Goal: Task Accomplishment & Management: Use online tool/utility

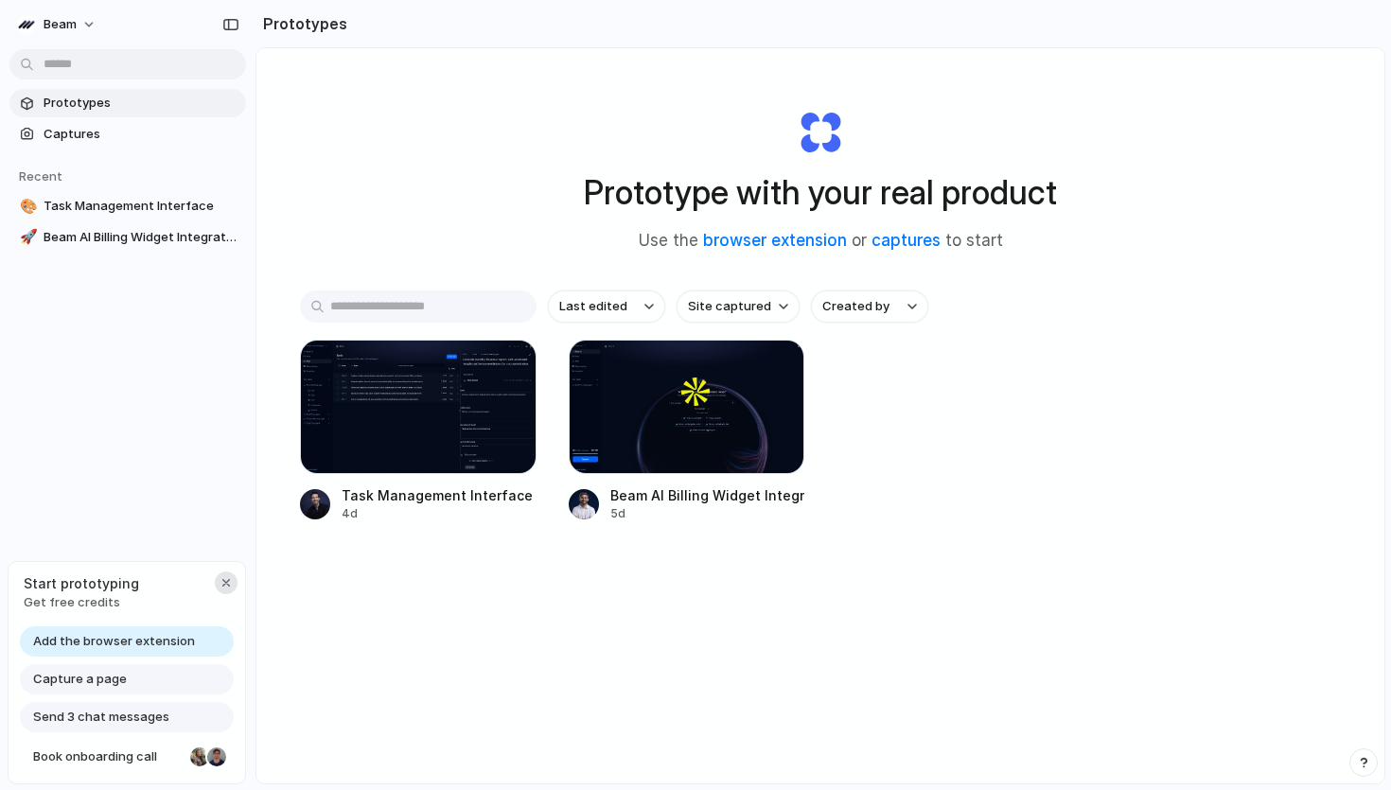
click at [224, 577] on div "button" at bounding box center [226, 582] width 15 height 15
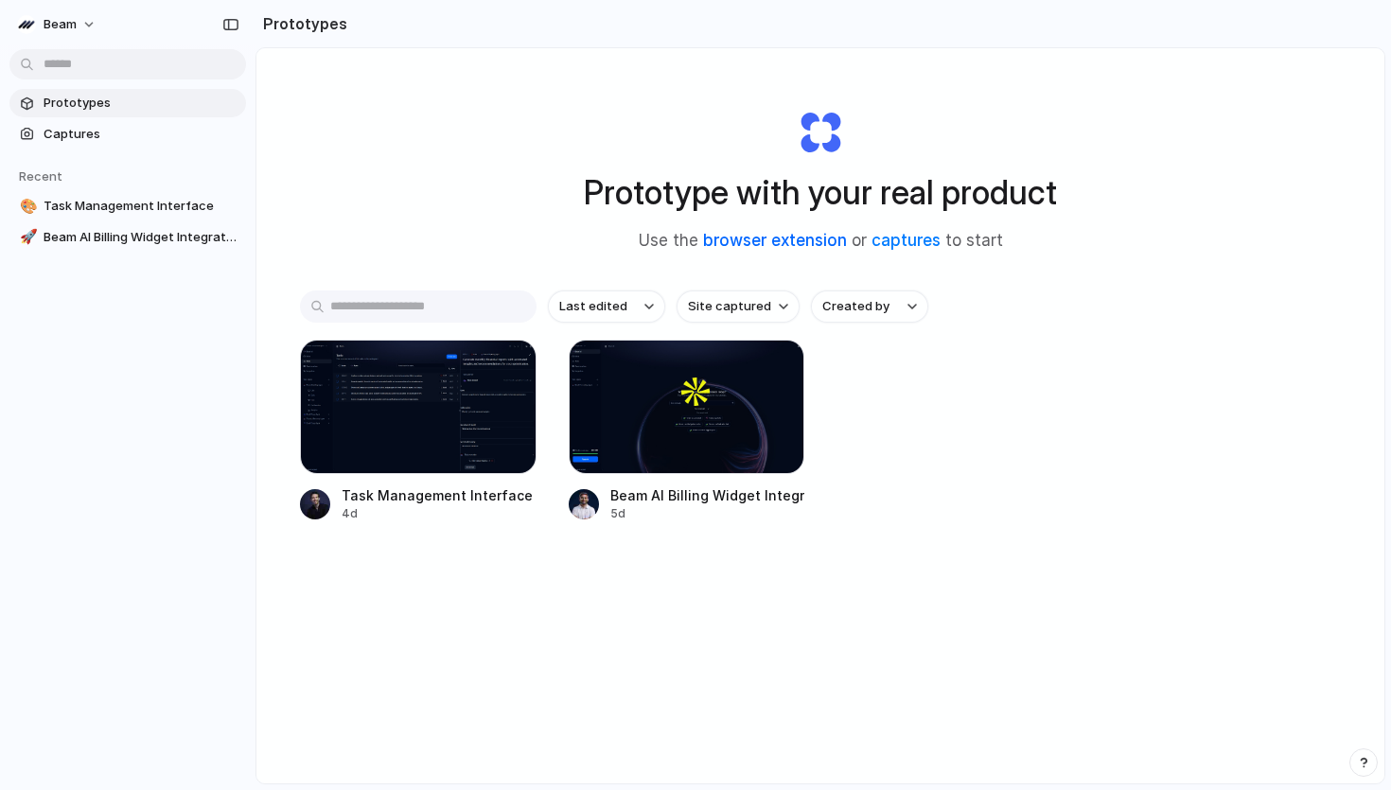
click at [793, 238] on link "browser extension" at bounding box center [775, 240] width 144 height 19
click at [925, 241] on link "captures" at bounding box center [906, 240] width 69 height 19
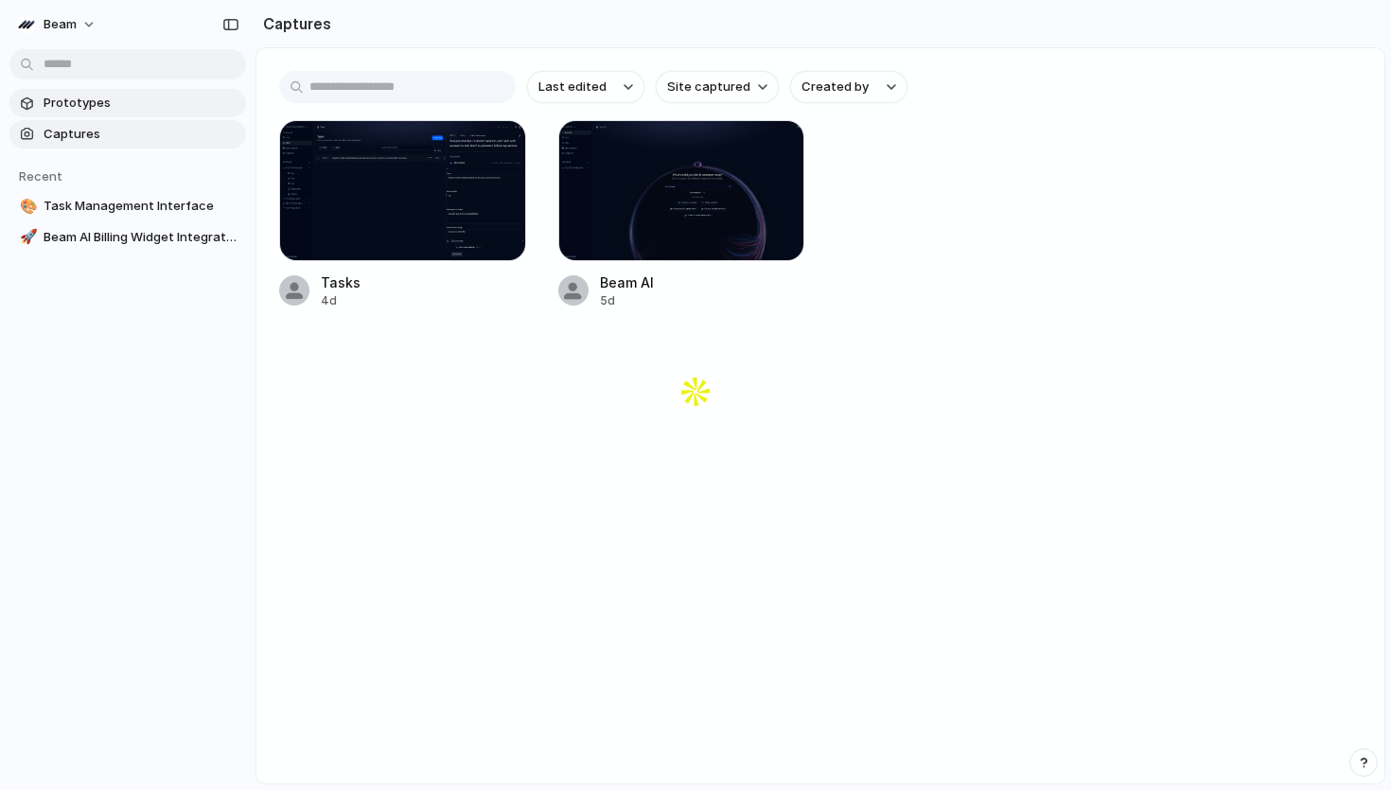
click at [94, 100] on span "Prototypes" at bounding box center [141, 103] width 195 height 19
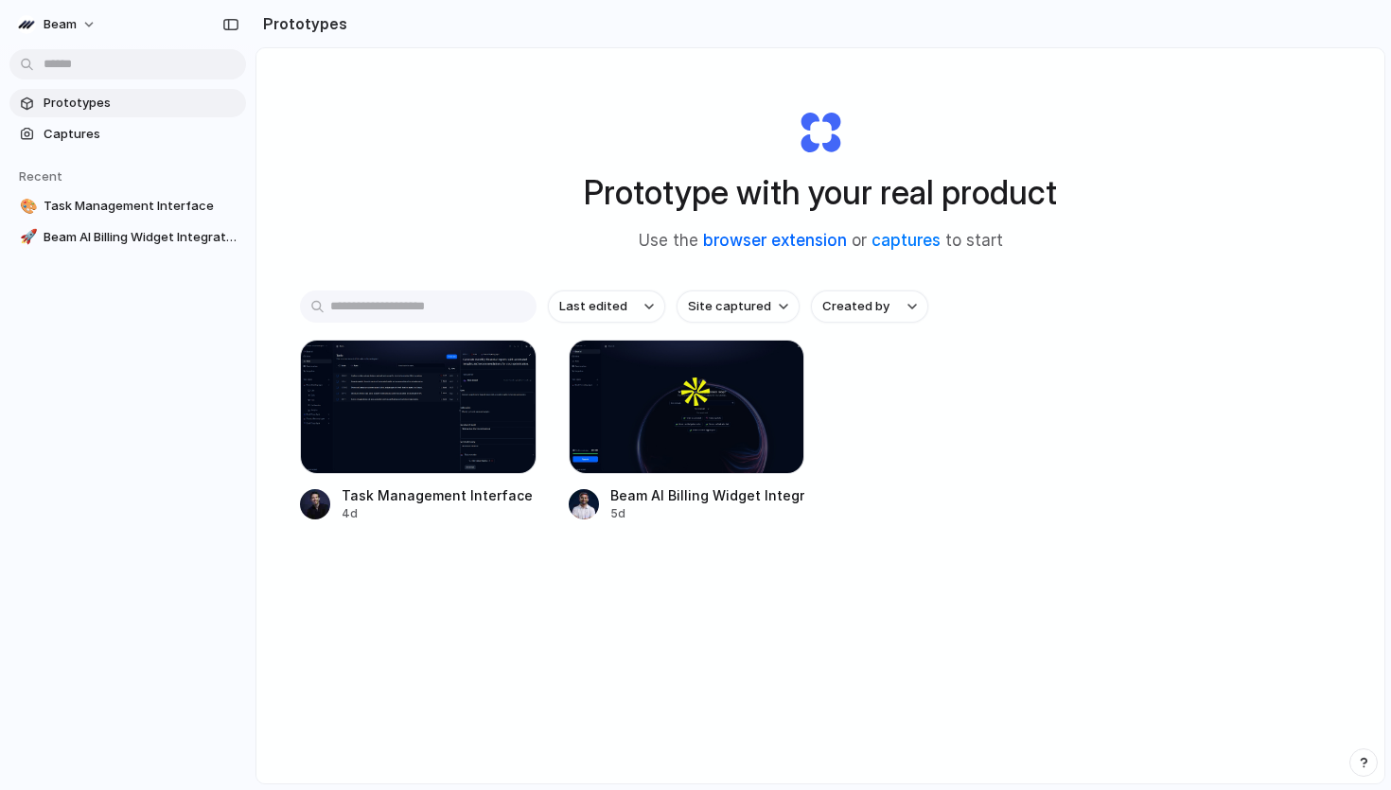
click at [769, 238] on link "browser extension" at bounding box center [775, 240] width 144 height 19
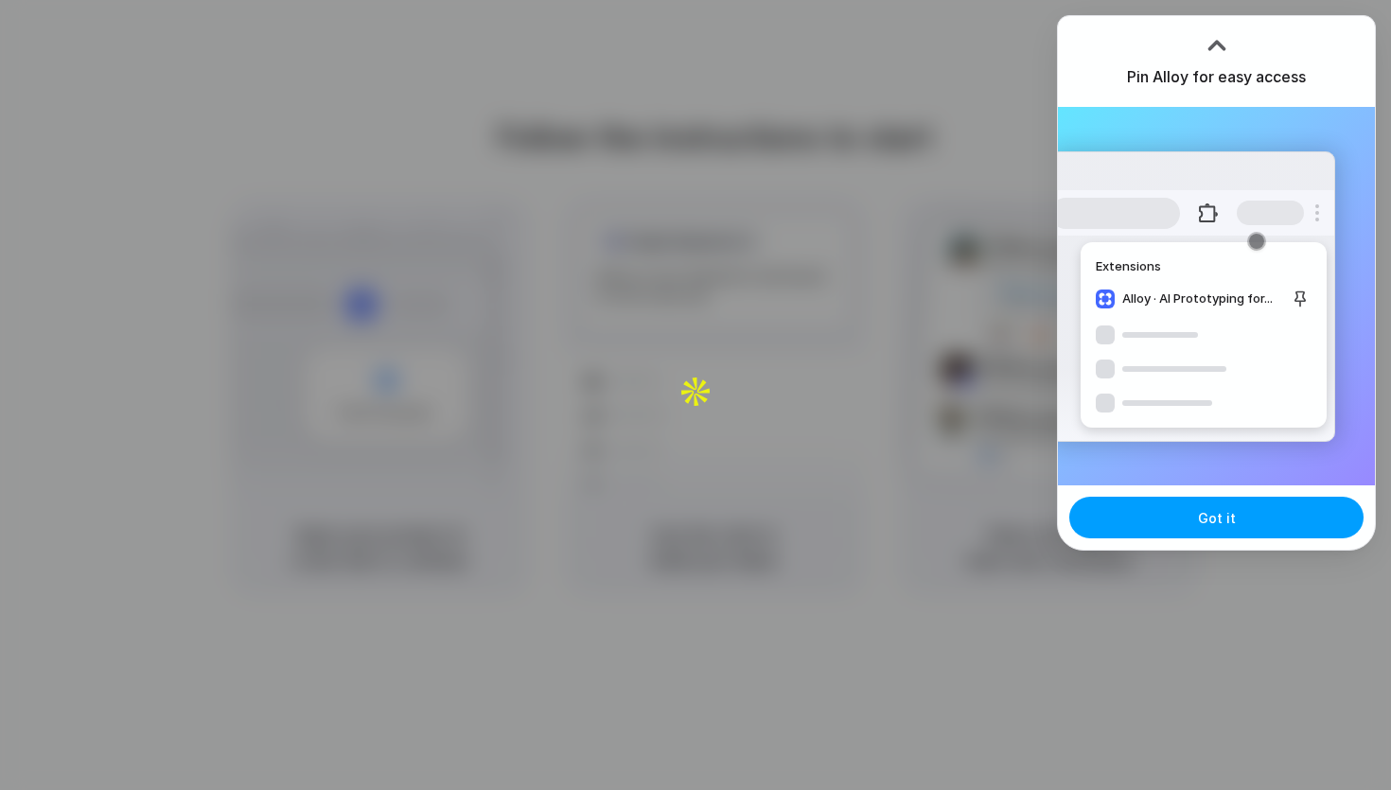
click at [1178, 522] on button "Got it" at bounding box center [1216, 518] width 294 height 42
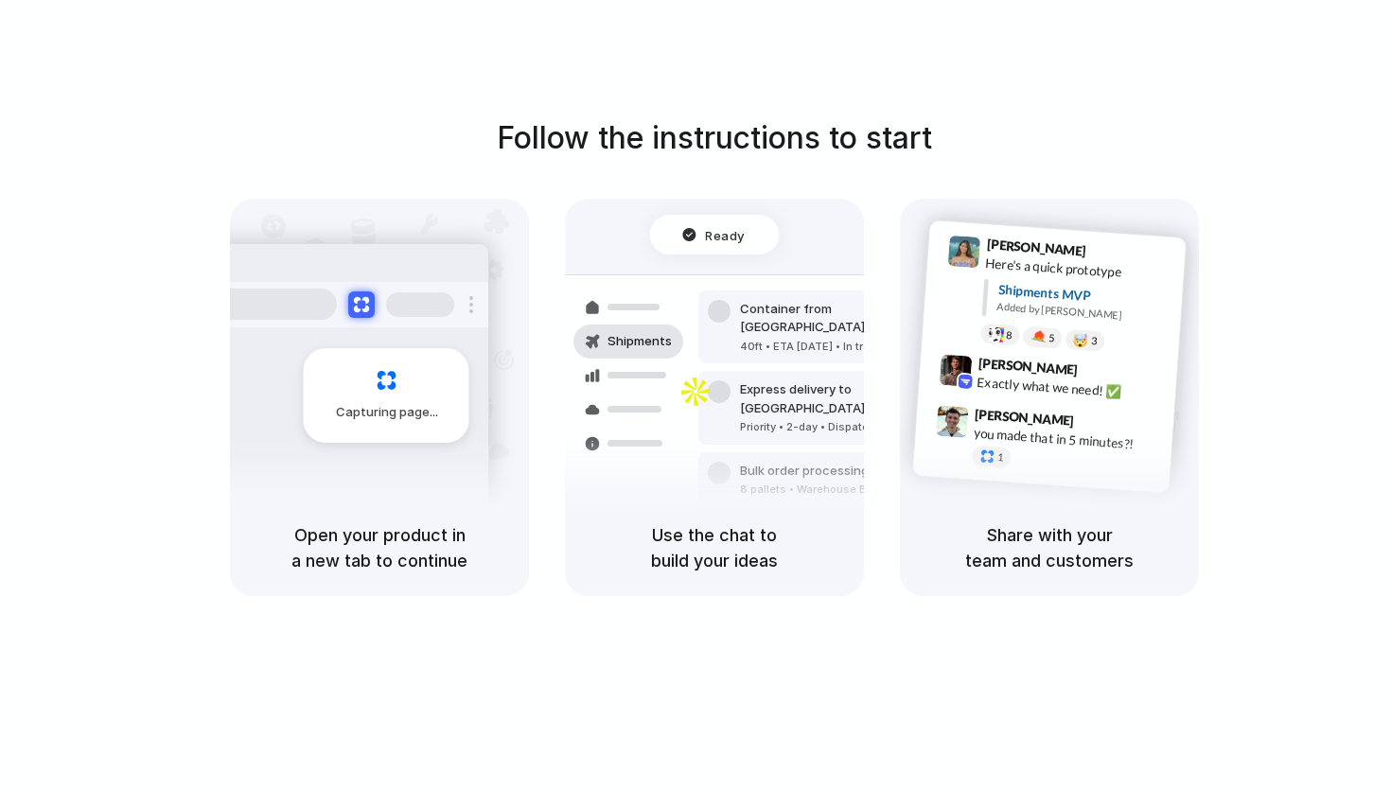
click at [1007, 502] on div "Share with your team and customers" at bounding box center [1049, 548] width 299 height 97
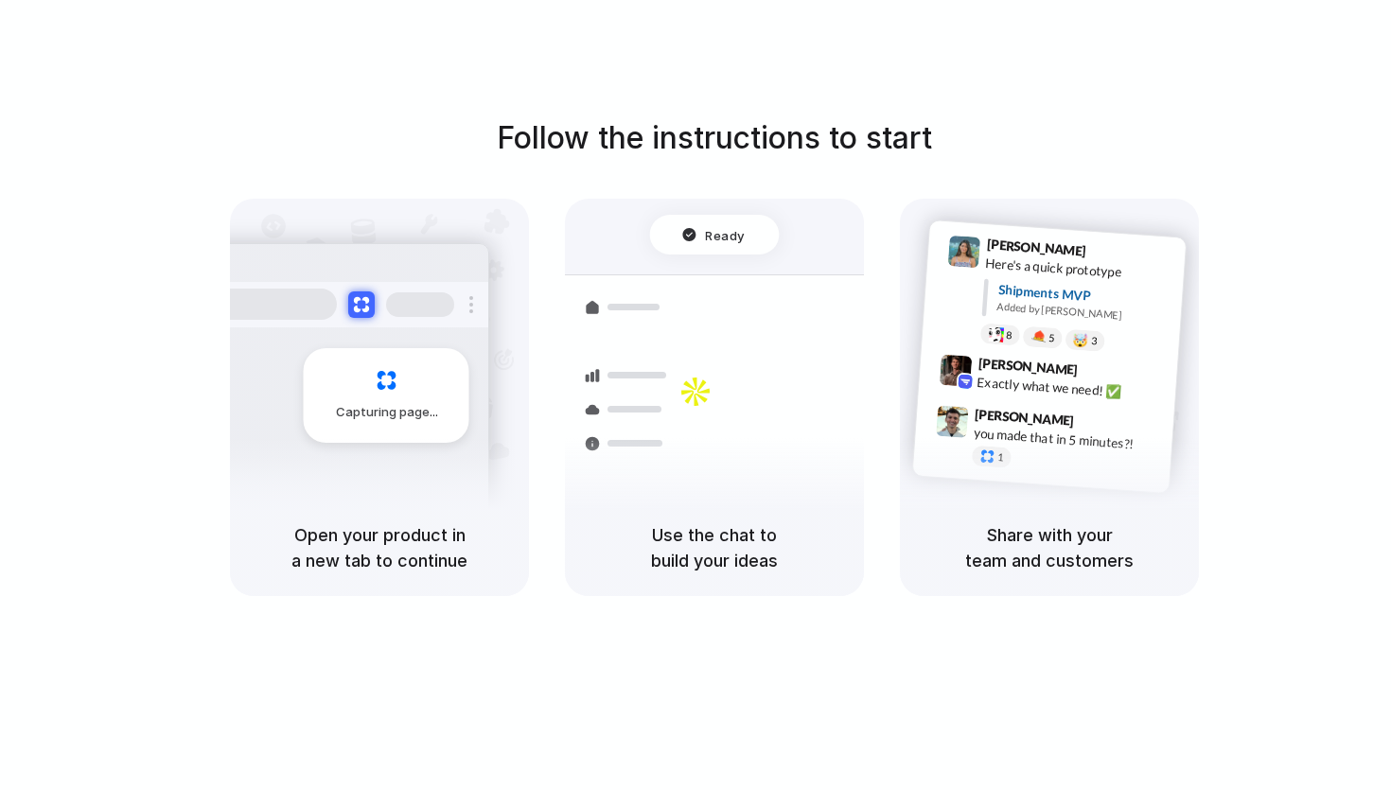
click at [723, 280] on div "Container from Shanghai 40ft • ETA Dec 28 • In transit Express delivery to NYC …" at bounding box center [783, 407] width 201 height 265
click at [736, 252] on div "Ready" at bounding box center [715, 235] width 130 height 40
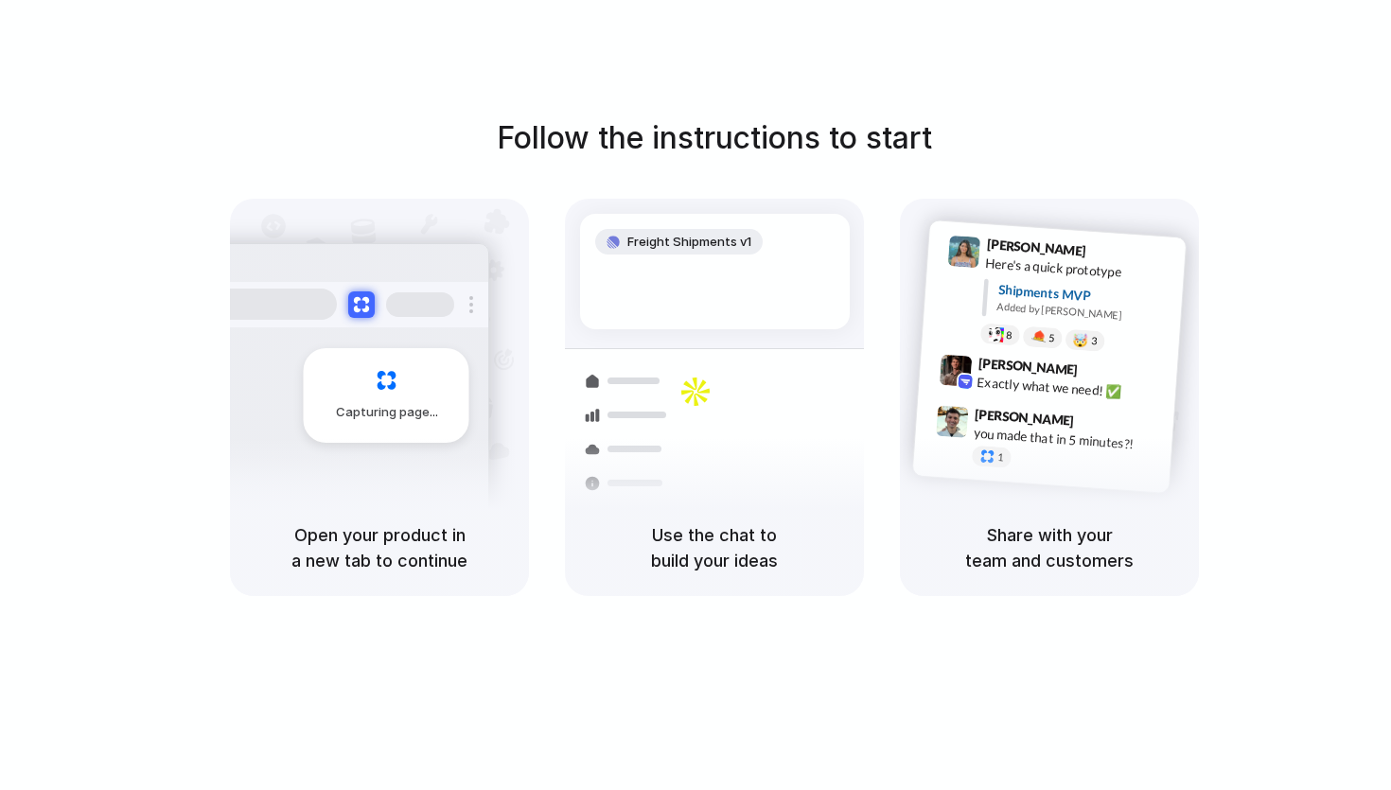
click at [1196, 78] on div "Follow the instructions to start Capturing page Open your product in a new tab …" at bounding box center [714, 414] width 1429 height 828
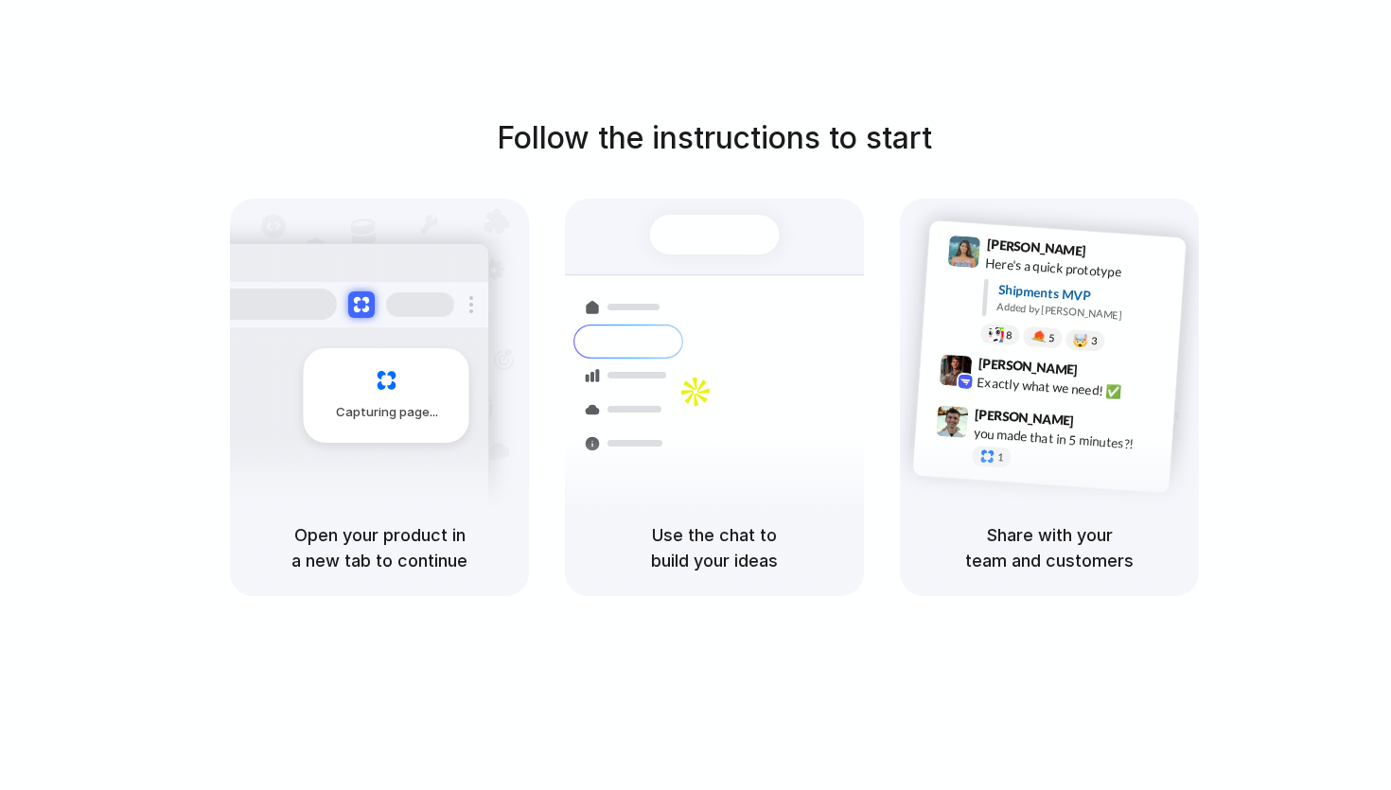
click at [780, 462] on div "Bulk order processing 8 pallets • Warehouse B • Packed" at bounding box center [826, 489] width 256 height 55
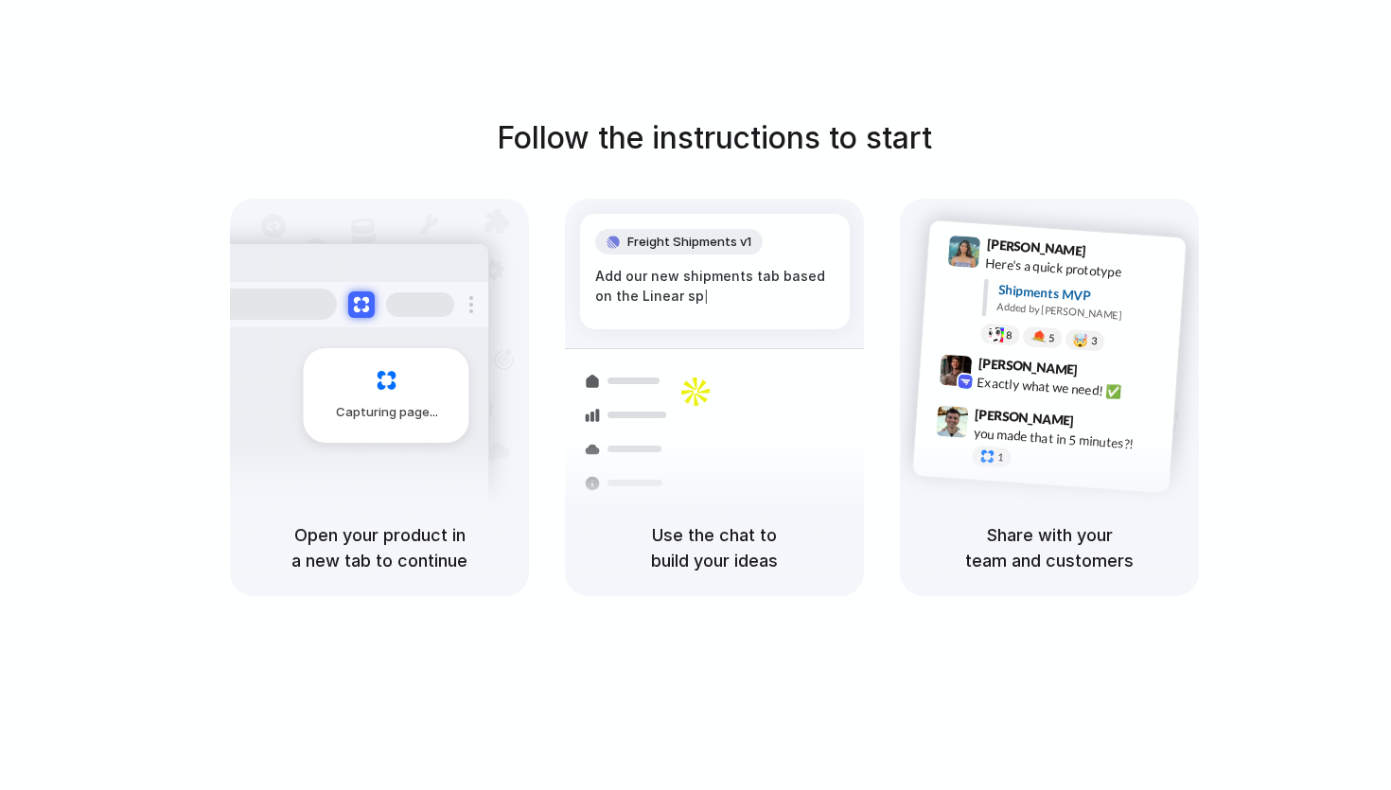
click at [734, 344] on div "Freight Shipments v1 Add our new shipments tab based on the Linear sp | Shipmen…" at bounding box center [715, 414] width 322 height 401
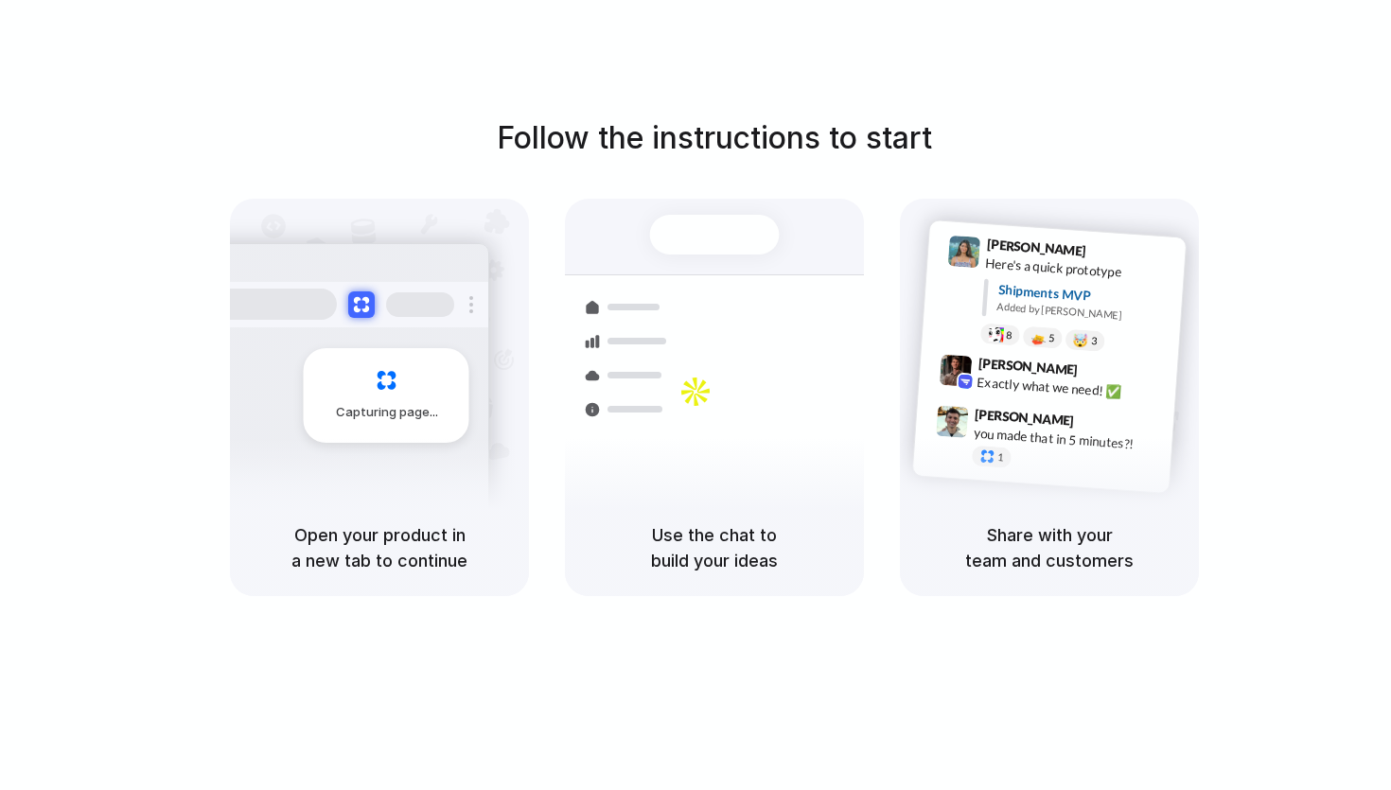
click at [505, 152] on h1 "Follow the instructions to start" at bounding box center [714, 137] width 435 height 45
click at [787, 360] on div "Container from Shanghai 40ft • ETA Dec 28 • In transit Express delivery to NYC …" at bounding box center [783, 407] width 201 height 265
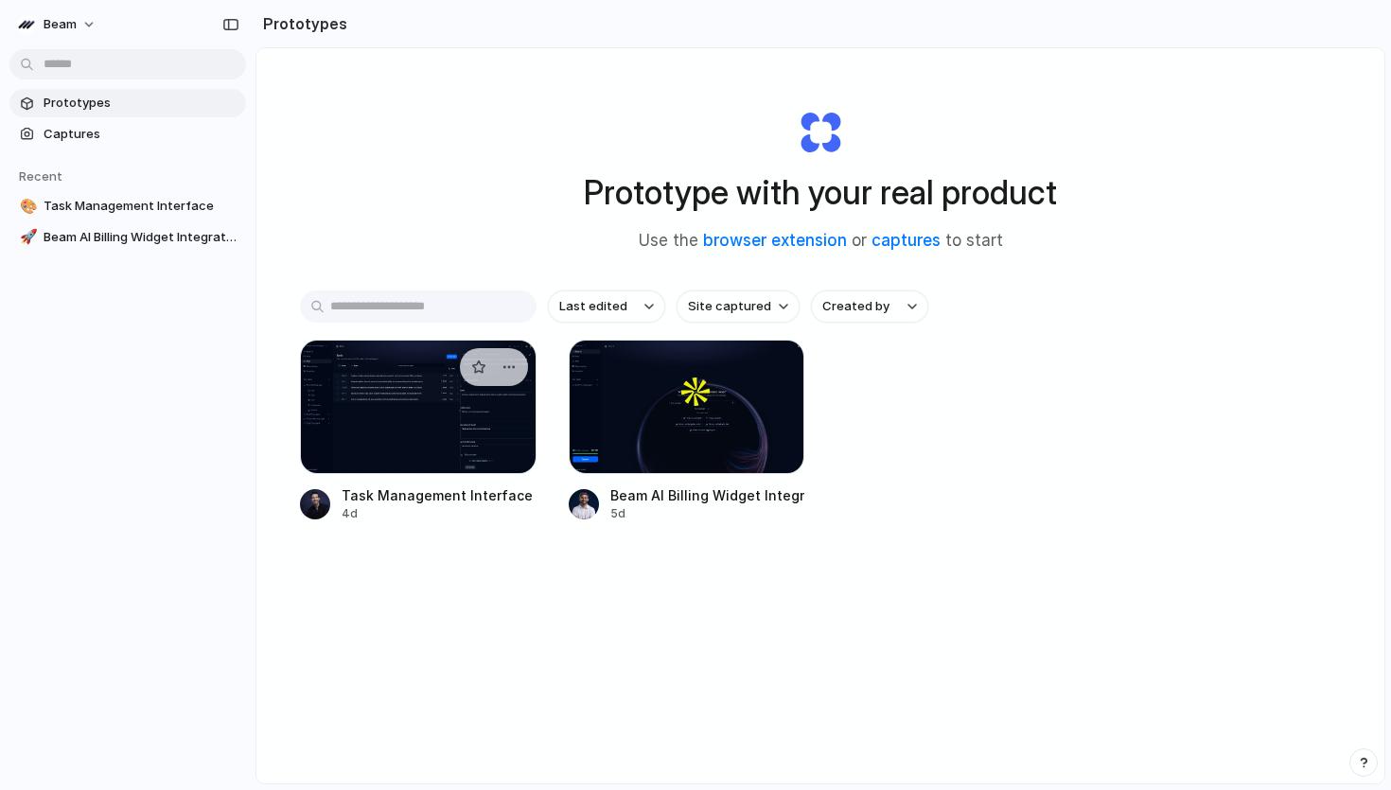
click at [421, 415] on div at bounding box center [418, 407] width 237 height 134
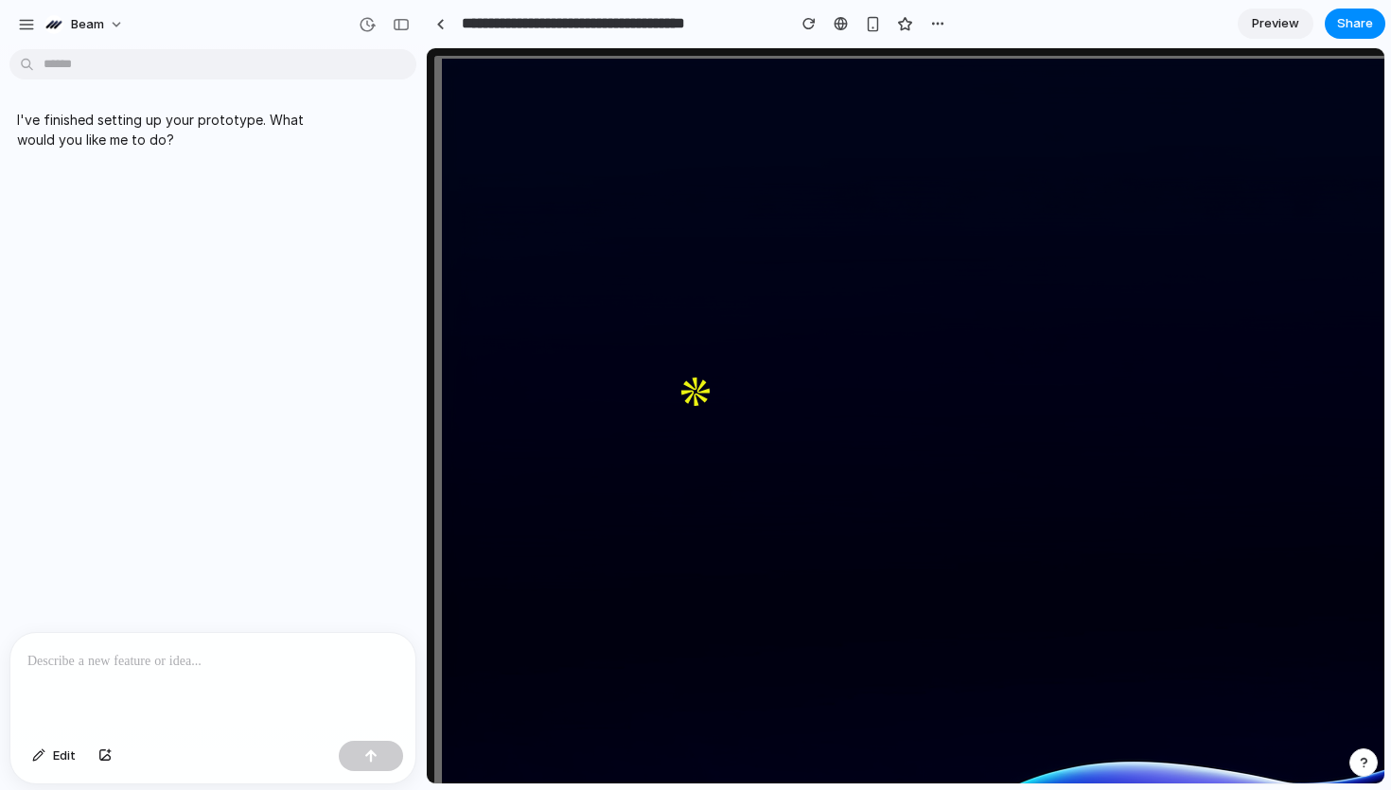
click at [260, 666] on p at bounding box center [212, 661] width 371 height 23
click at [64, 644] on p "**********" at bounding box center [212, 649] width 371 height 45
click at [177, 658] on p "**********" at bounding box center [212, 649] width 371 height 45
click at [308, 671] on p "**********" at bounding box center [212, 649] width 371 height 45
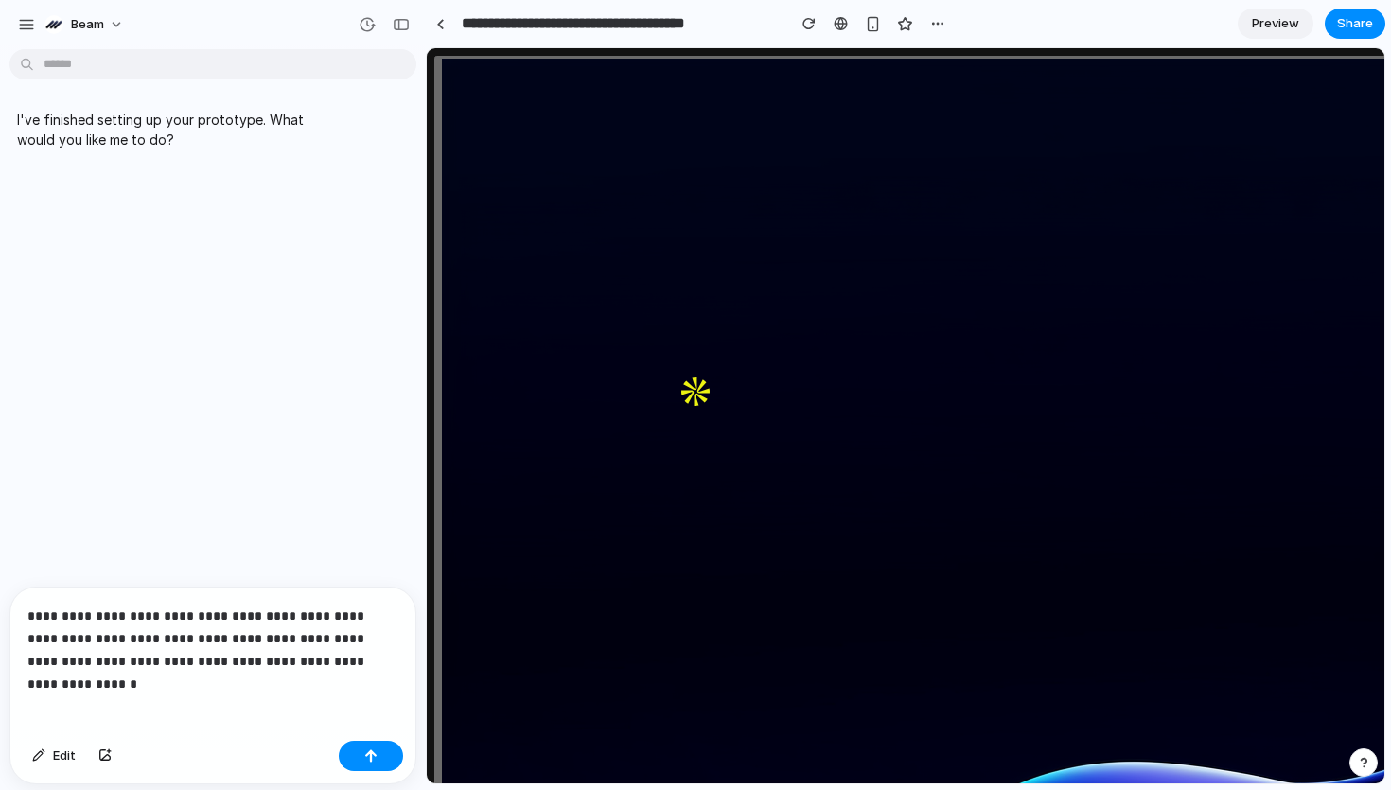
click at [384, 668] on p "**********" at bounding box center [212, 639] width 371 height 68
click at [196, 661] on p "**********" at bounding box center [212, 627] width 371 height 91
click at [247, 660] on p "**********" at bounding box center [212, 627] width 371 height 91
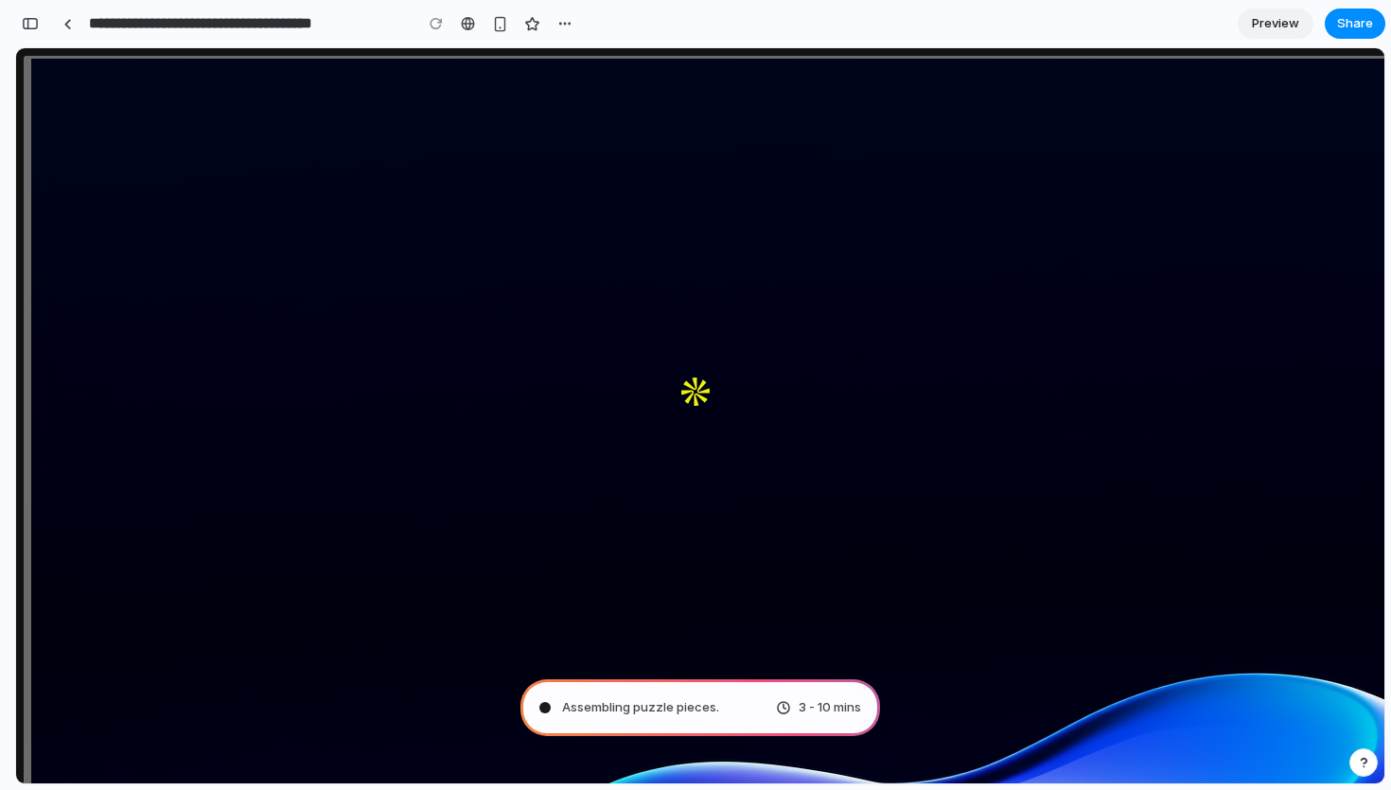
type input "**********"
click at [694, 718] on div "Summoning spirits ... 3 - 10 mins" at bounding box center [700, 707] width 360 height 57
click at [804, 688] on div "Summoning spirits .. 3 - 10 mins" at bounding box center [700, 707] width 360 height 57
click at [804, 698] on span "3 - 10 mins" at bounding box center [830, 707] width 62 height 19
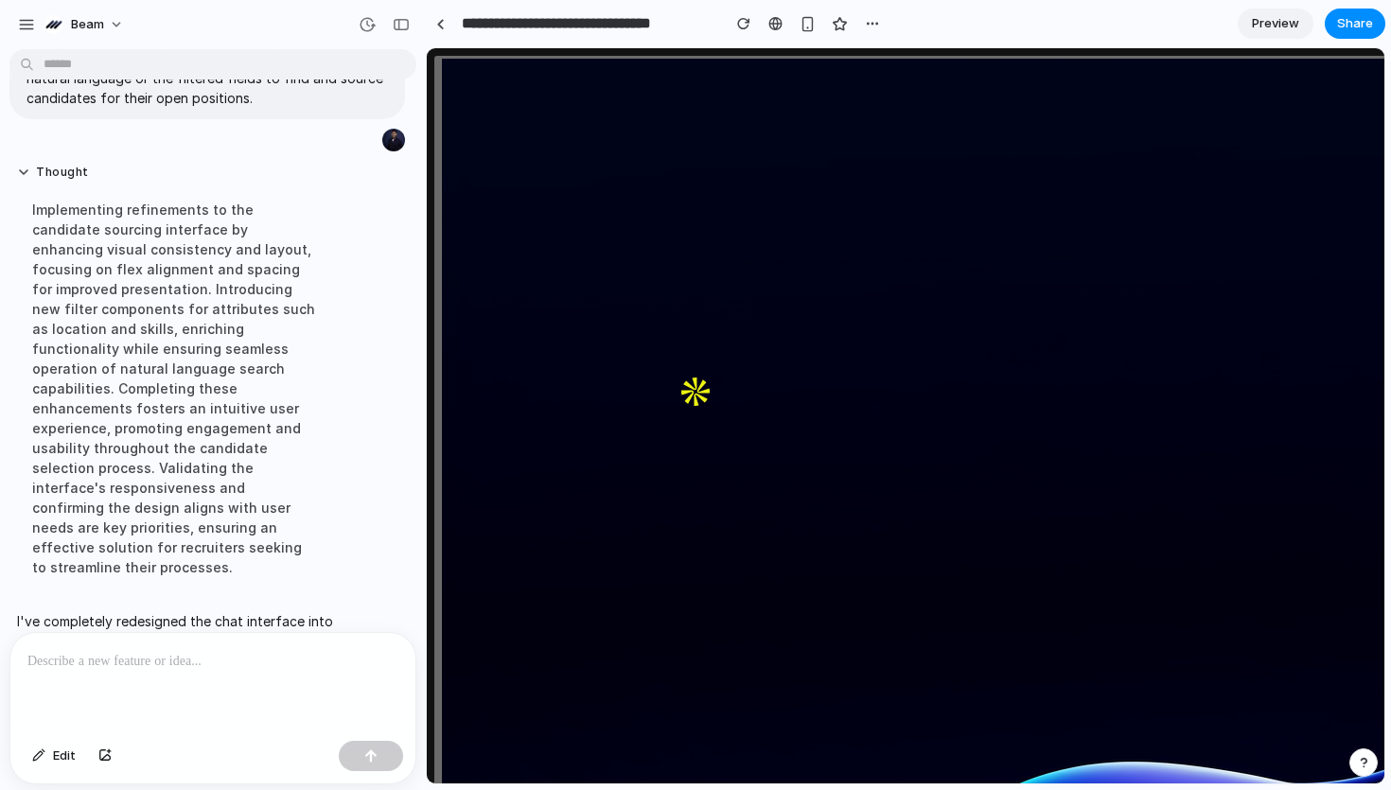
scroll to position [357, 0]
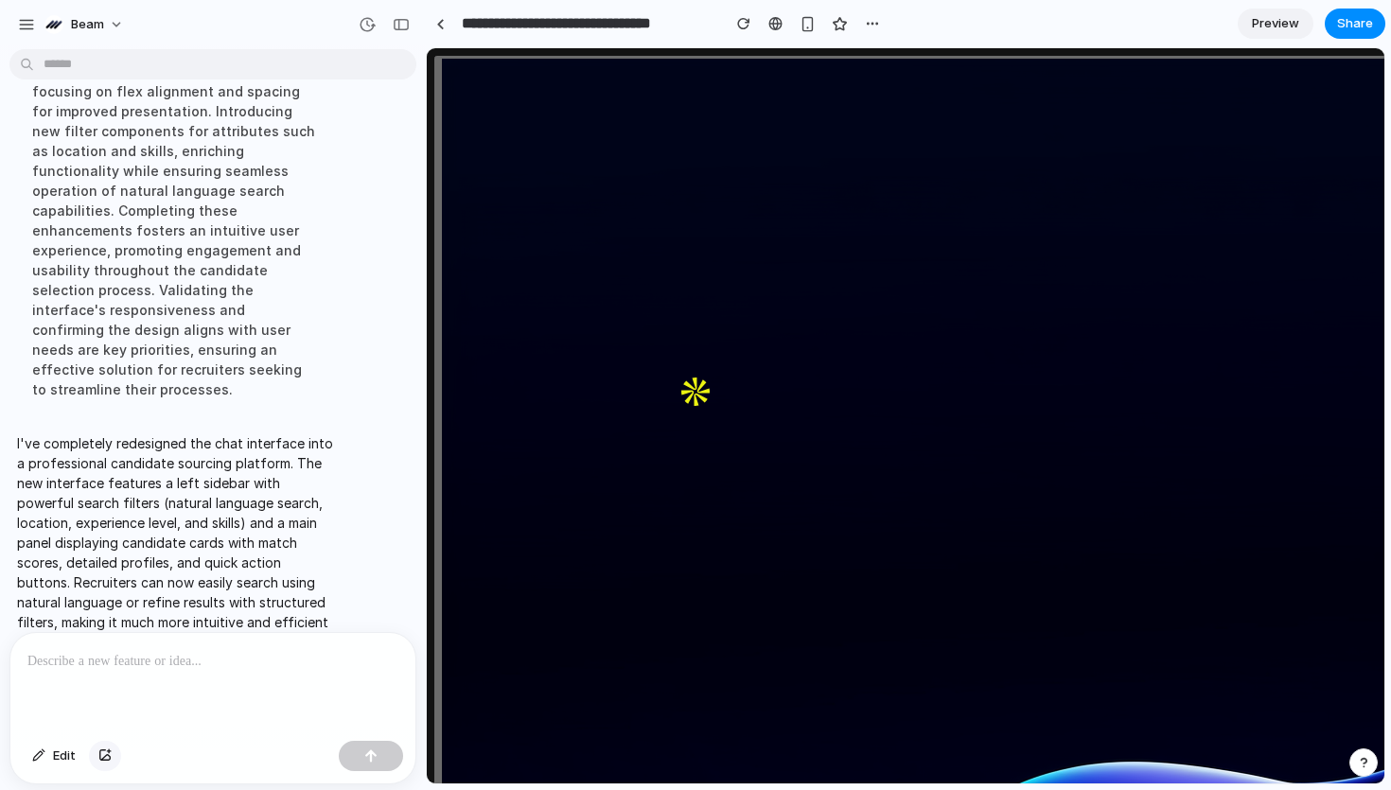
click at [107, 750] on div "button" at bounding box center [104, 755] width 13 height 11
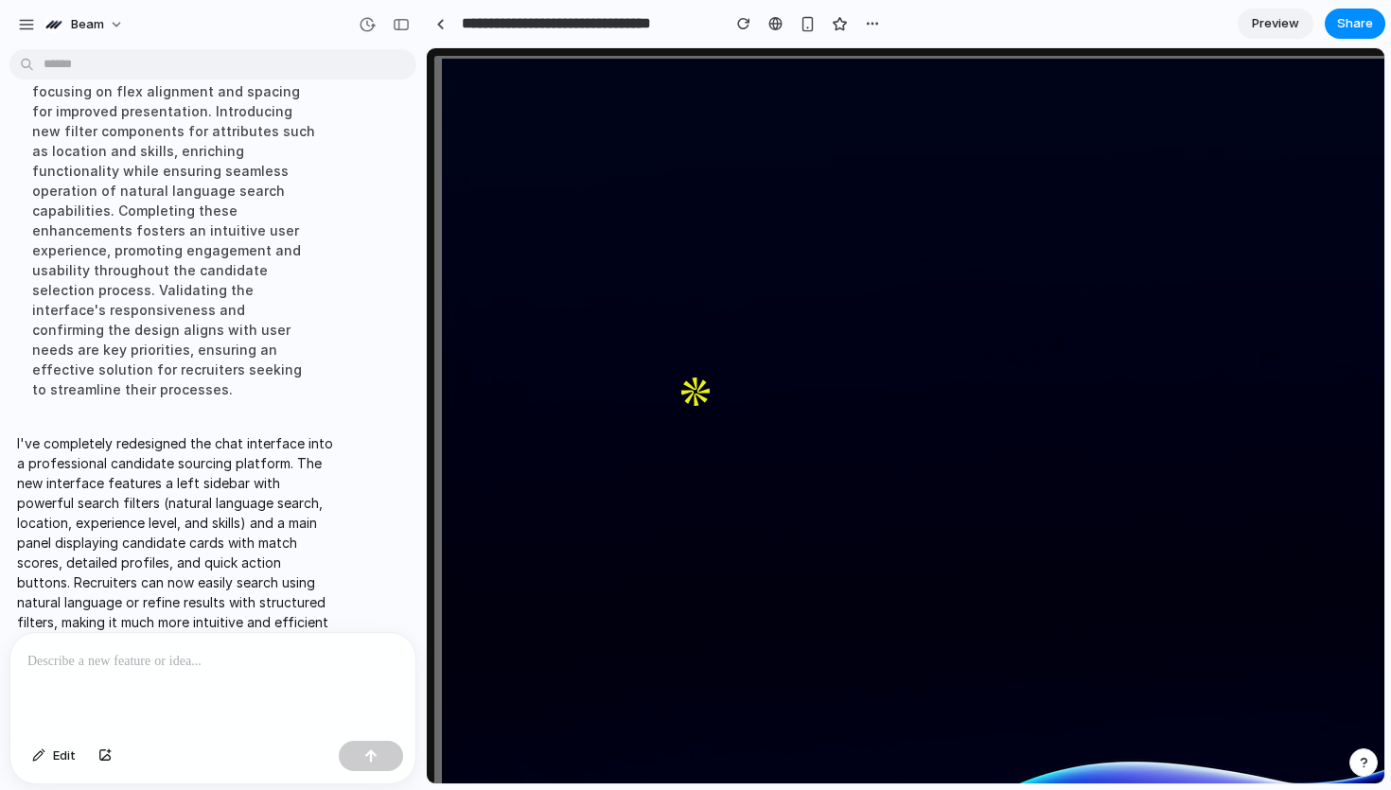
click at [220, 686] on div at bounding box center [212, 683] width 405 height 100
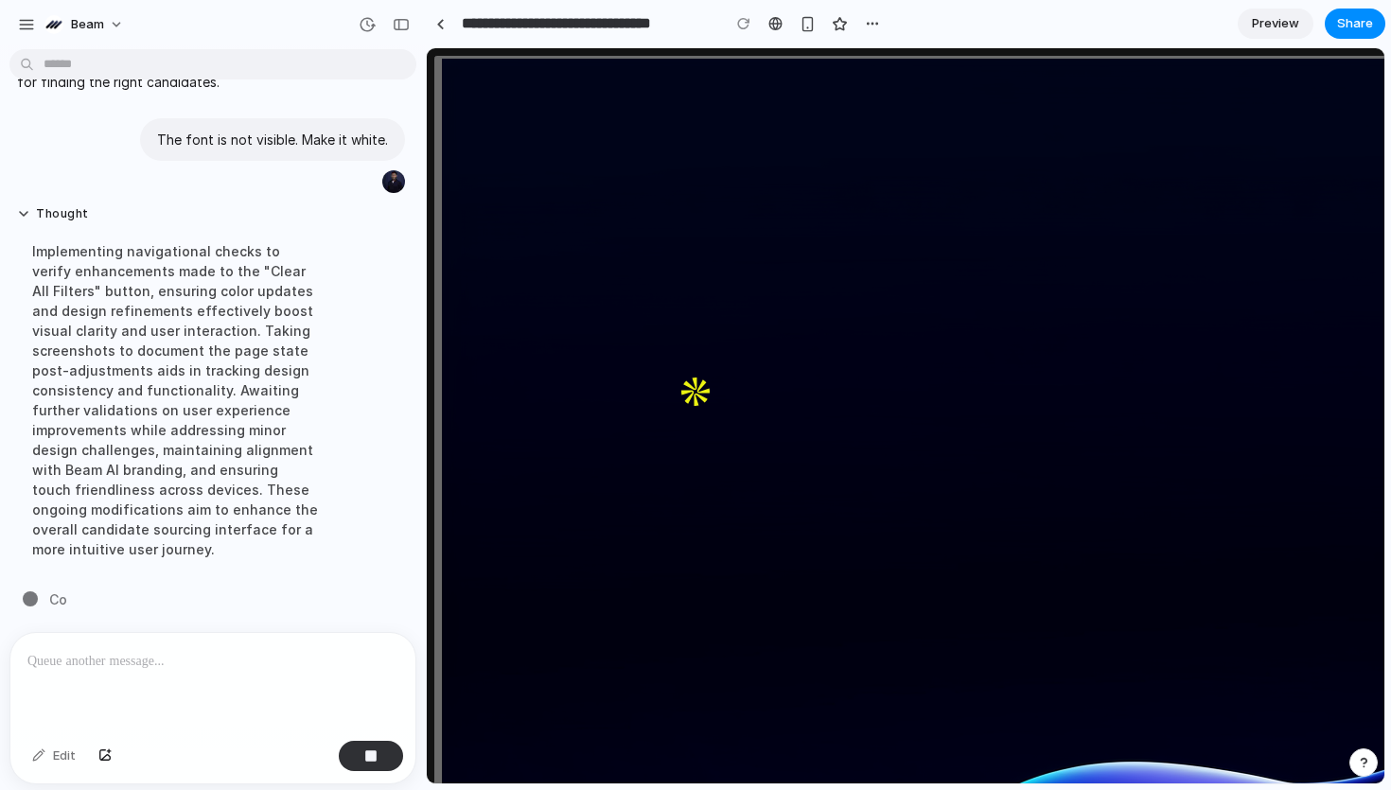
scroll to position [1377, 0]
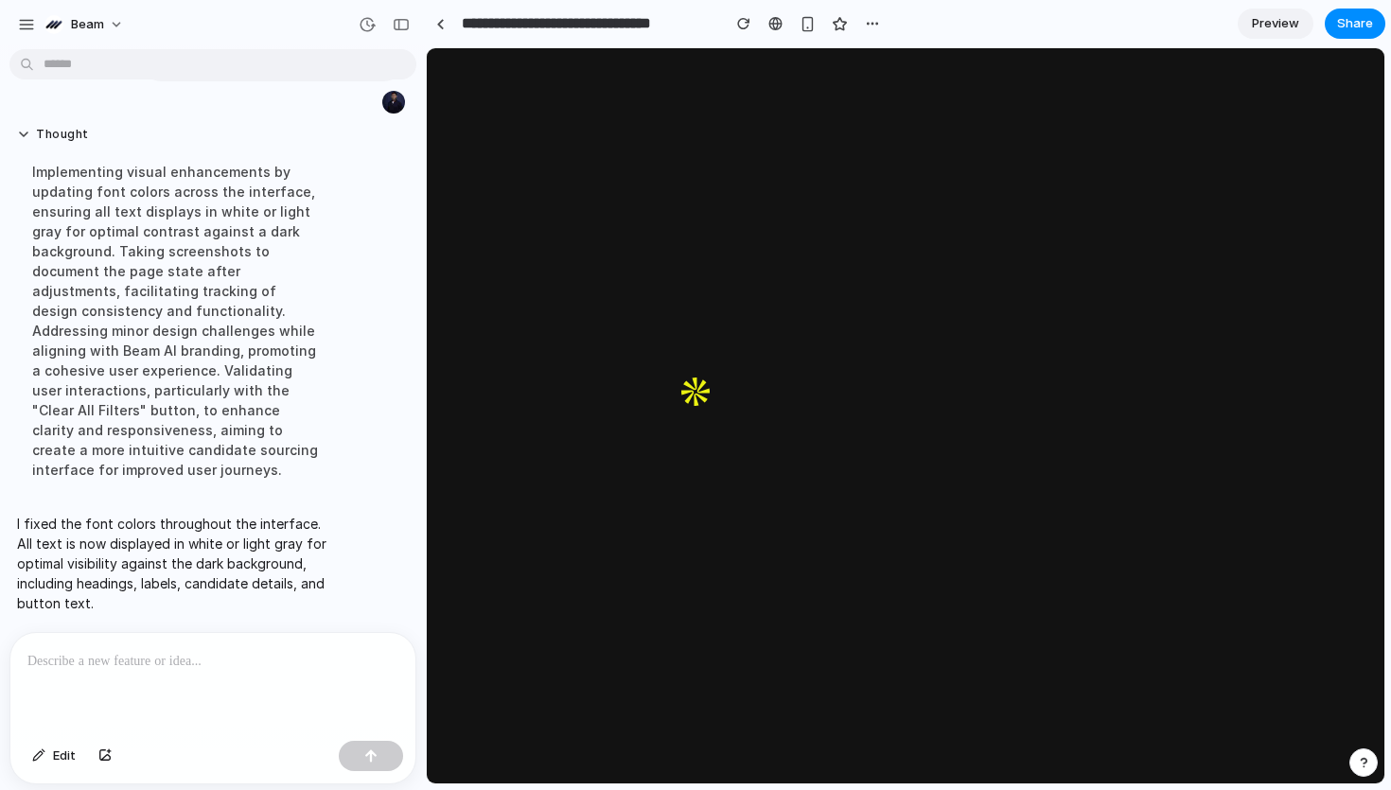
scroll to position [0, 0]
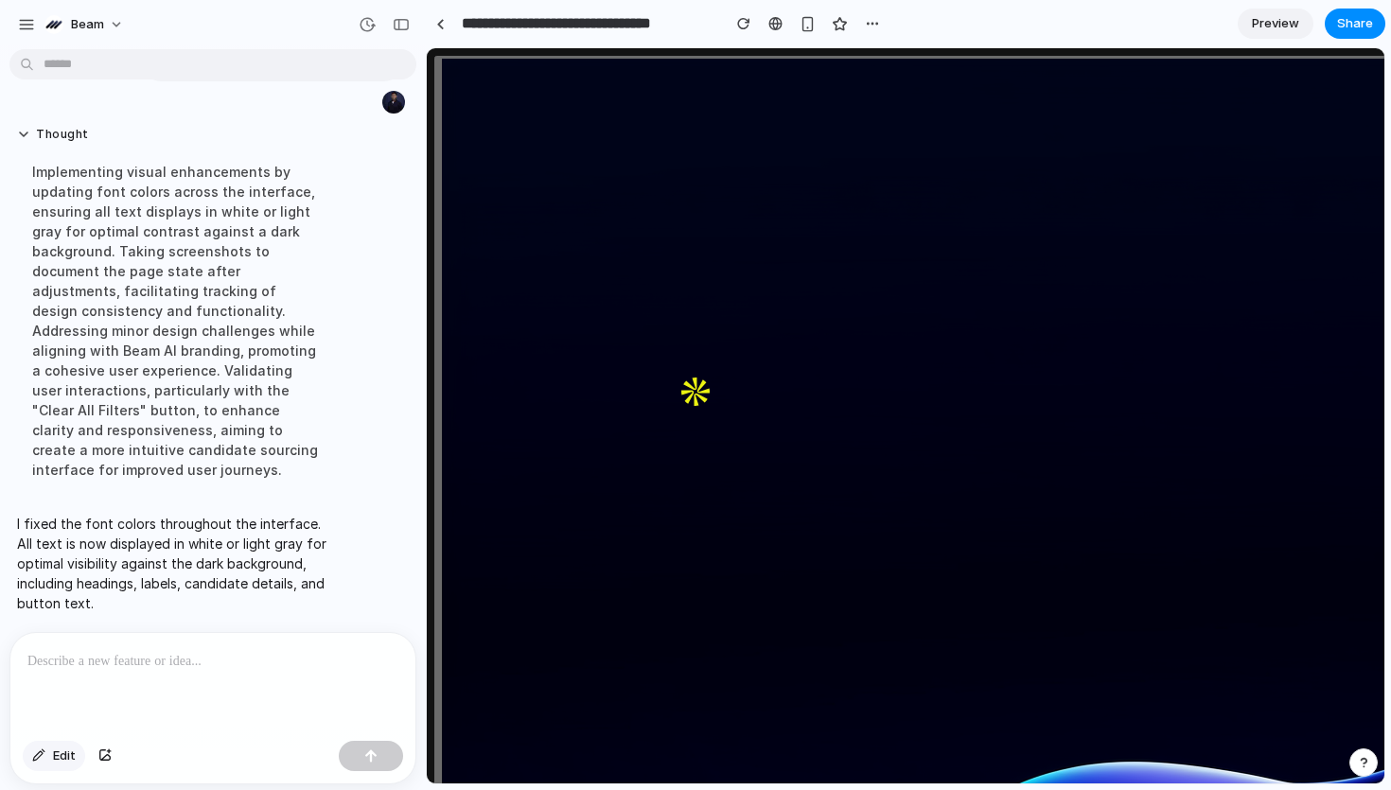
click at [39, 753] on div "button" at bounding box center [38, 755] width 13 height 11
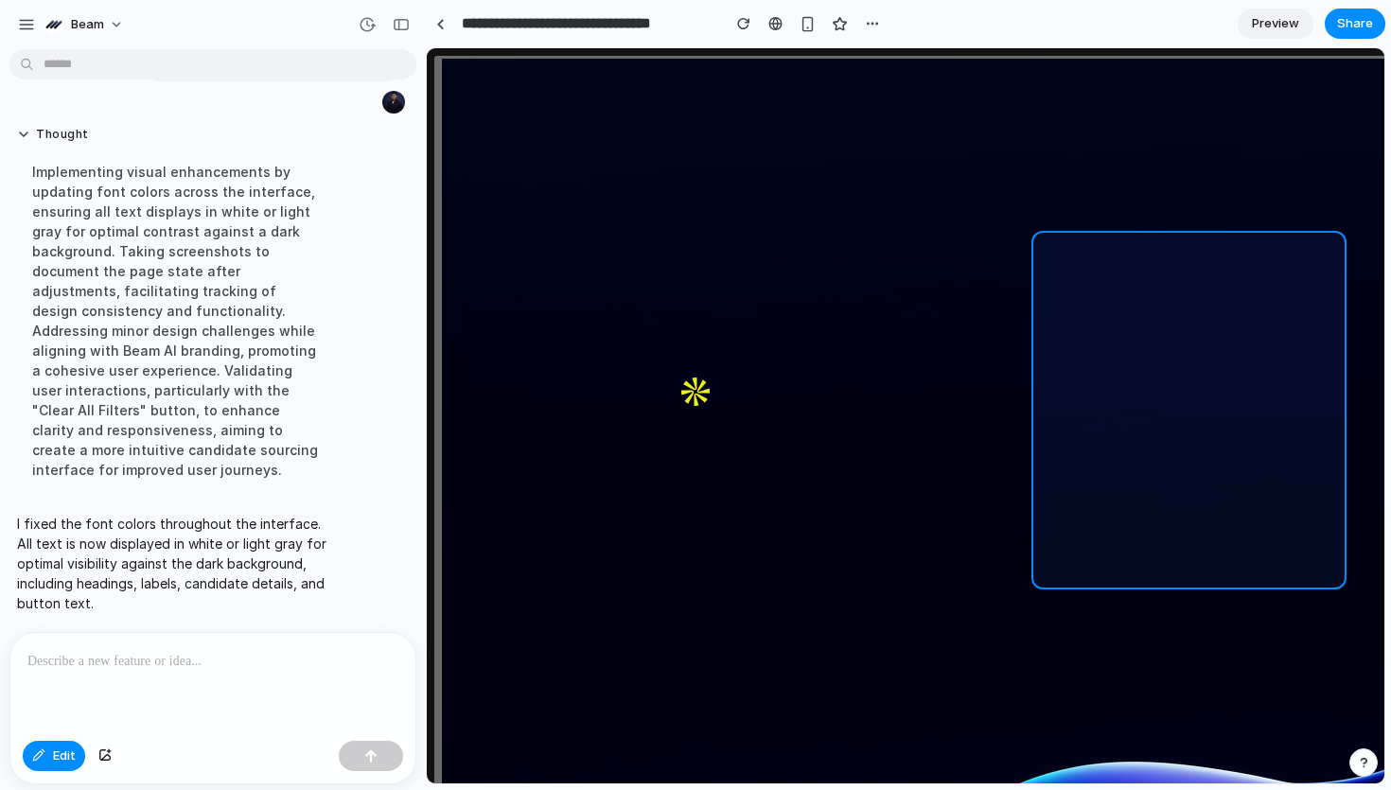
click at [1095, 246] on div at bounding box center [906, 416] width 957 height 734
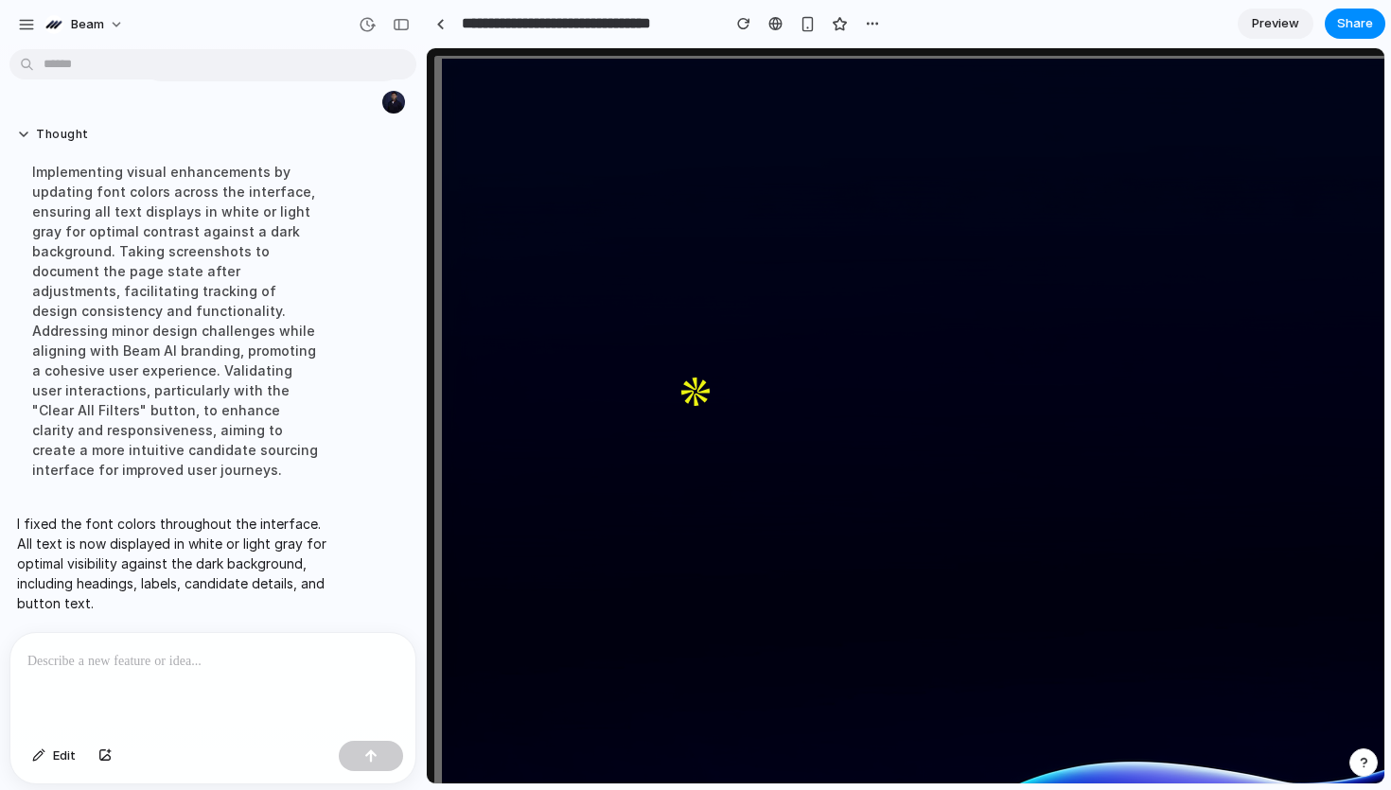
click at [42, 759] on div "button" at bounding box center [38, 755] width 13 height 11
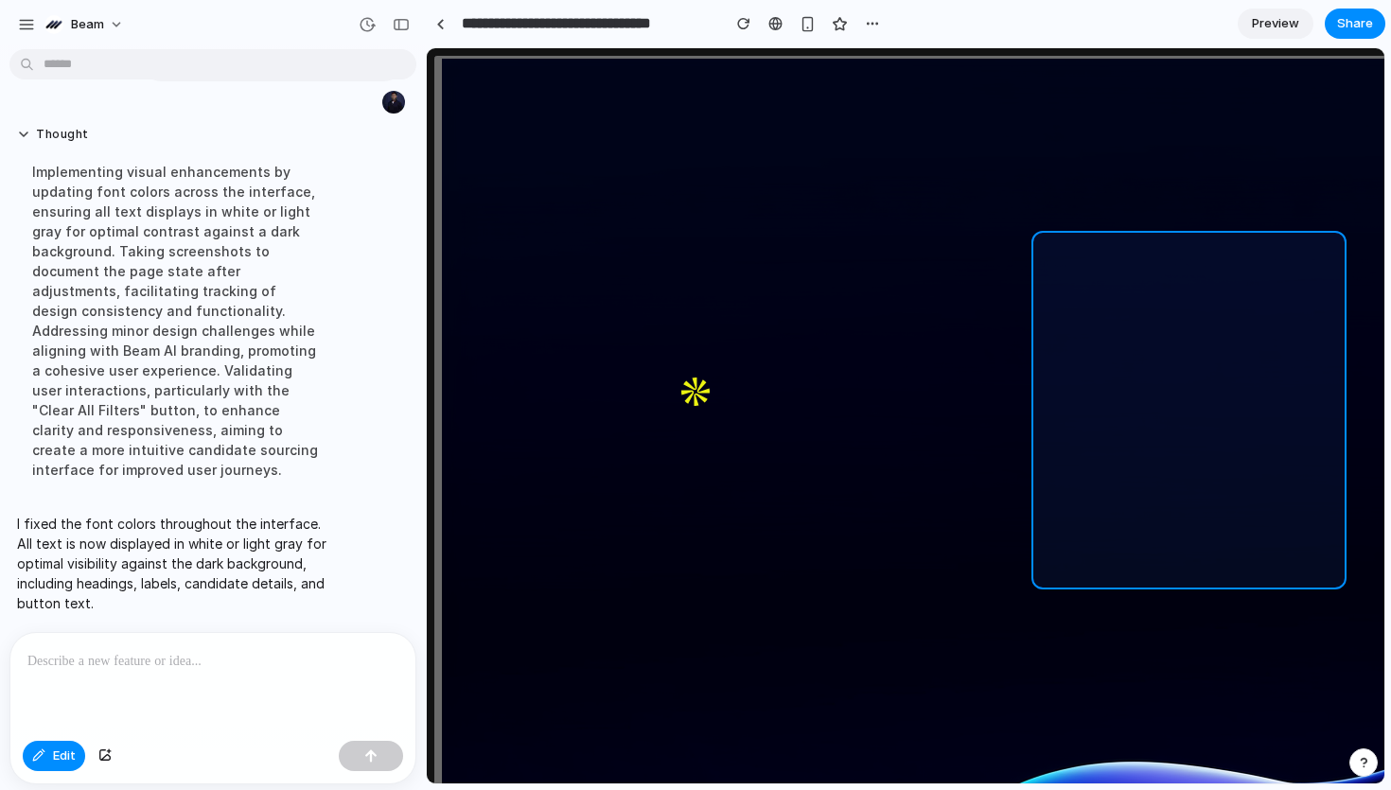
click at [1103, 247] on div at bounding box center [906, 416] width 957 height 734
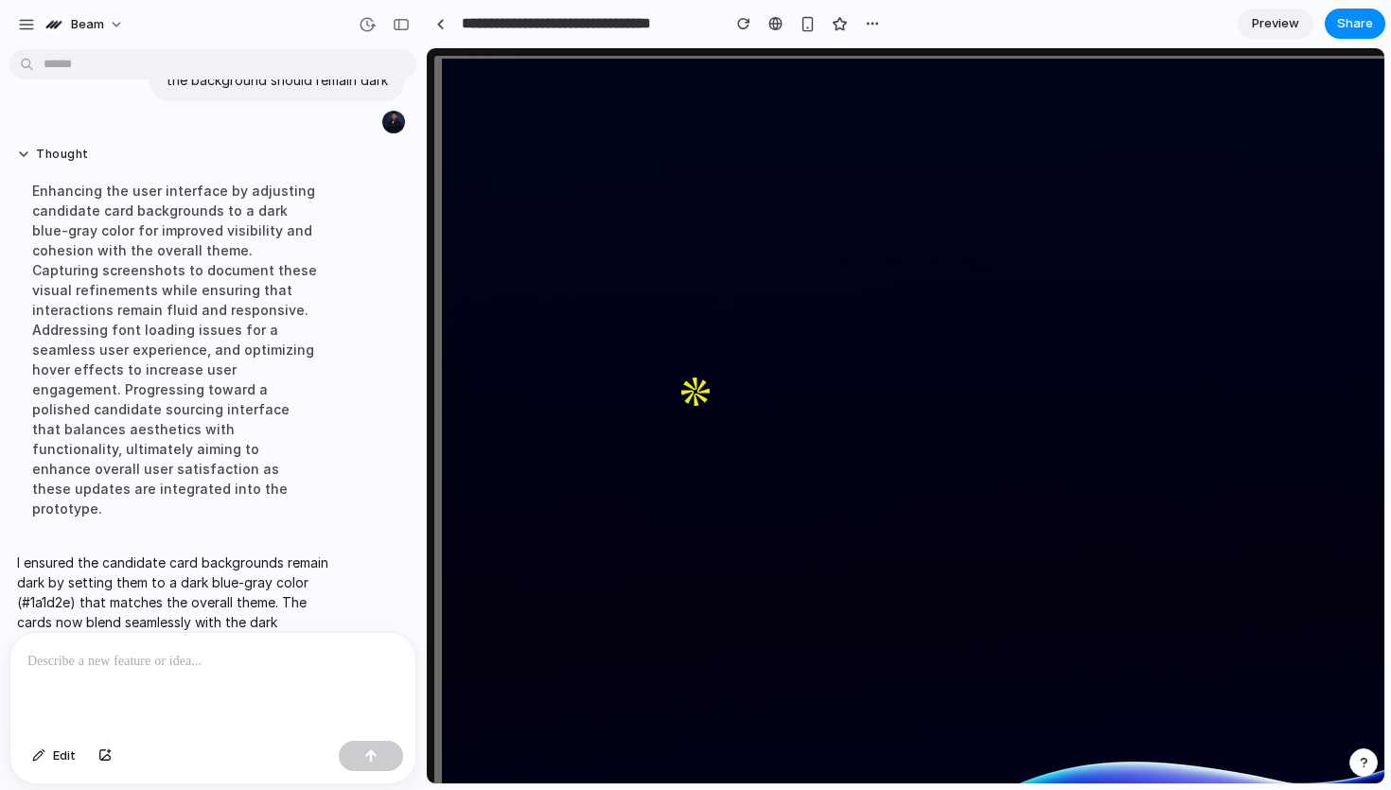
click at [171, 658] on p at bounding box center [212, 661] width 371 height 23
click at [50, 755] on button "Edit" at bounding box center [54, 756] width 62 height 30
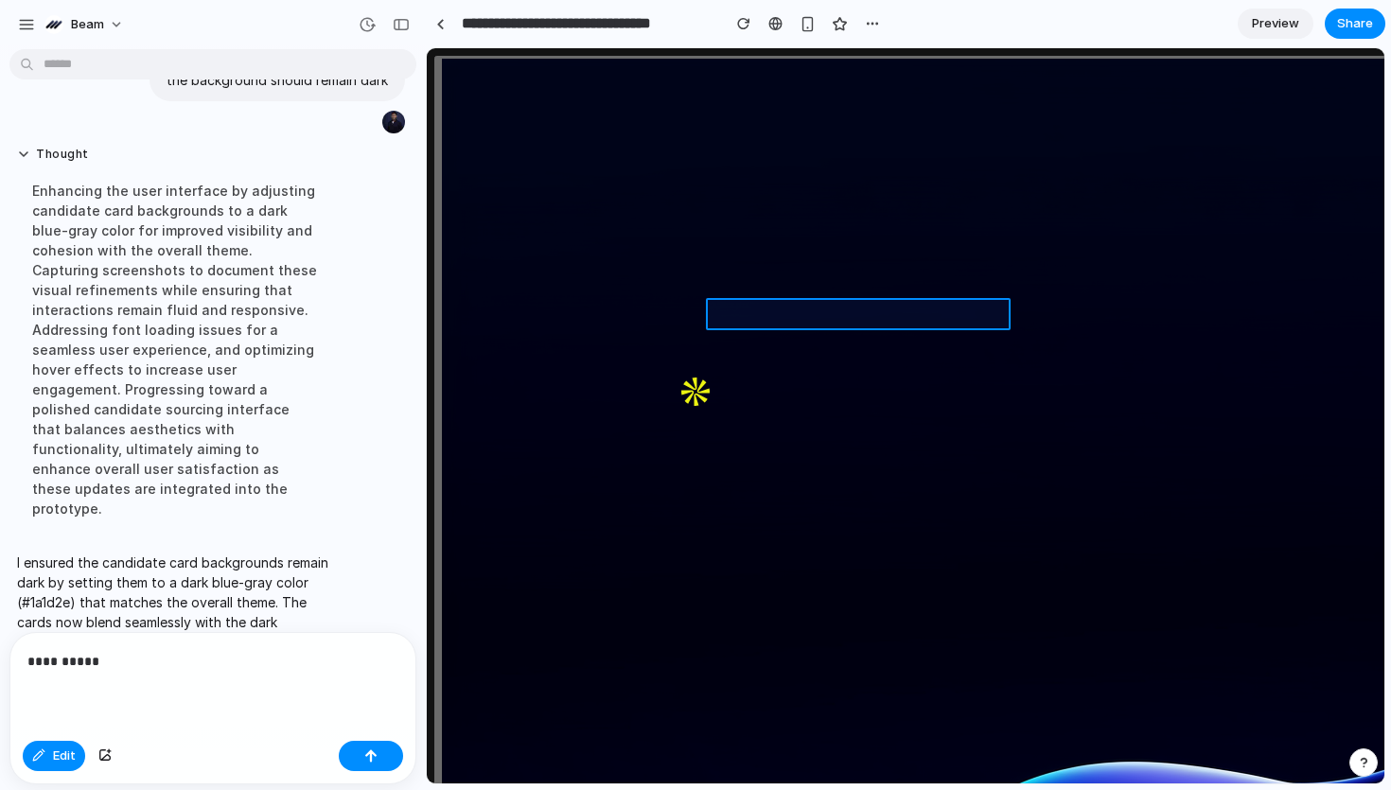
click at [750, 308] on div at bounding box center [906, 416] width 957 height 734
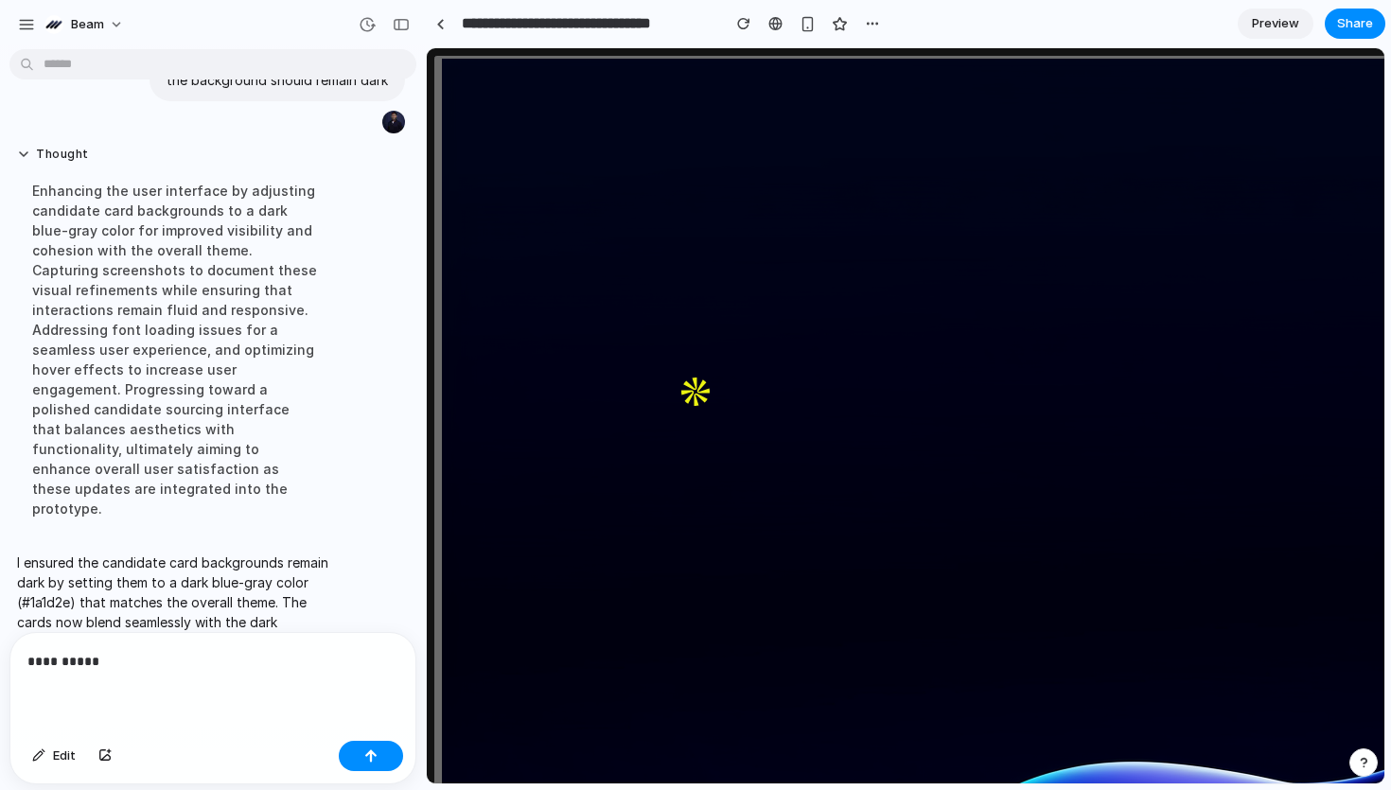
click at [147, 680] on div "**********" at bounding box center [212, 683] width 405 height 100
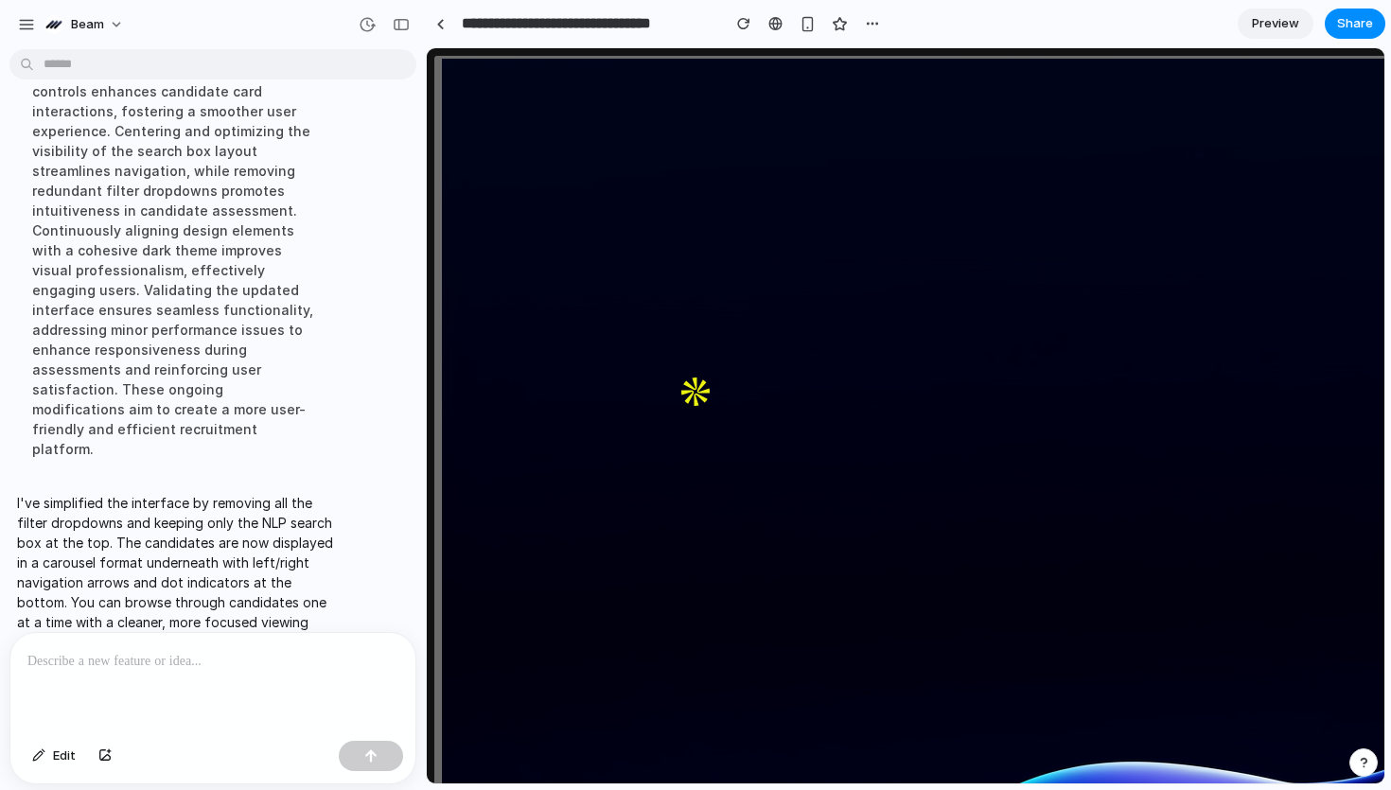
scroll to position [69, 0]
drag, startPoint x: 1219, startPoint y: 475, endPoint x: 725, endPoint y: 475, distance: 494.0
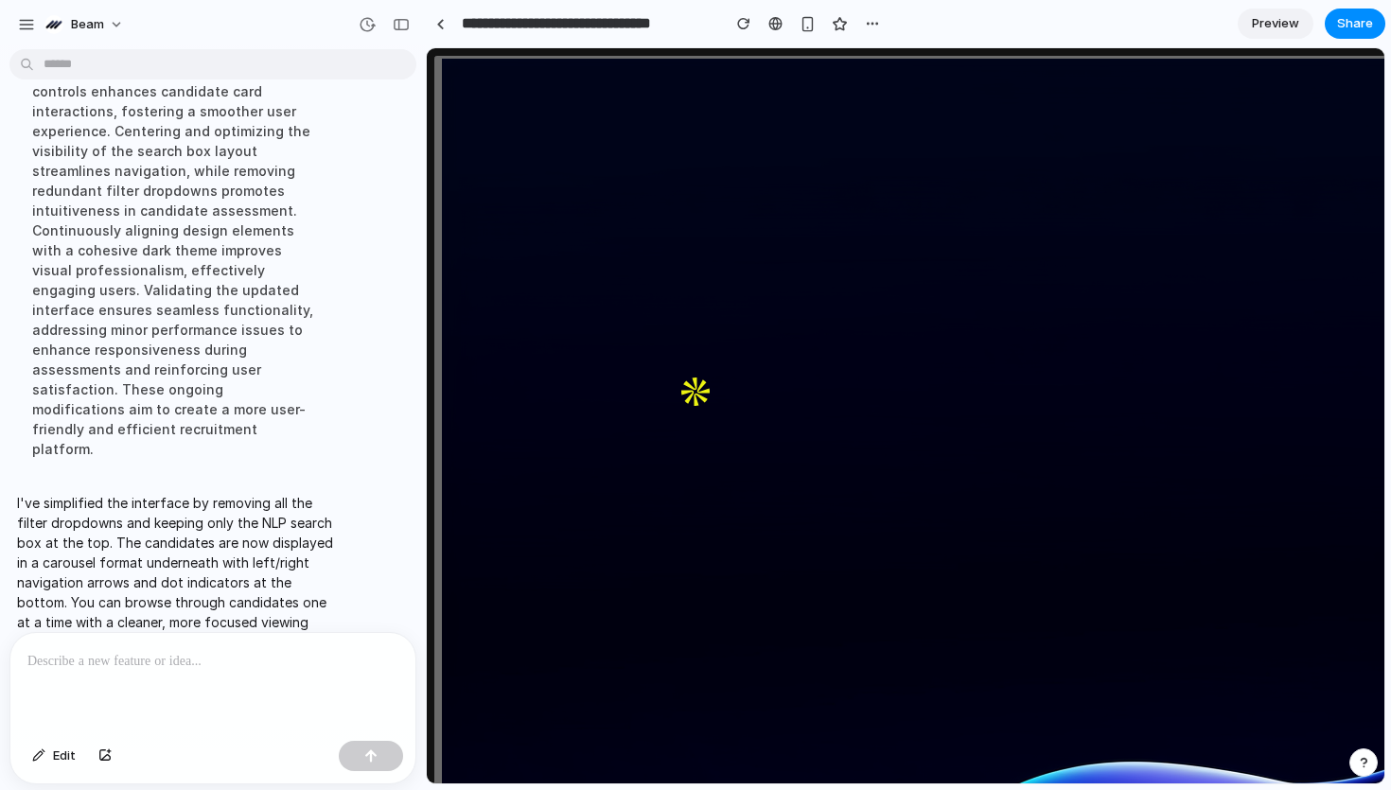
click at [152, 674] on div at bounding box center [212, 683] width 405 height 100
click at [245, 663] on p at bounding box center [212, 661] width 371 height 23
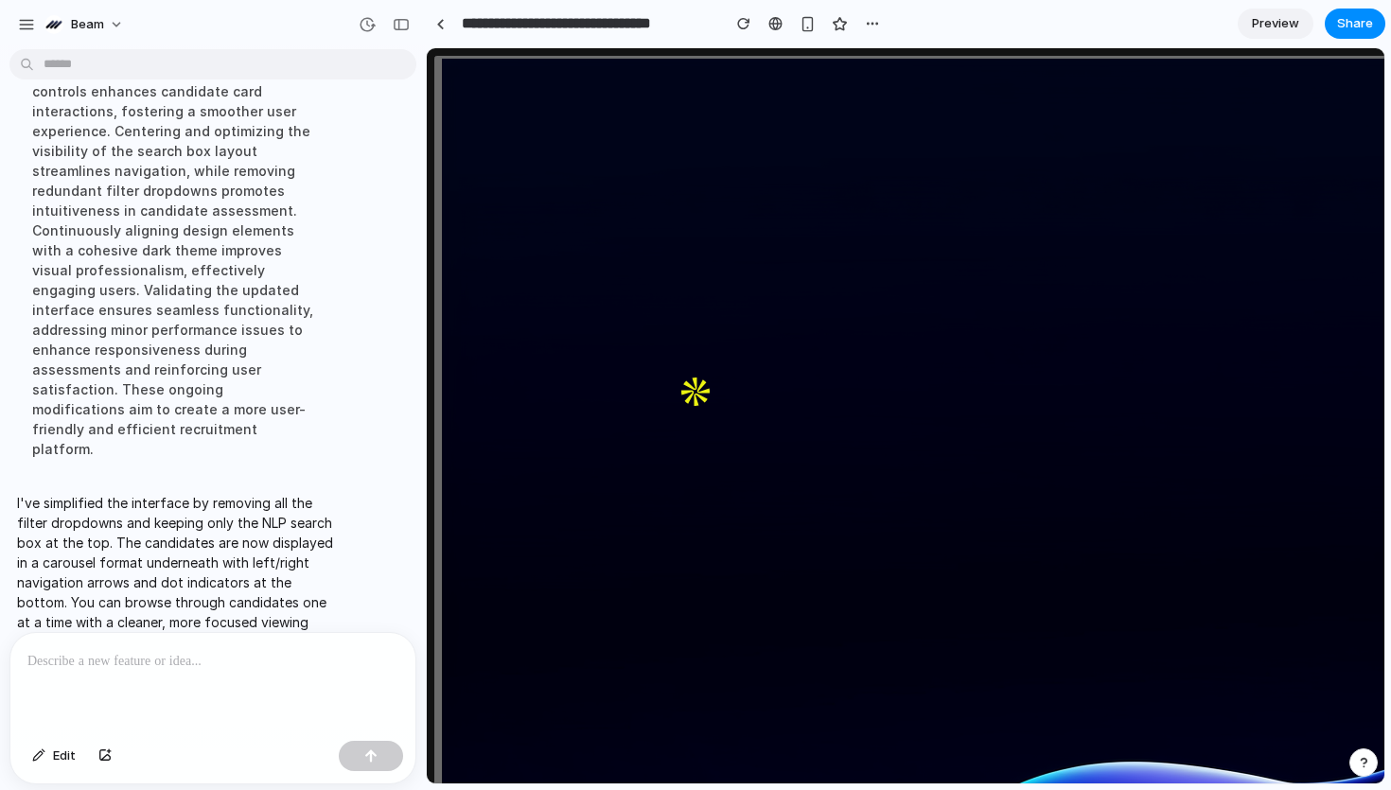
click at [282, 660] on p at bounding box center [212, 661] width 371 height 23
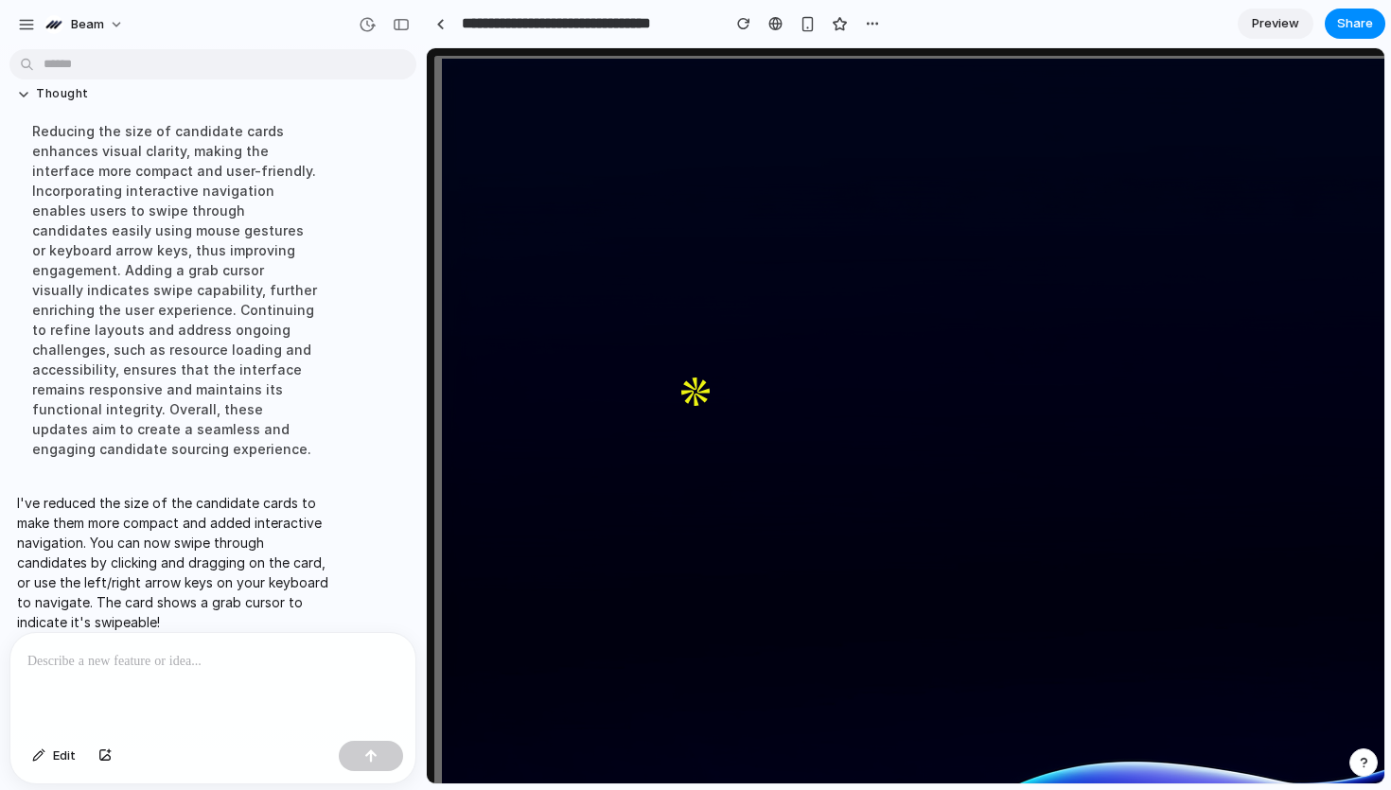
scroll to position [0, 34]
drag, startPoint x: 1091, startPoint y: 482, endPoint x: 700, endPoint y: 482, distance: 390.8
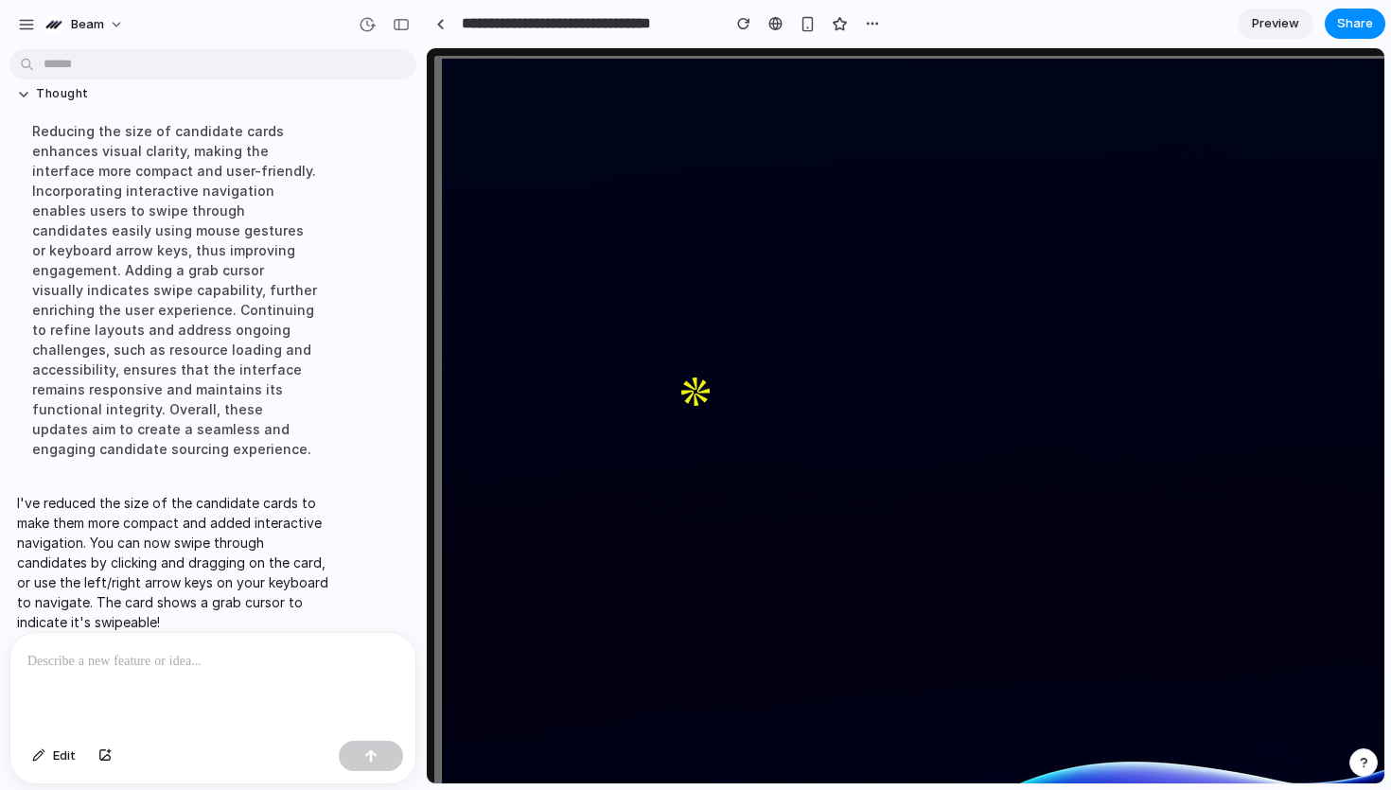
drag, startPoint x: 1107, startPoint y: 503, endPoint x: 738, endPoint y: 503, distance: 369.1
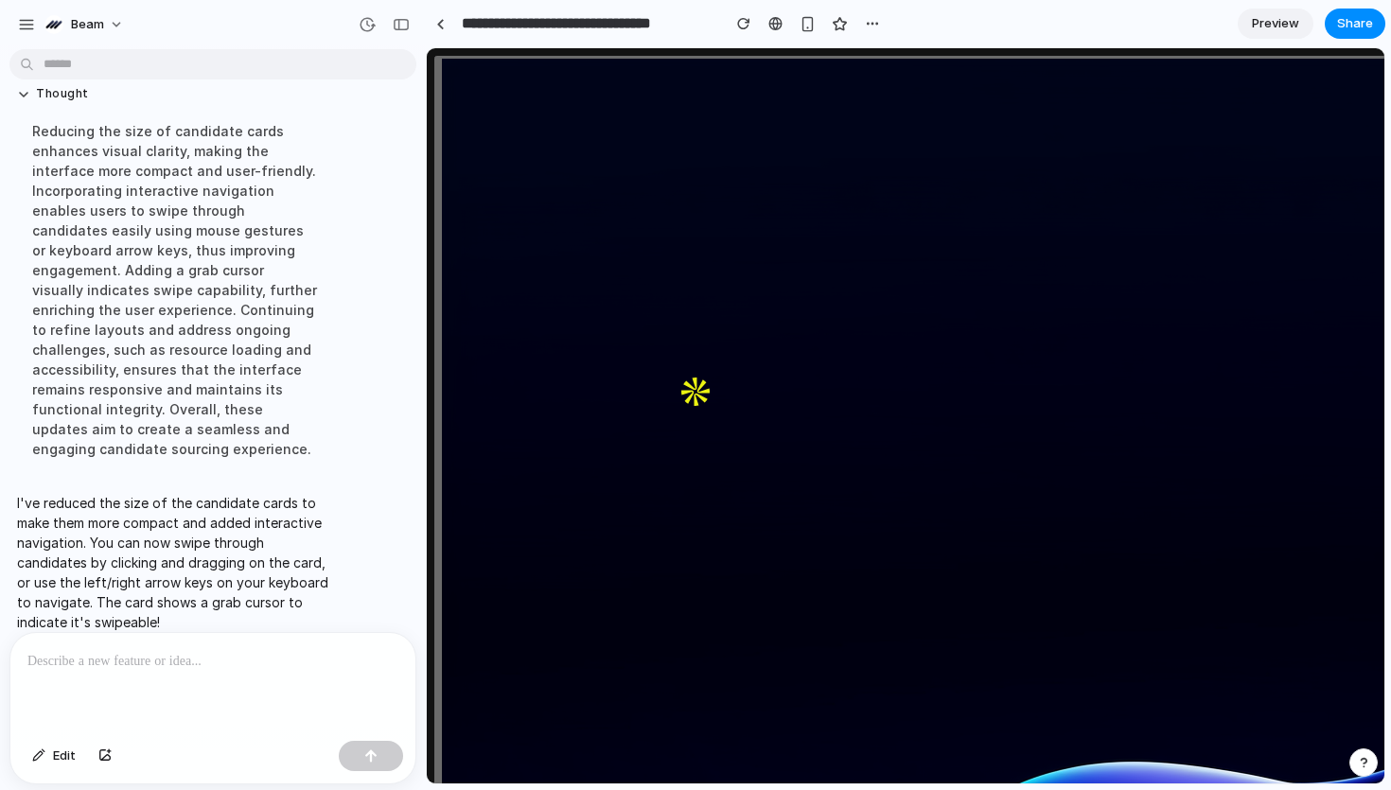
click at [246, 689] on div at bounding box center [212, 683] width 405 height 100
click at [64, 757] on span "Edit" at bounding box center [64, 756] width 23 height 19
click at [1192, 655] on div at bounding box center [906, 416] width 957 height 734
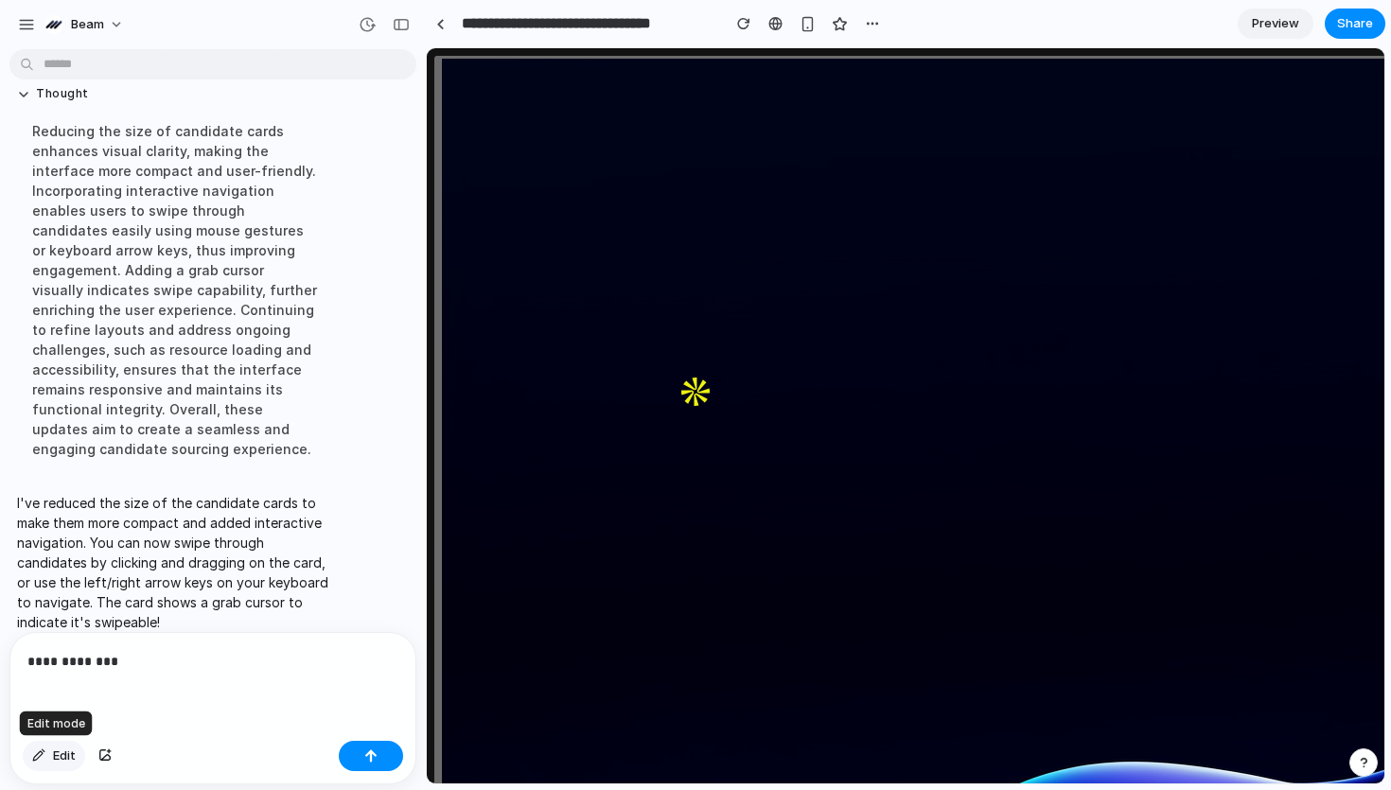
click at [38, 750] on div "button" at bounding box center [38, 755] width 13 height 11
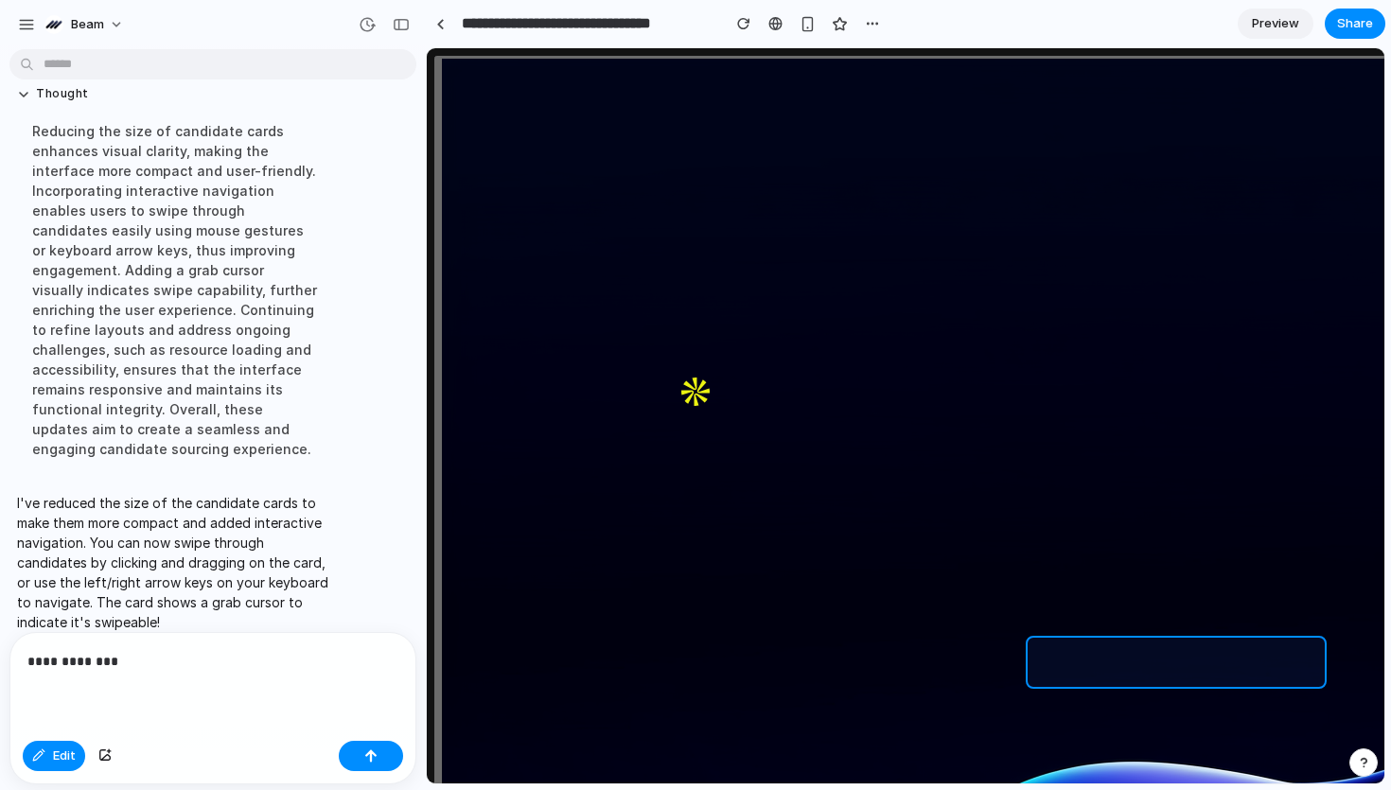
click at [1111, 660] on div at bounding box center [906, 416] width 957 height 734
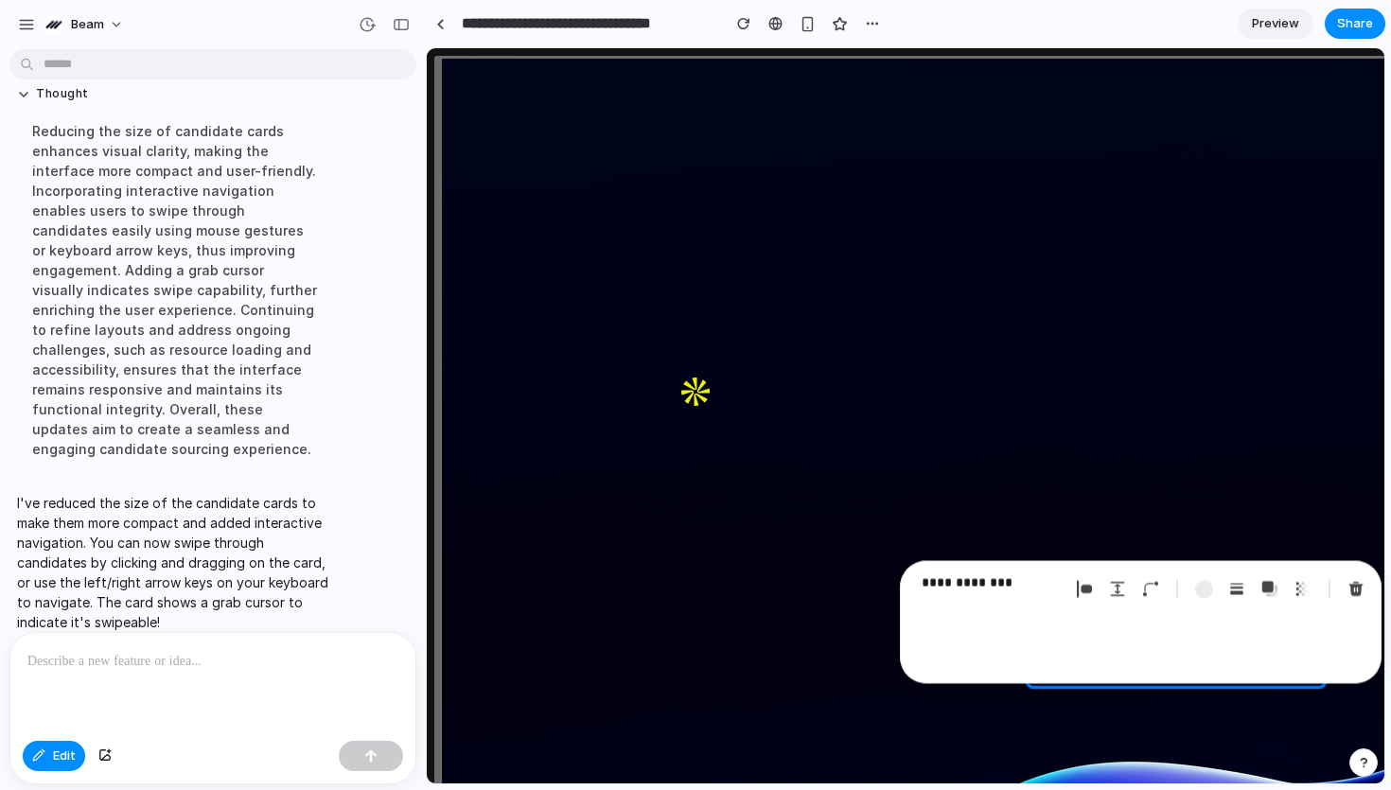
click at [1024, 588] on p "**********" at bounding box center [992, 583] width 140 height 23
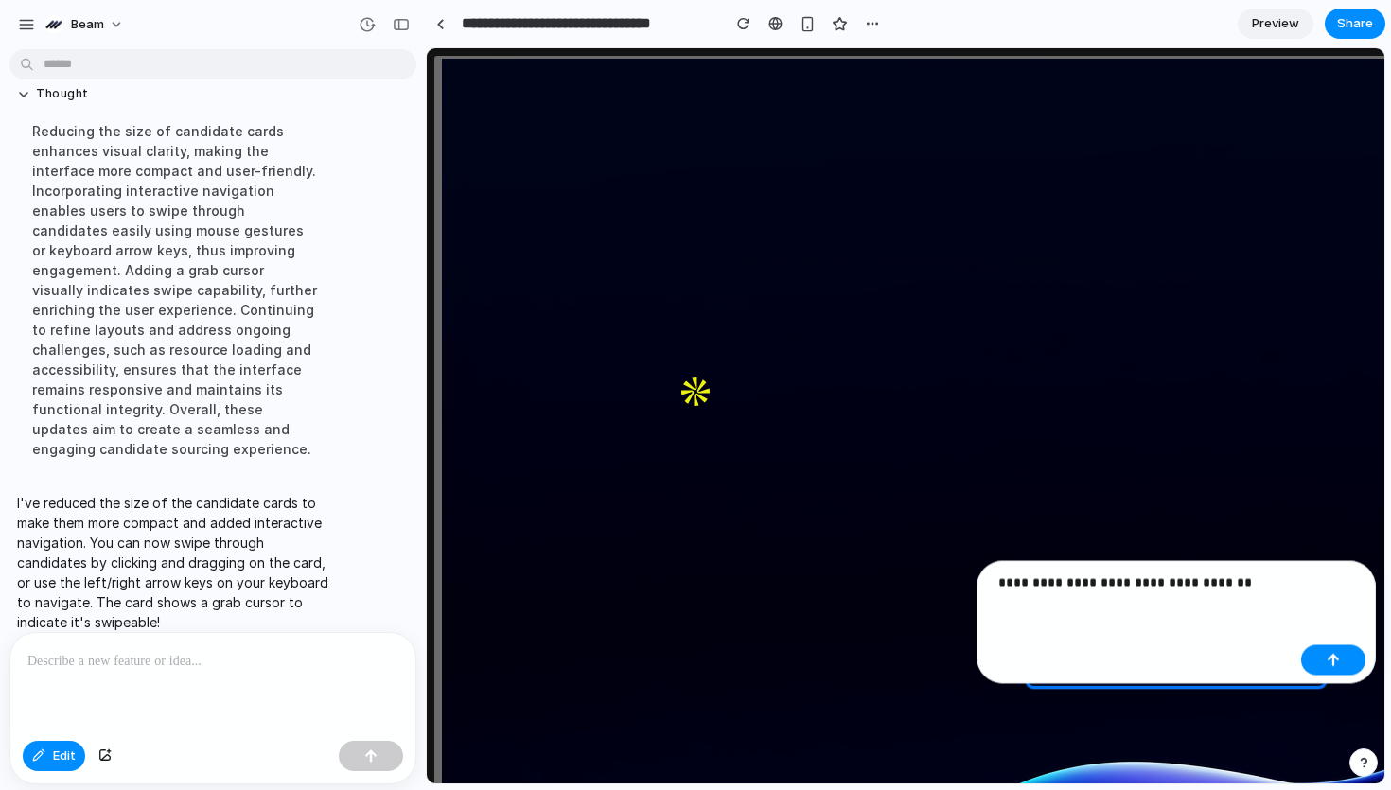
click at [1019, 581] on p "**********" at bounding box center [1145, 583] width 295 height 23
click at [1335, 661] on div "button" at bounding box center [1333, 660] width 13 height 13
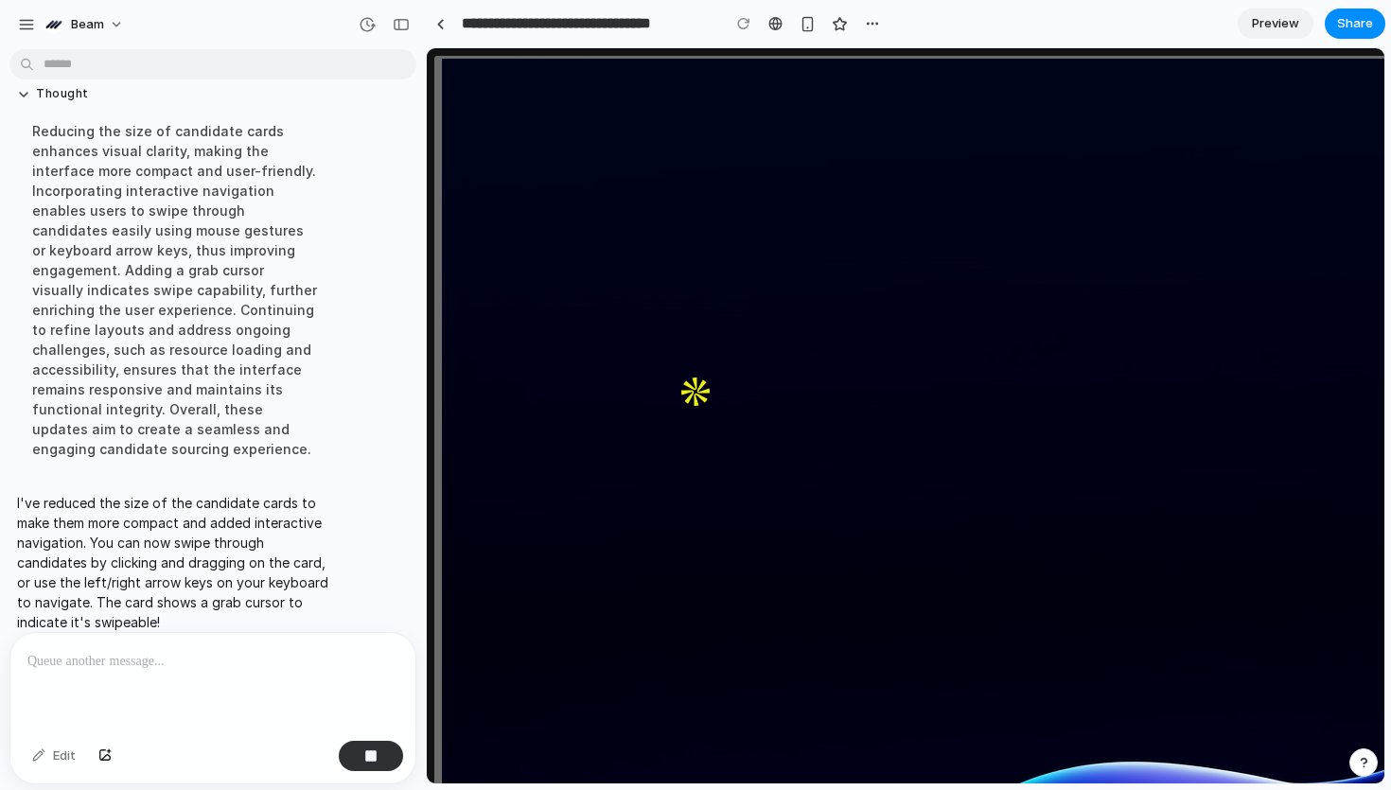
scroll to position [1660, 0]
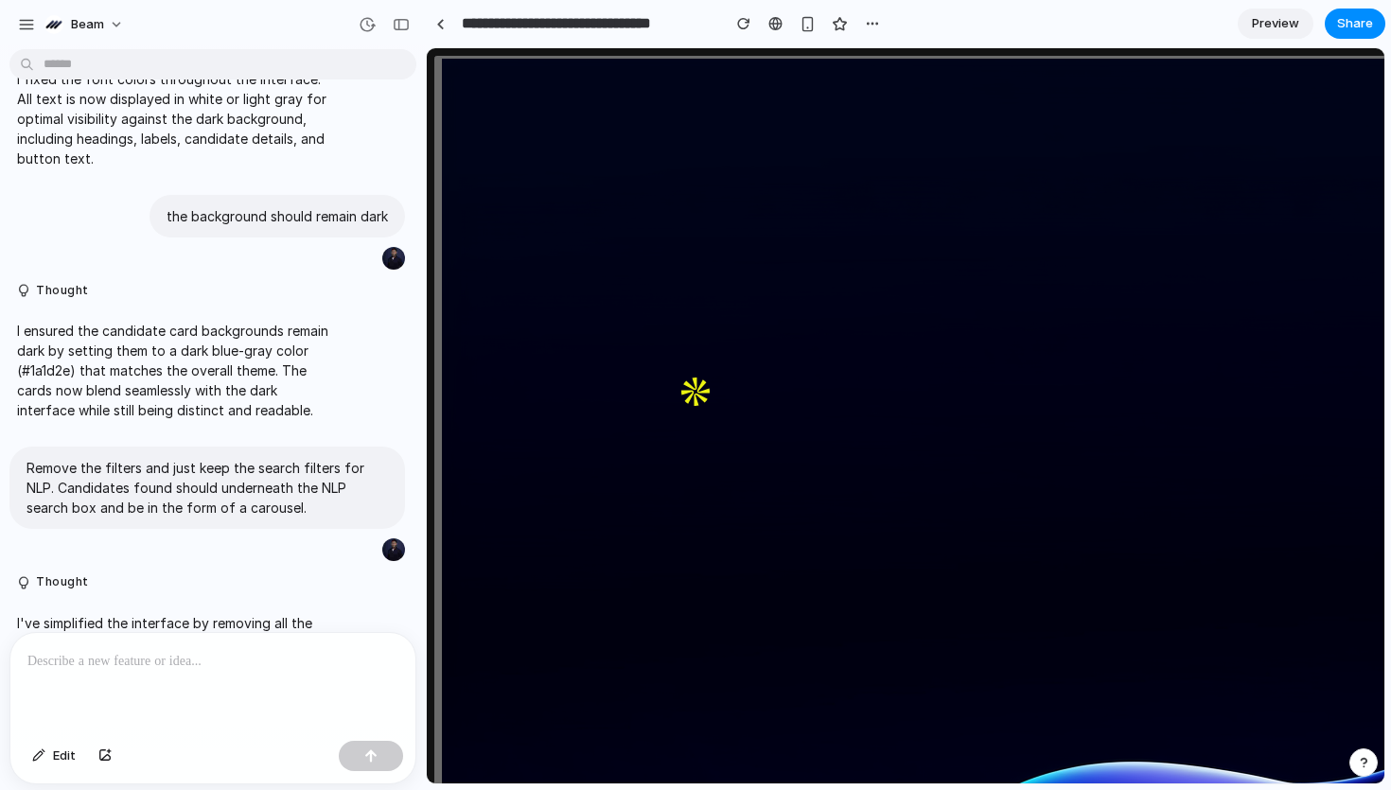
scroll to position [596, 0]
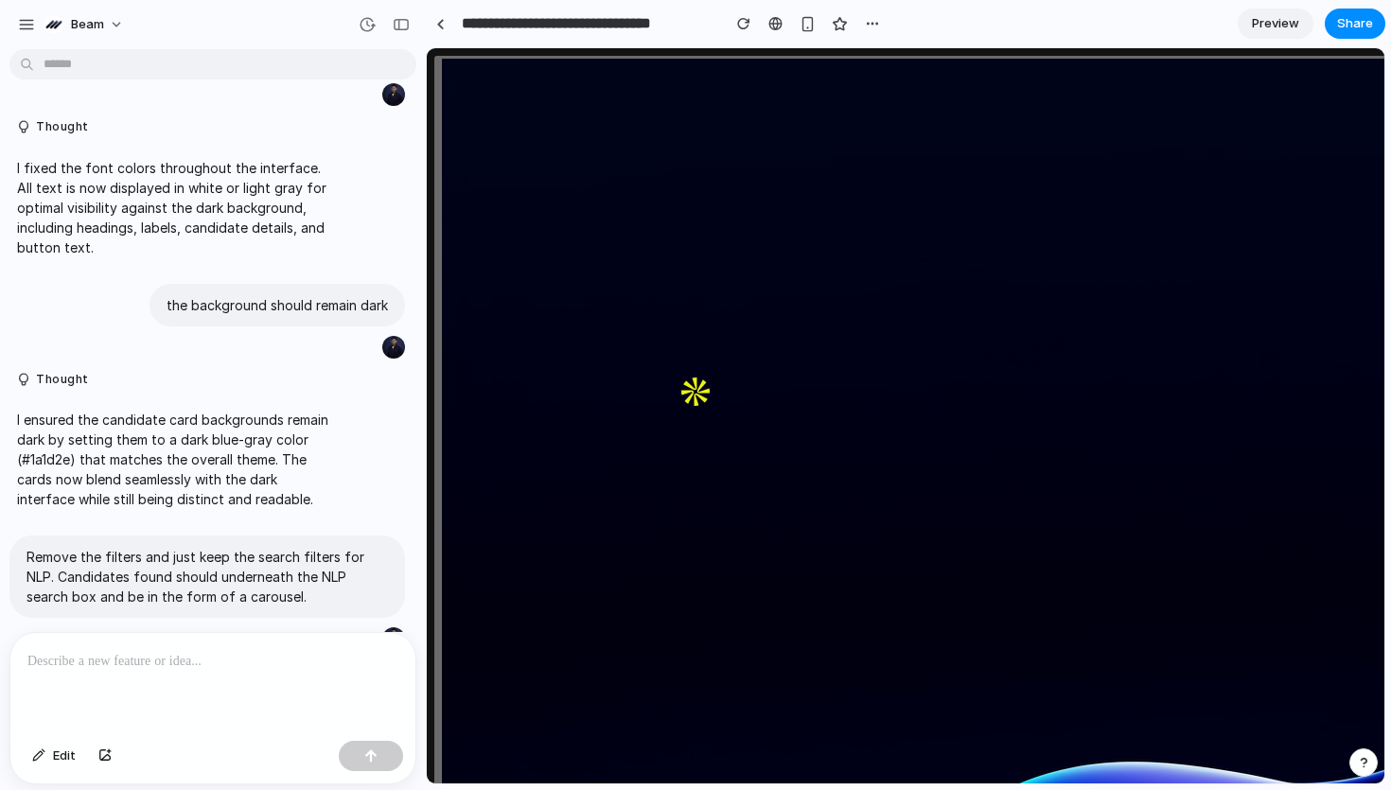
drag, startPoint x: 688, startPoint y: 528, endPoint x: 895, endPoint y: 536, distance: 207.4
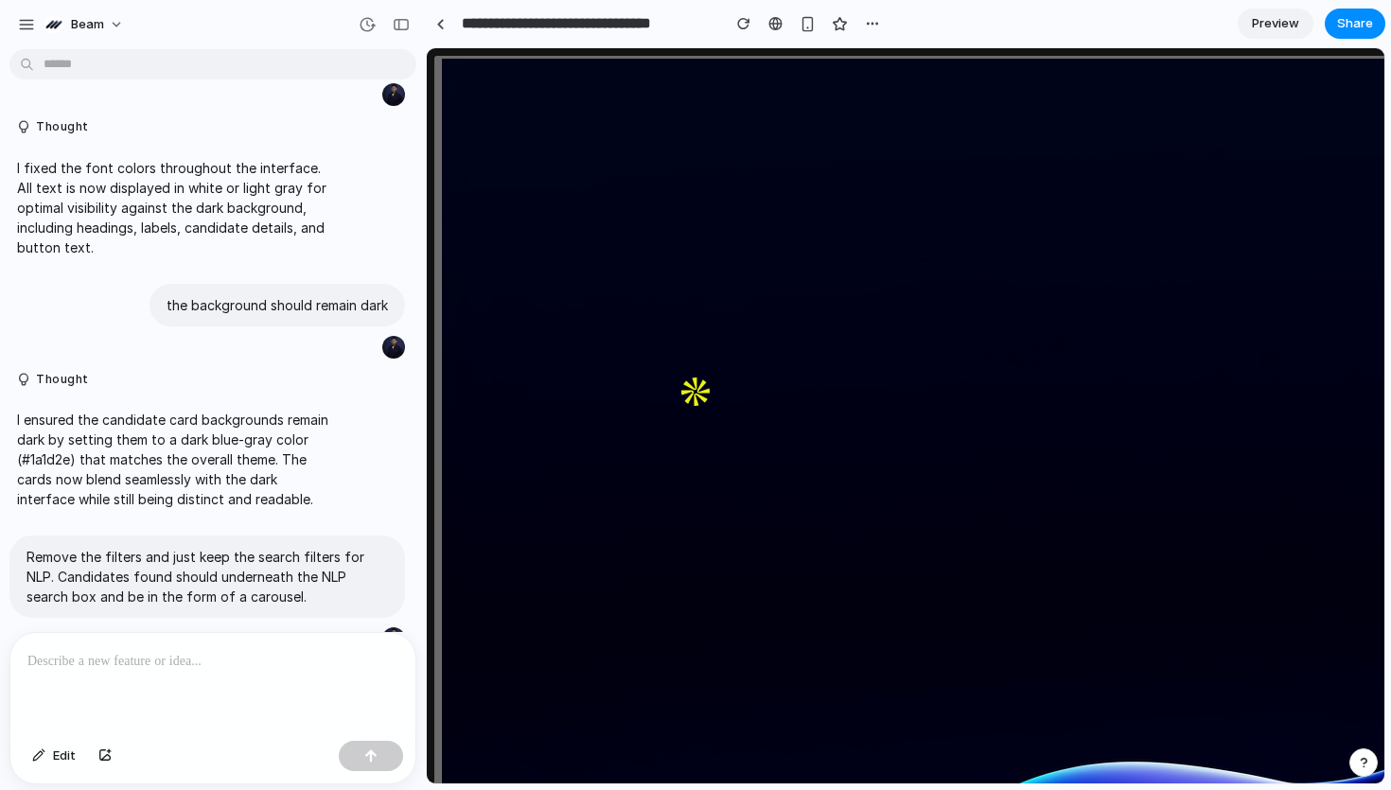
drag, startPoint x: 689, startPoint y: 526, endPoint x: 1225, endPoint y: 465, distance: 539.1
drag, startPoint x: 1083, startPoint y: 528, endPoint x: 1266, endPoint y: 524, distance: 183.6
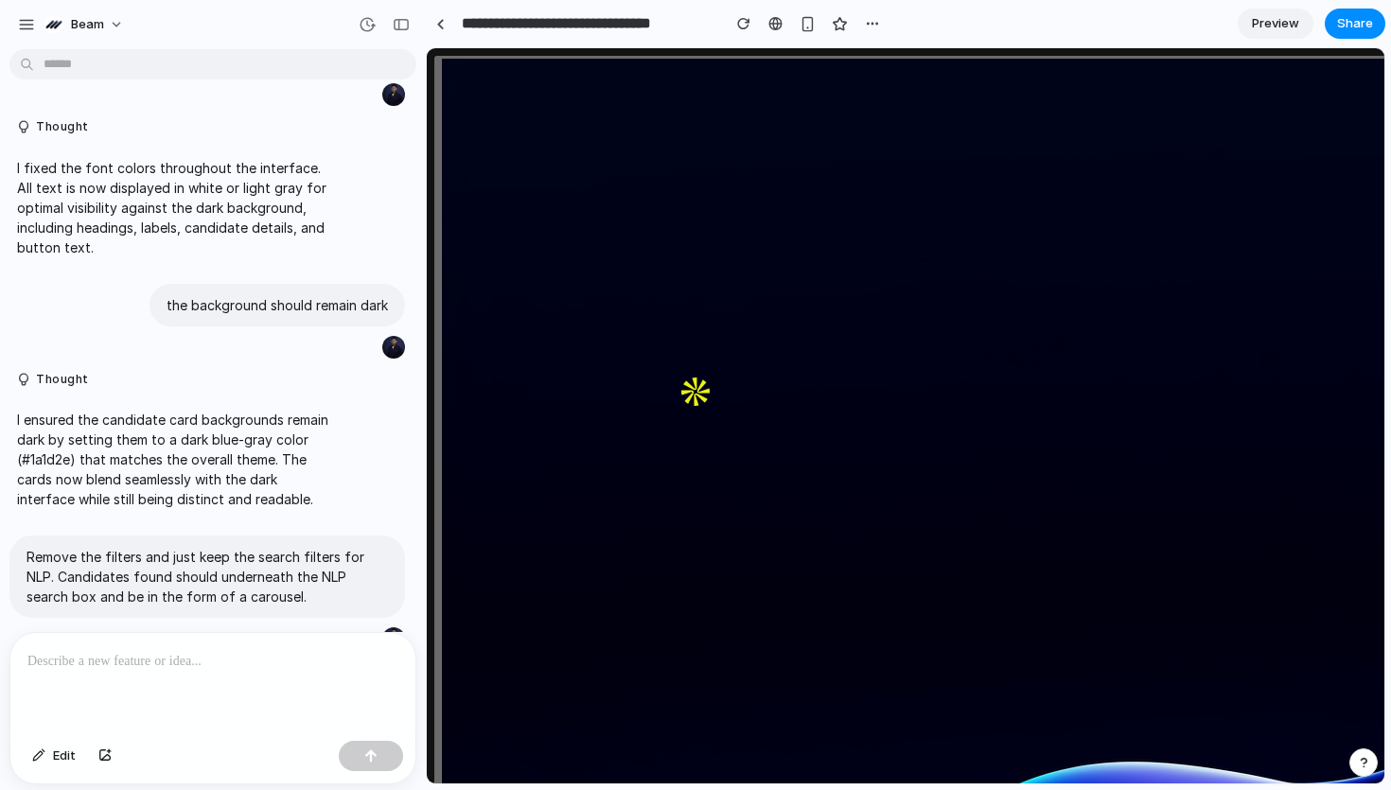
drag, startPoint x: 694, startPoint y: 468, endPoint x: 767, endPoint y: 468, distance: 73.8
click at [56, 765] on button "Edit" at bounding box center [54, 756] width 62 height 30
click at [688, 525] on div at bounding box center [906, 416] width 957 height 734
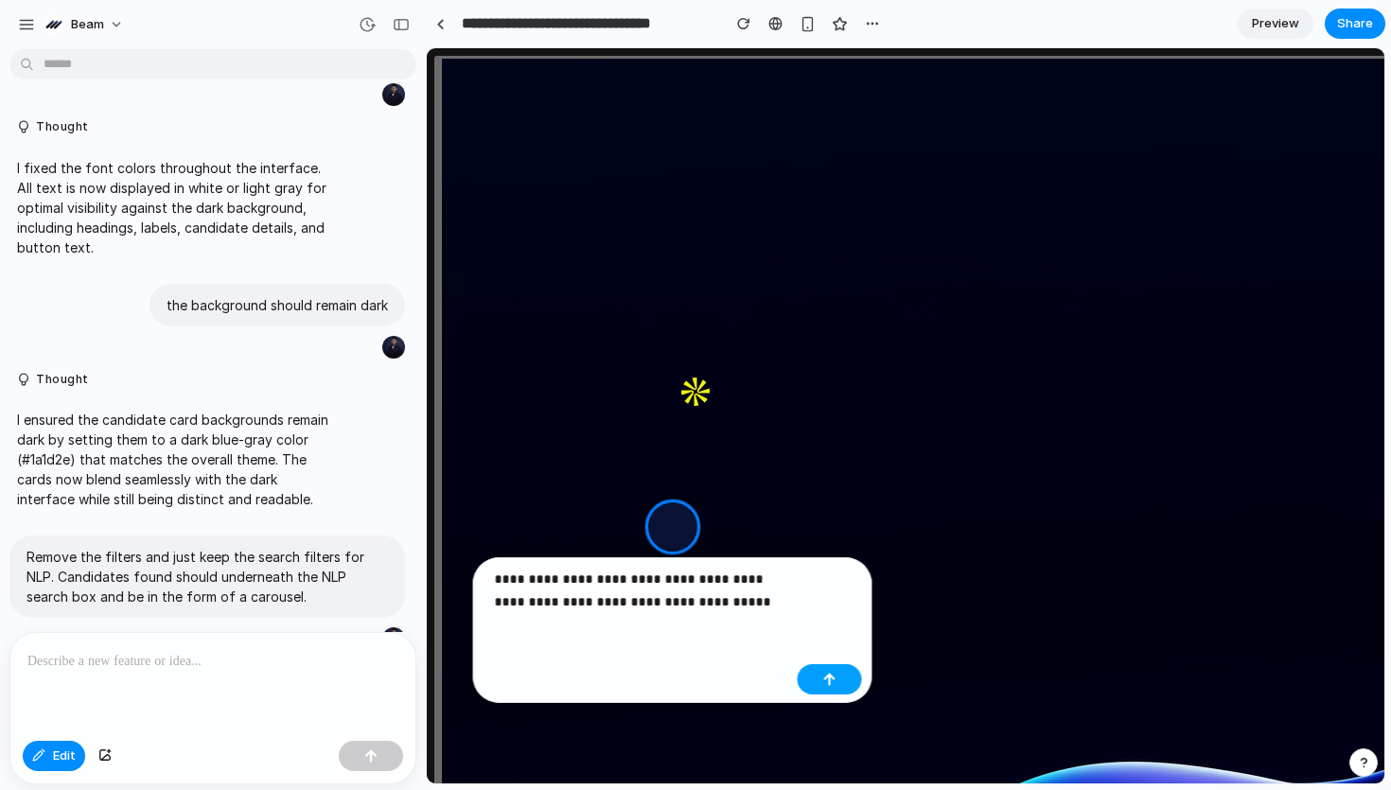
click at [848, 667] on button "button" at bounding box center [830, 679] width 64 height 30
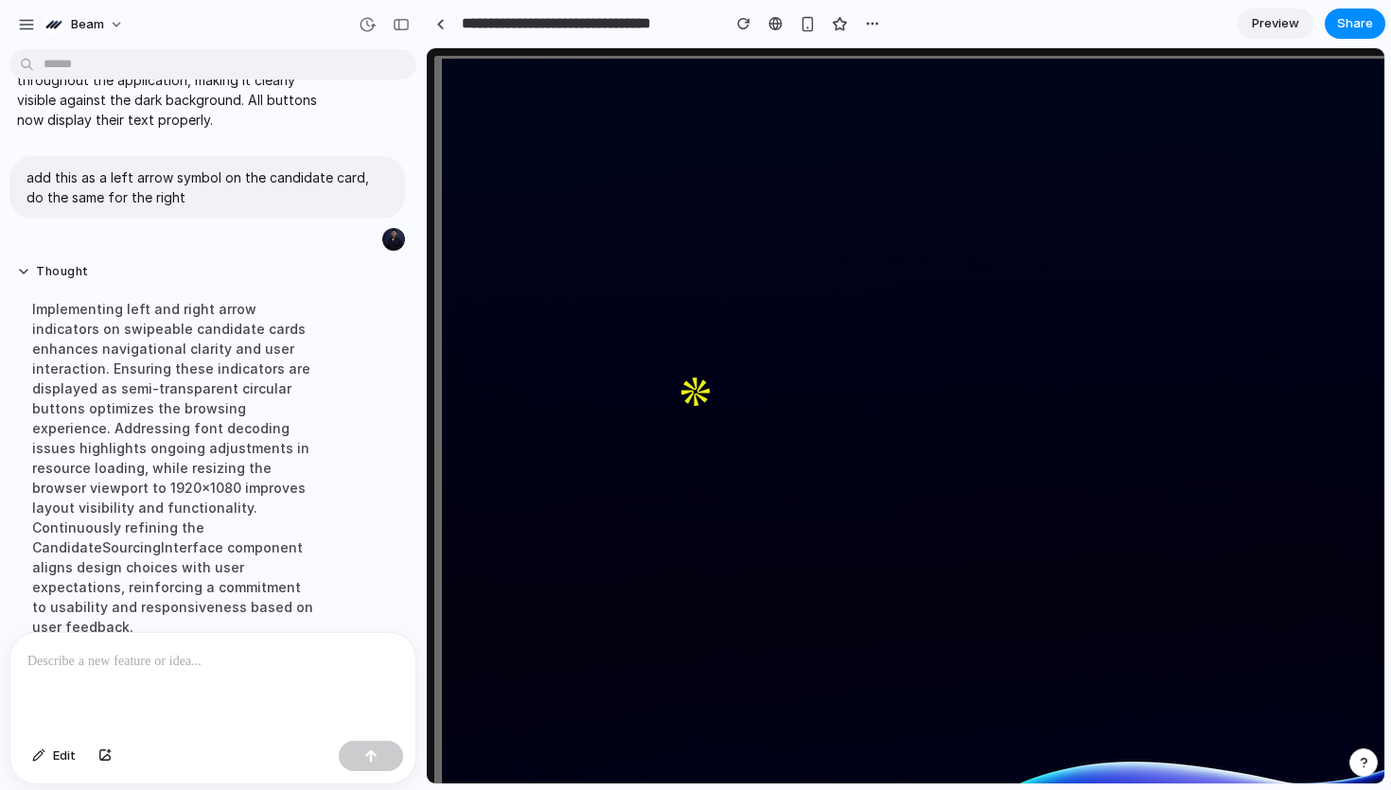
scroll to position [2030, 0]
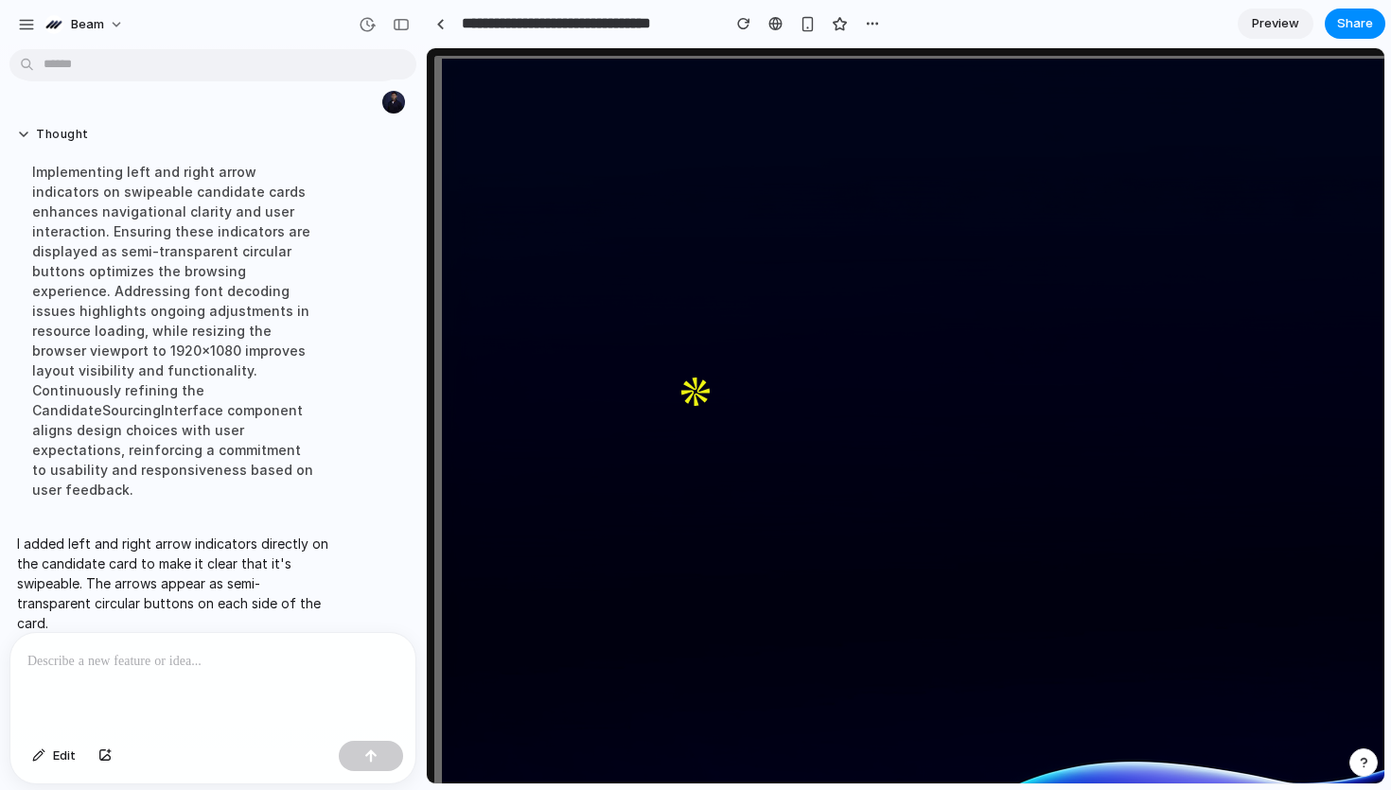
click at [71, 759] on span "Edit" at bounding box center [64, 756] width 23 height 19
click at [693, 521] on div at bounding box center [906, 416] width 957 height 734
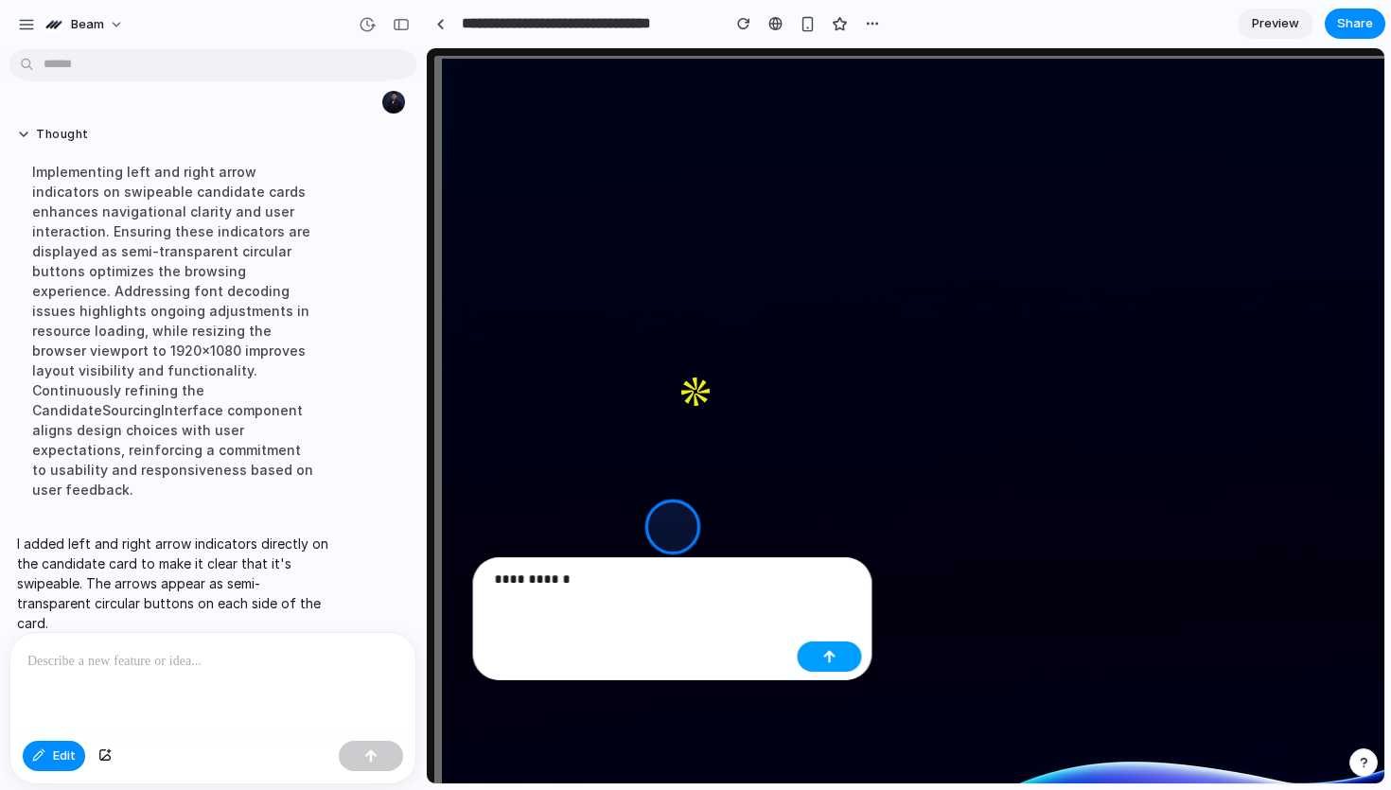
click at [824, 650] on div "button" at bounding box center [829, 656] width 13 height 13
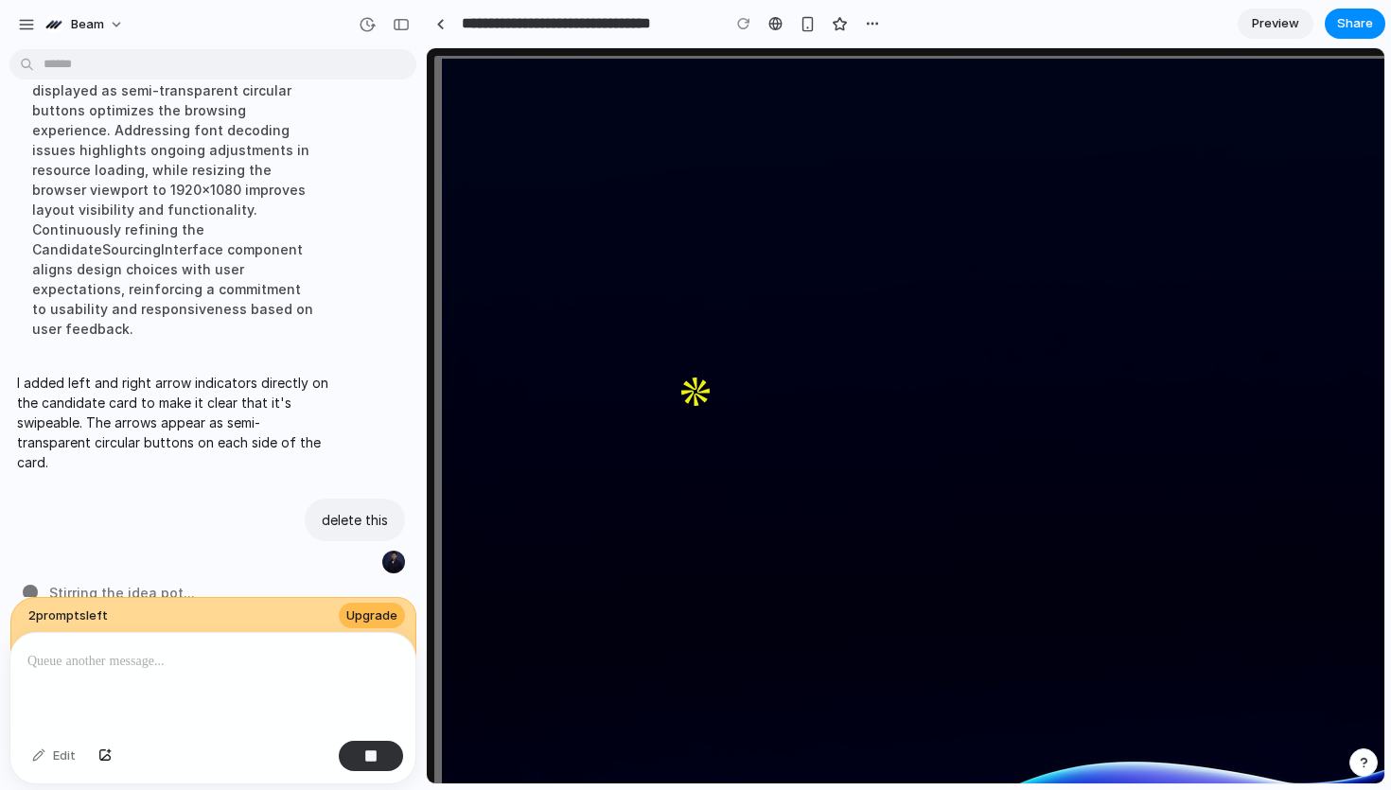
scroll to position [2201, 0]
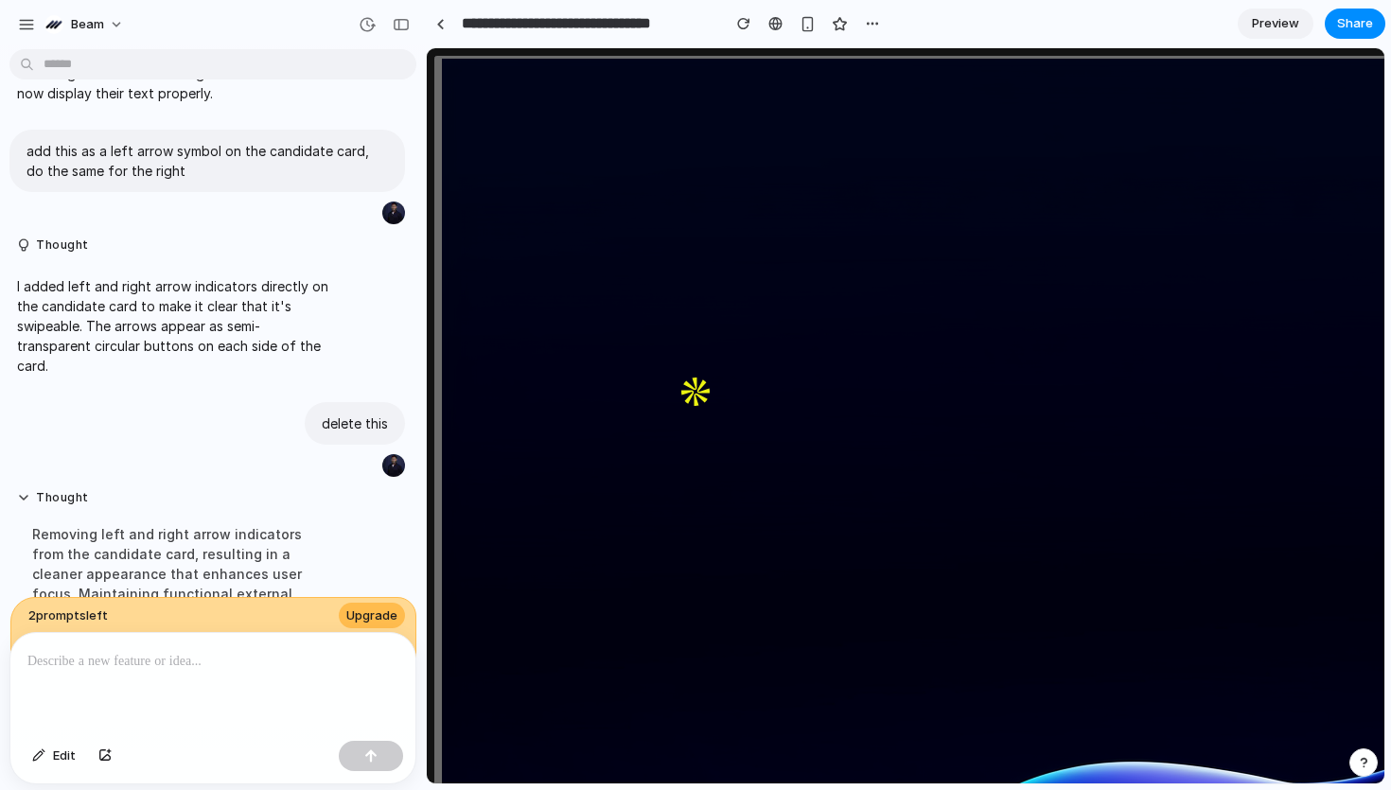
scroll to position [2260, 0]
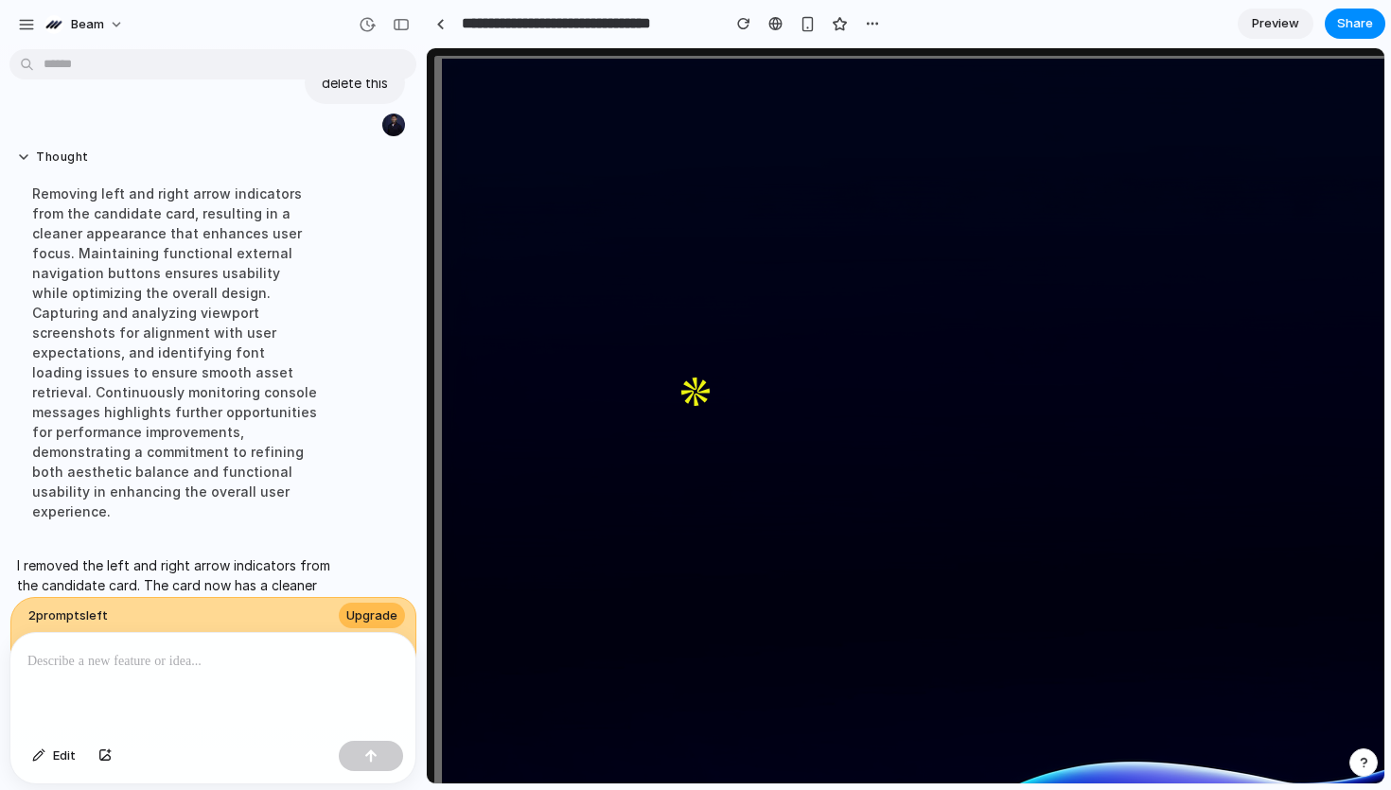
drag, startPoint x: 781, startPoint y: 539, endPoint x: 650, endPoint y: 546, distance: 130.8
drag, startPoint x: 682, startPoint y: 485, endPoint x: 543, endPoint y: 485, distance: 139.1
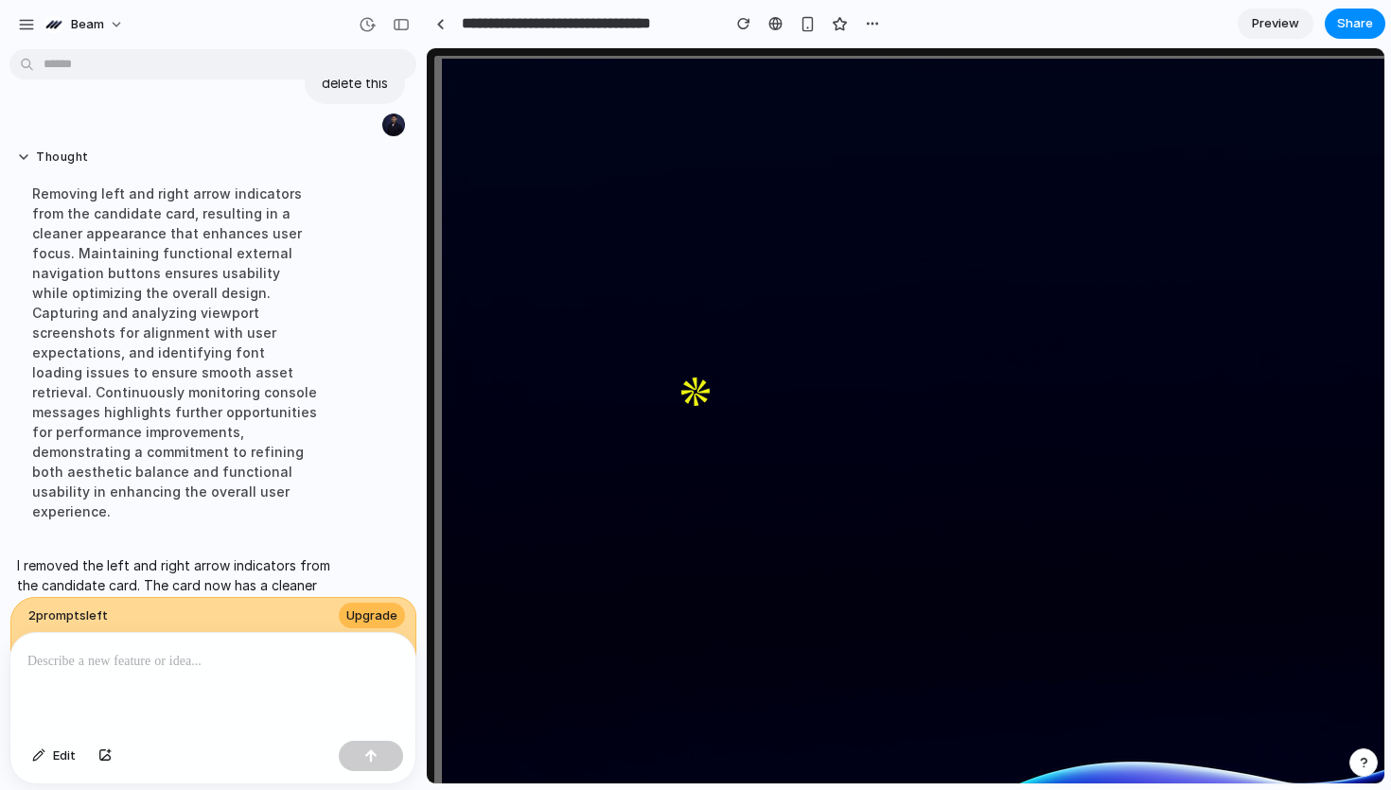
click at [238, 677] on div at bounding box center [212, 683] width 405 height 100
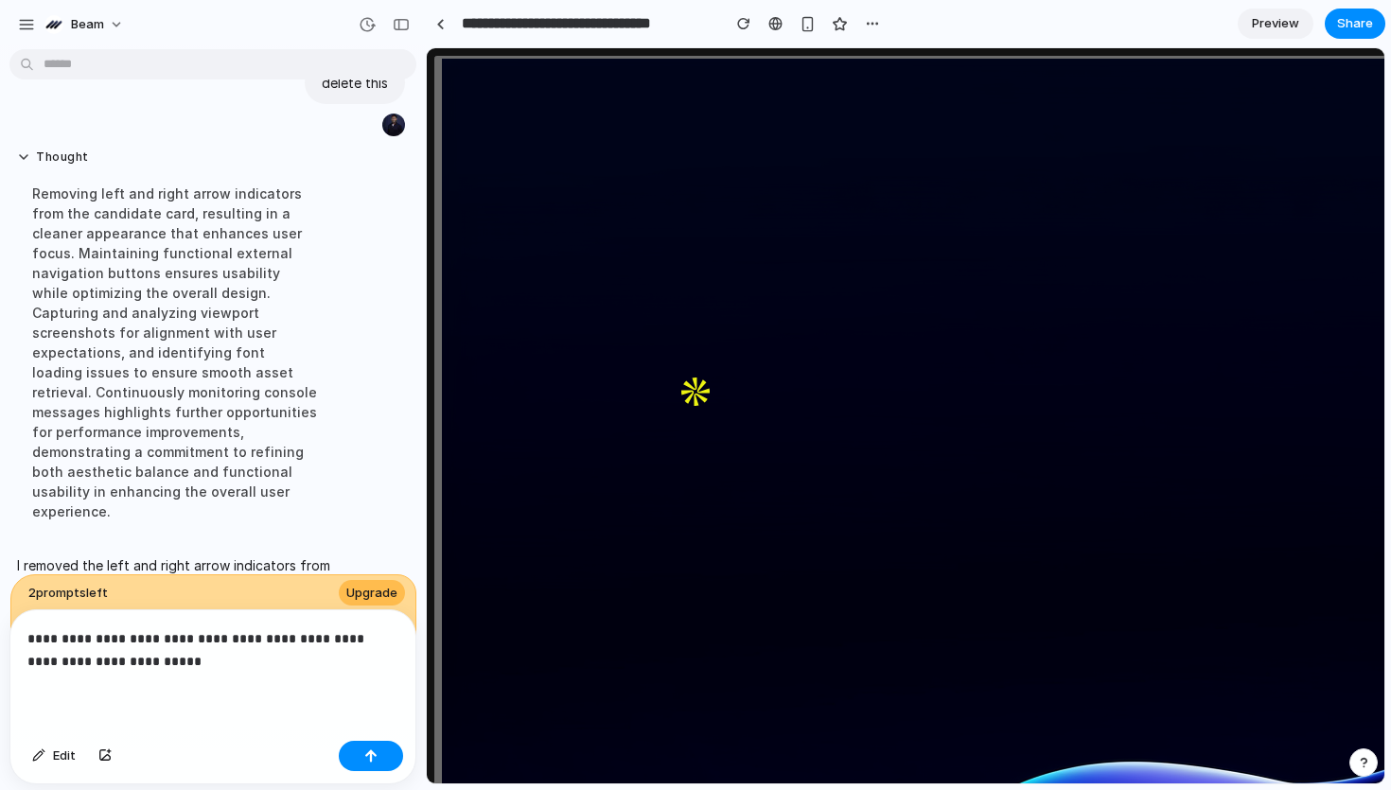
click at [206, 670] on p "**********" at bounding box center [212, 649] width 371 height 45
click at [279, 651] on p "**********" at bounding box center [212, 649] width 371 height 45
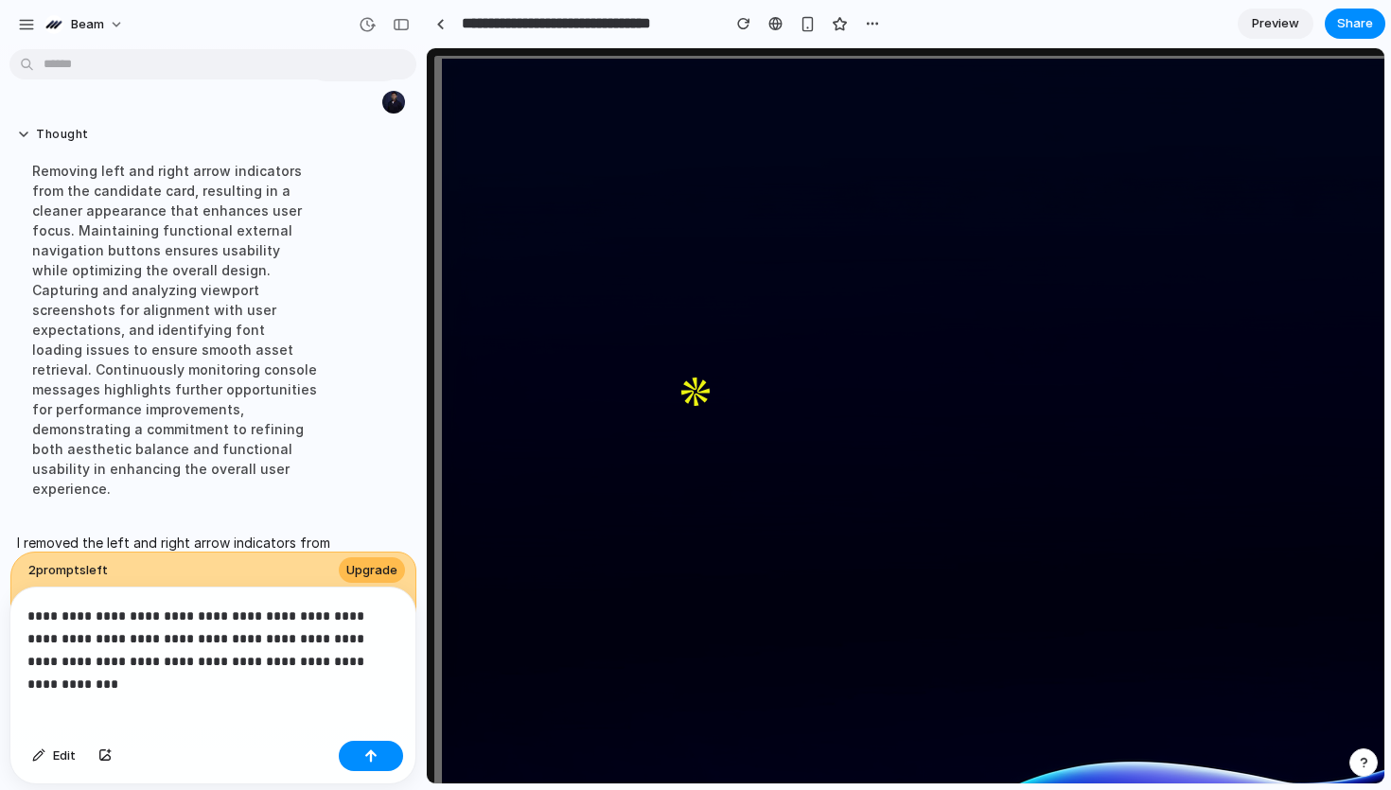
scroll to position [2434, 0]
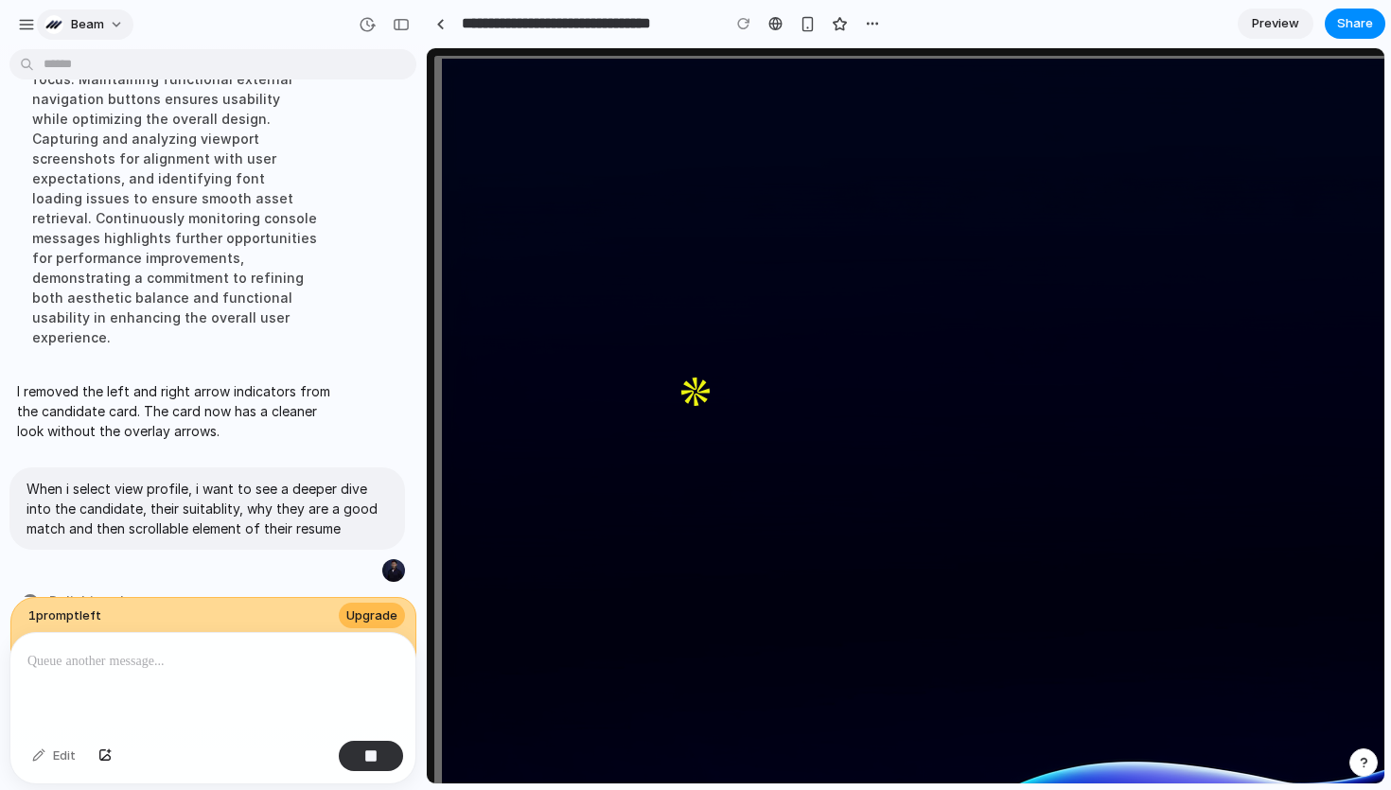
click at [111, 23] on button "beam" at bounding box center [85, 24] width 97 height 30
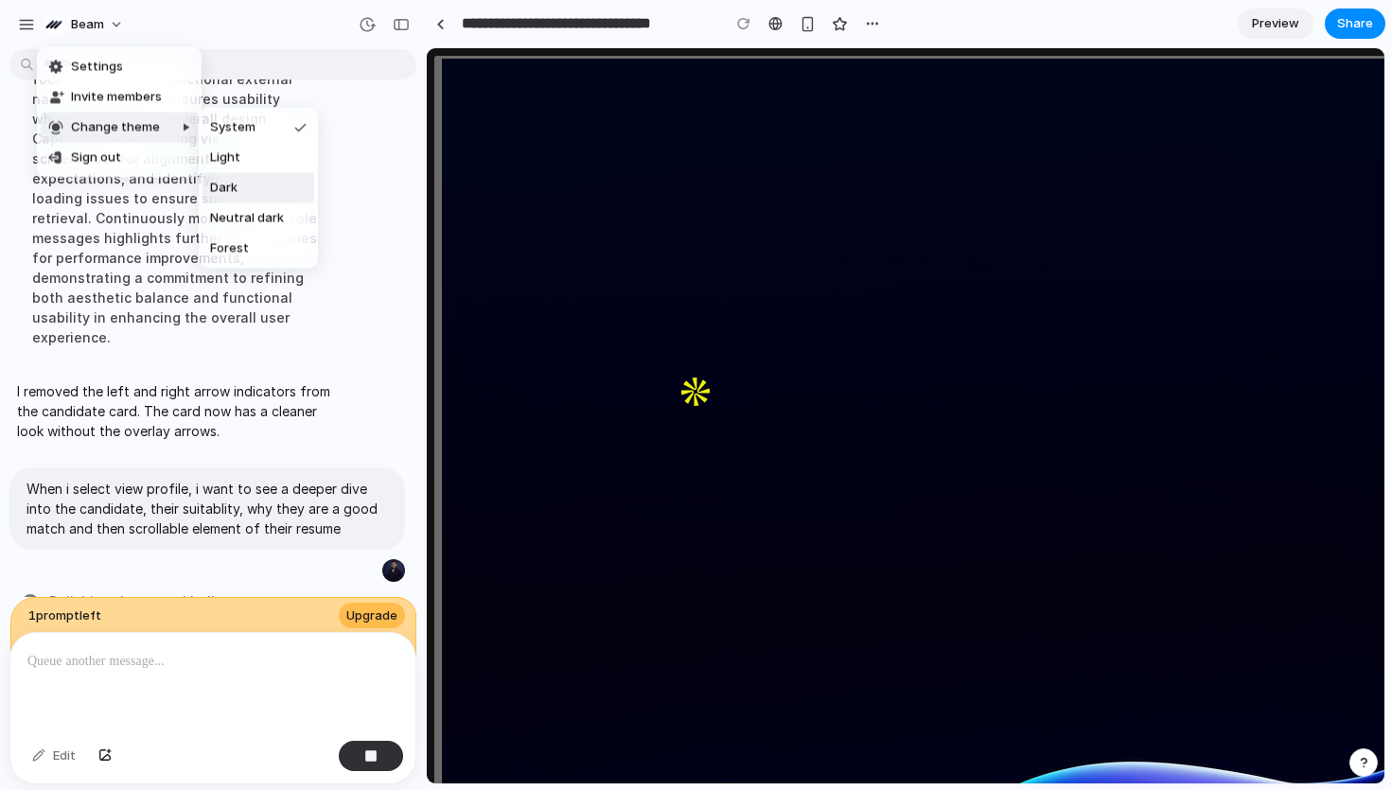
click at [231, 662] on div "Settings Invite members Change theme Sign out" at bounding box center [695, 395] width 1391 height 790
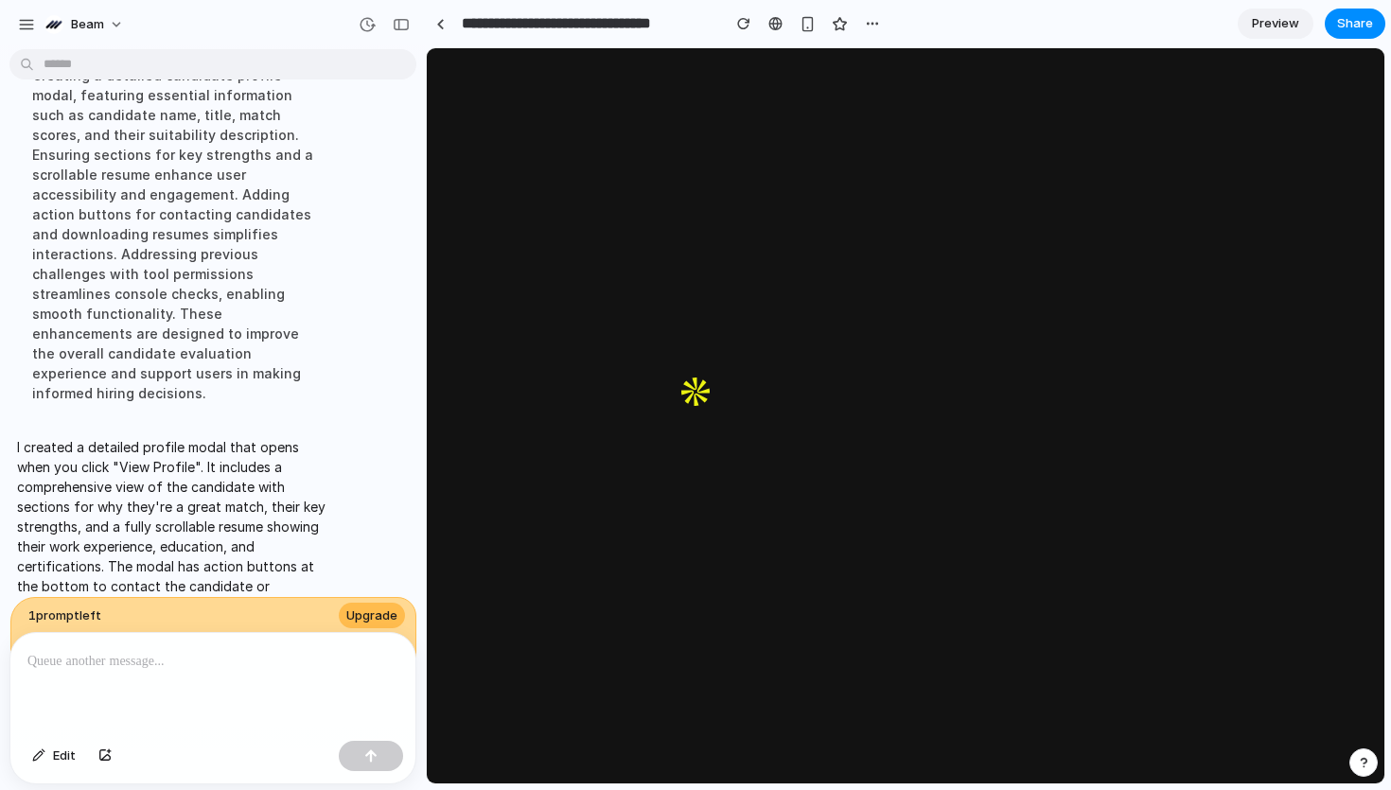
scroll to position [0, 0]
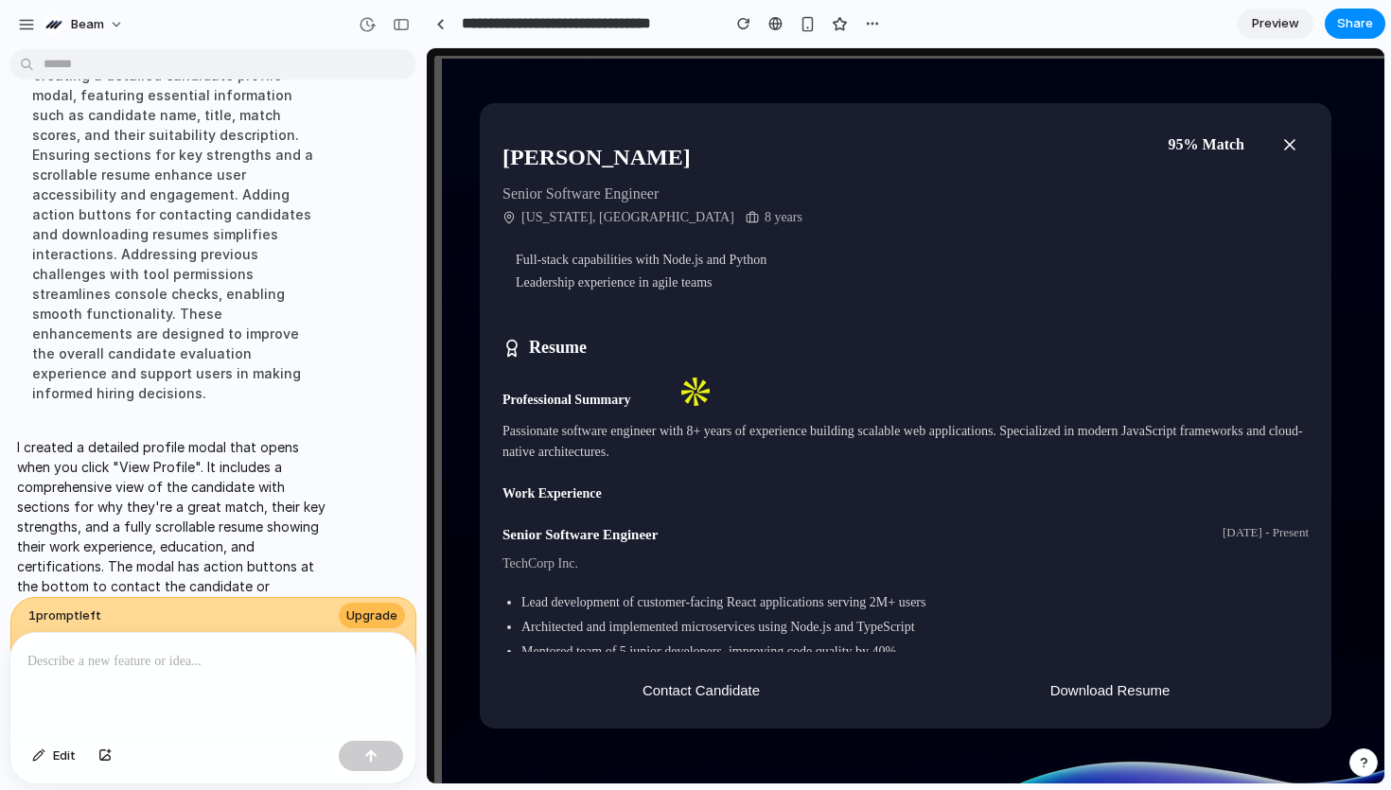
scroll to position [1118, 0]
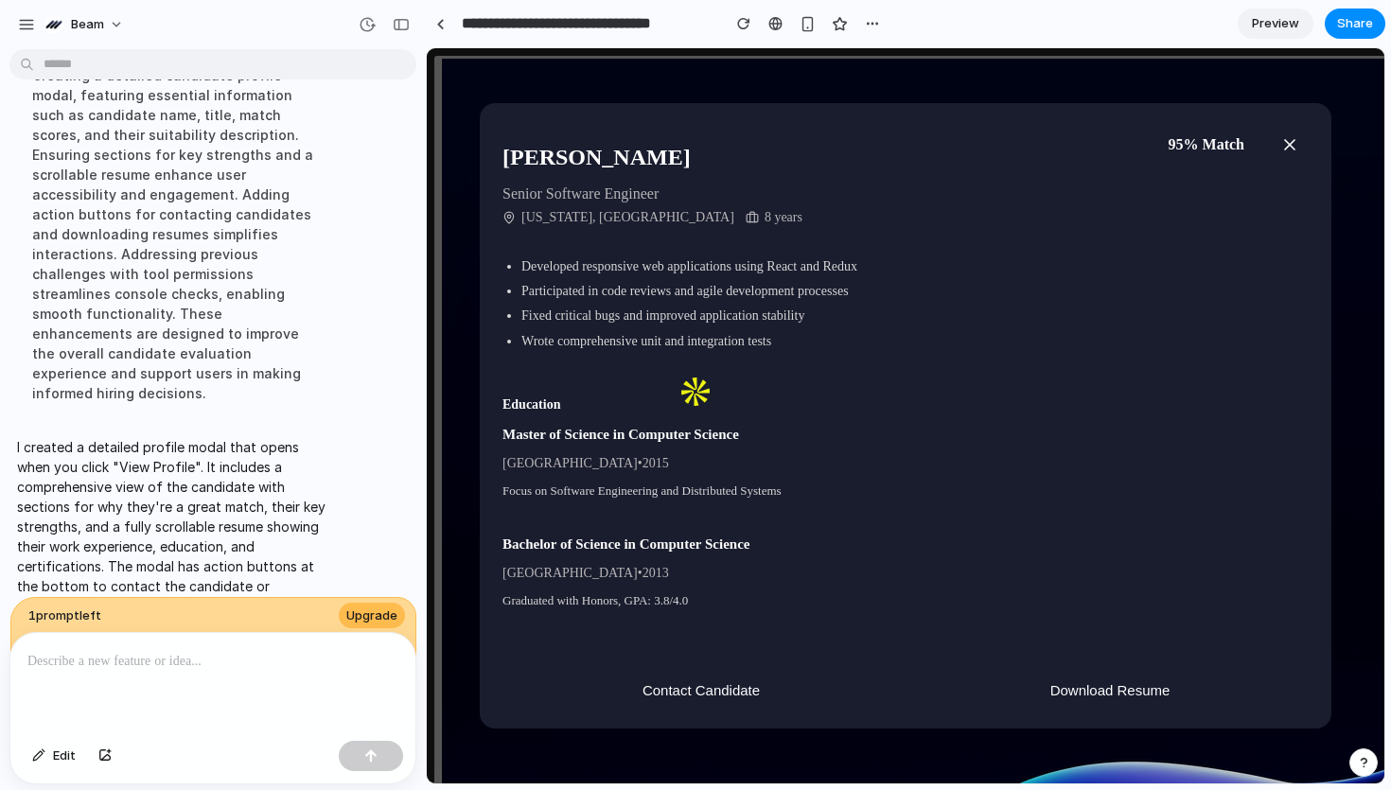
click at [1282, 146] on icon "button" at bounding box center [1289, 144] width 19 height 19
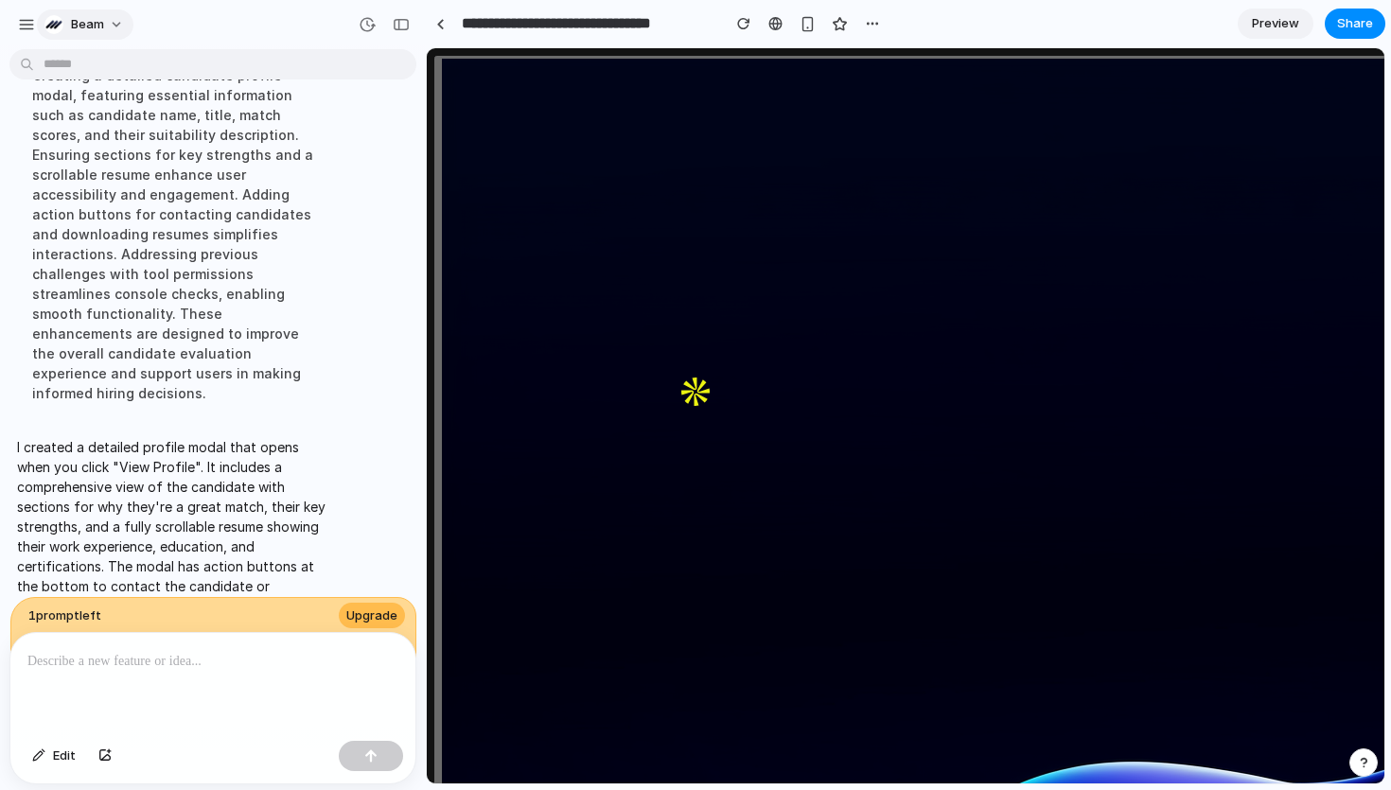
click at [94, 15] on span "beam" at bounding box center [87, 24] width 33 height 19
click at [171, 84] on li "Invite members" at bounding box center [119, 97] width 157 height 30
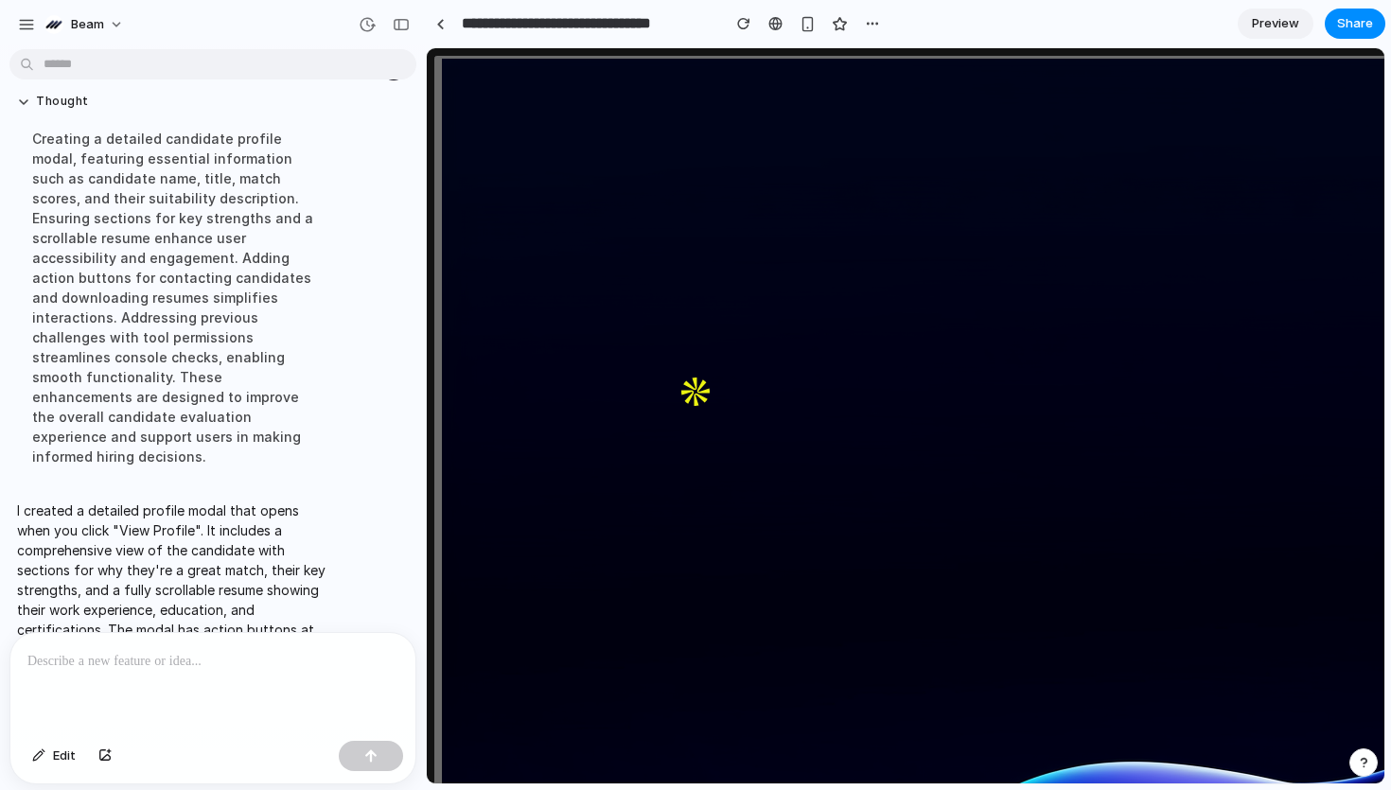
scroll to position [2595, 0]
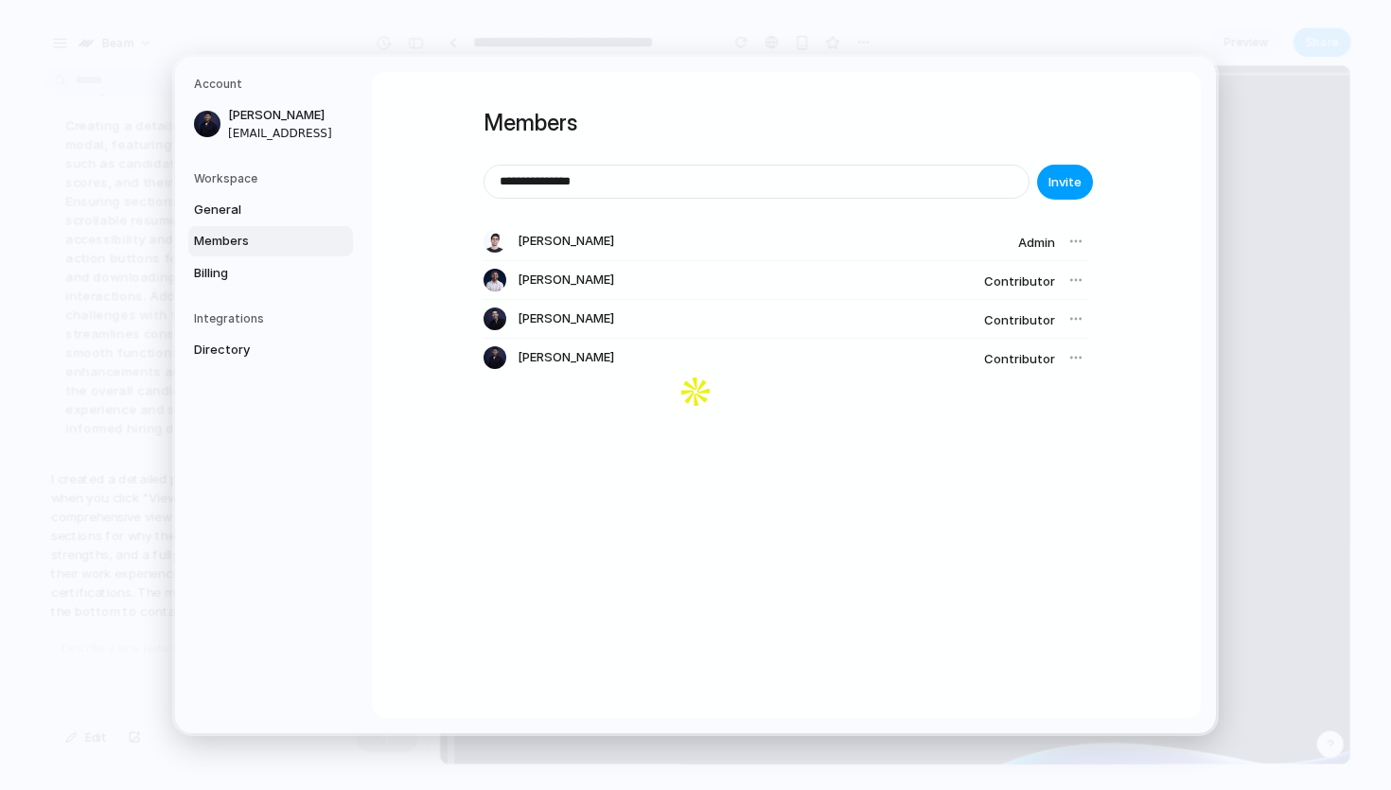
type input "**********"
click at [1051, 176] on span "Invite" at bounding box center [1065, 182] width 33 height 19
click at [237, 278] on span "Billing" at bounding box center [254, 273] width 121 height 19
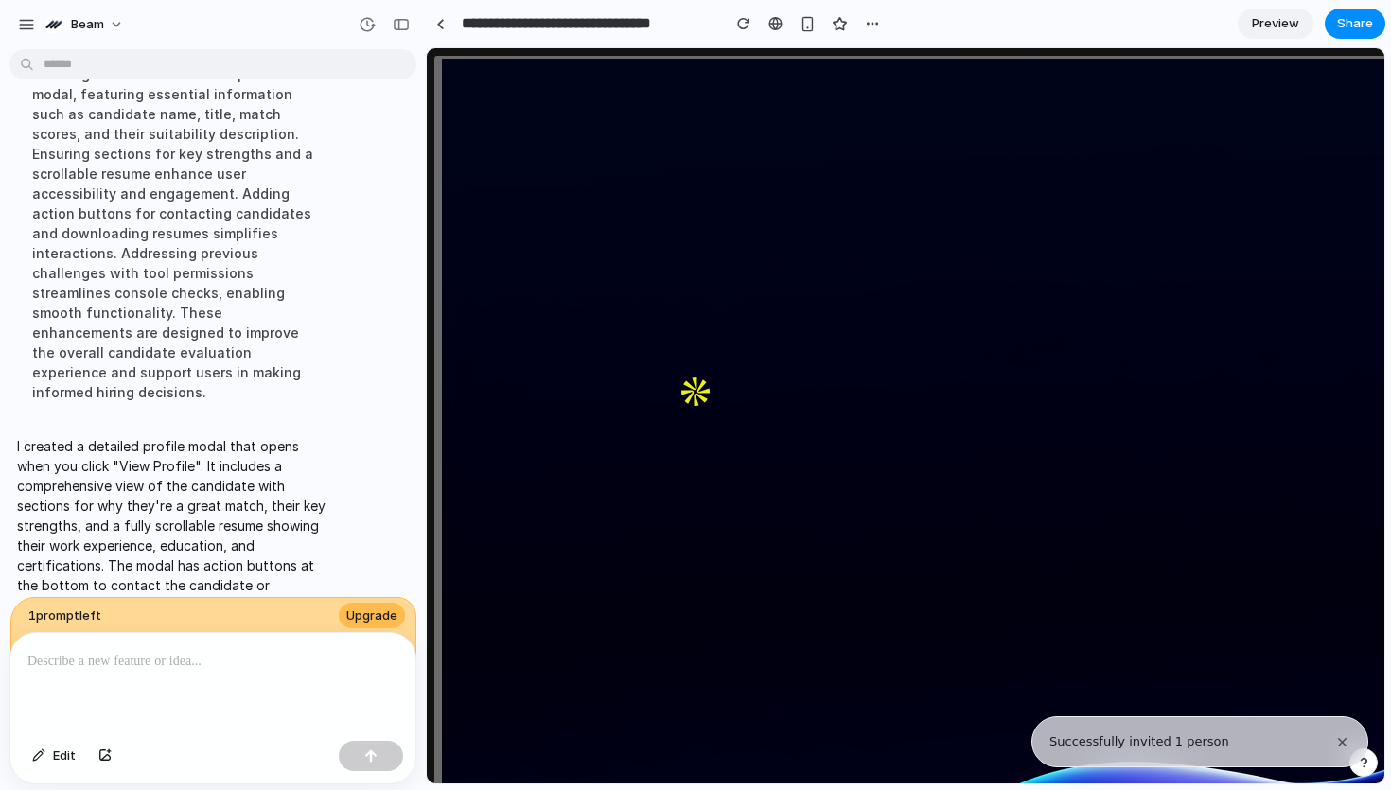
scroll to position [2631, 0]
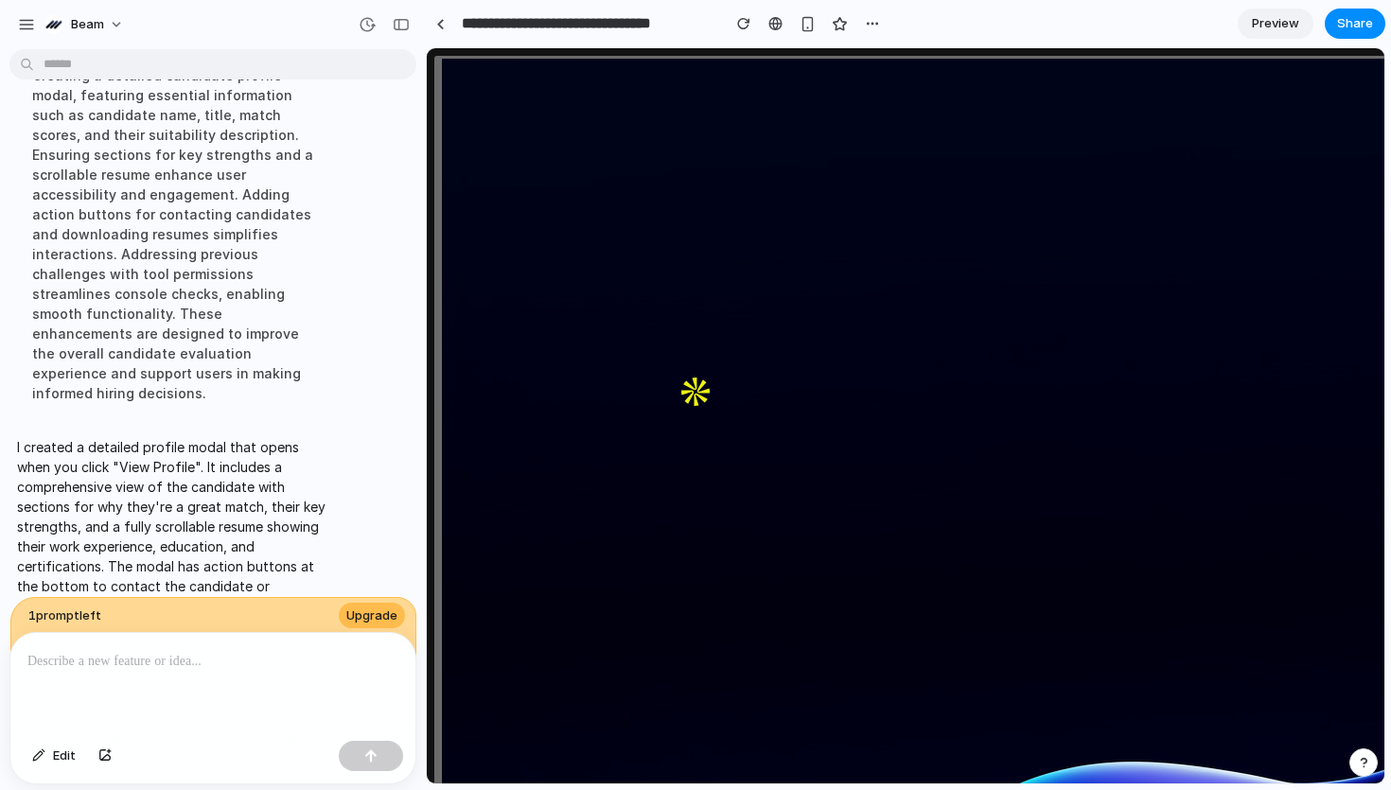
click at [216, 687] on div at bounding box center [212, 683] width 405 height 100
click at [396, 616] on span "Upgrade" at bounding box center [371, 616] width 51 height 19
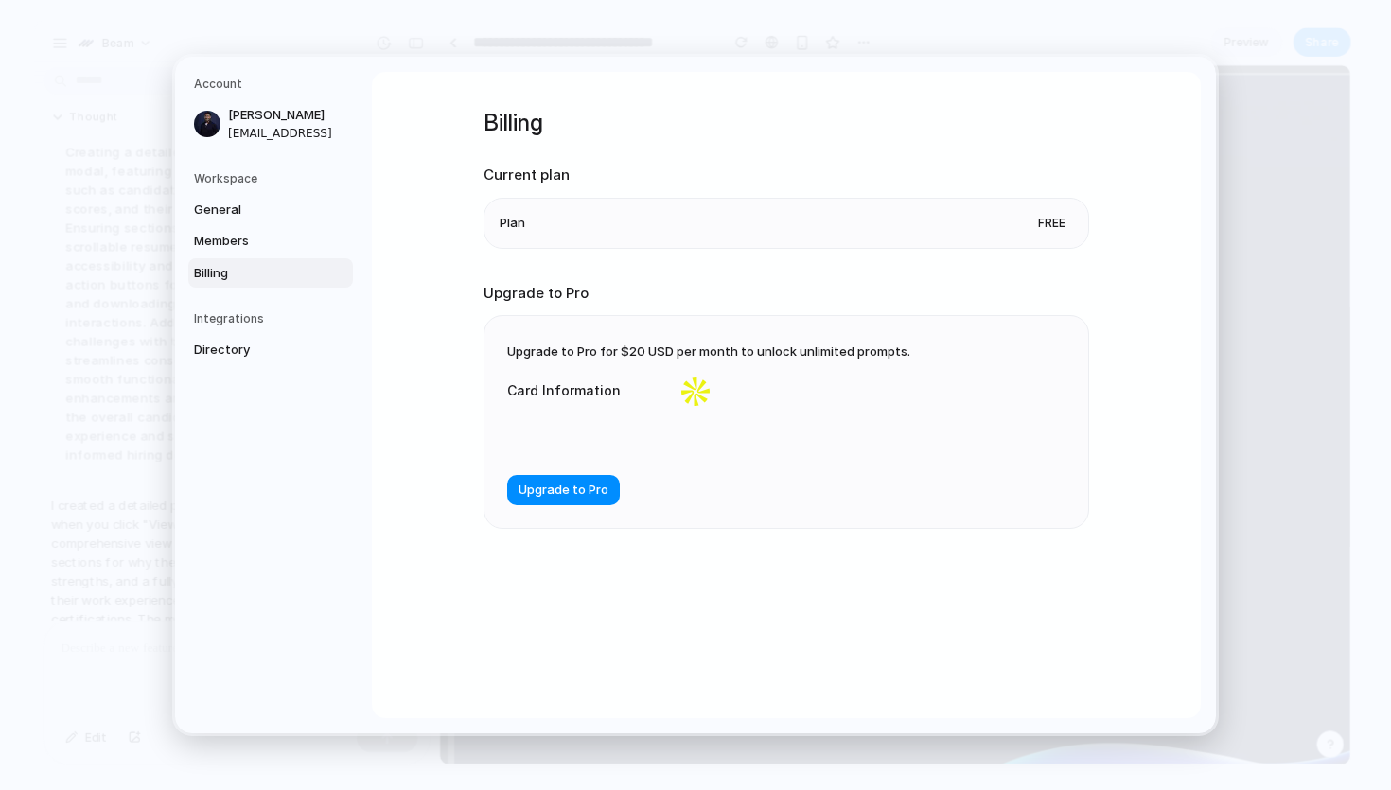
scroll to position [2595, 0]
click at [240, 249] on span "Members" at bounding box center [254, 241] width 121 height 19
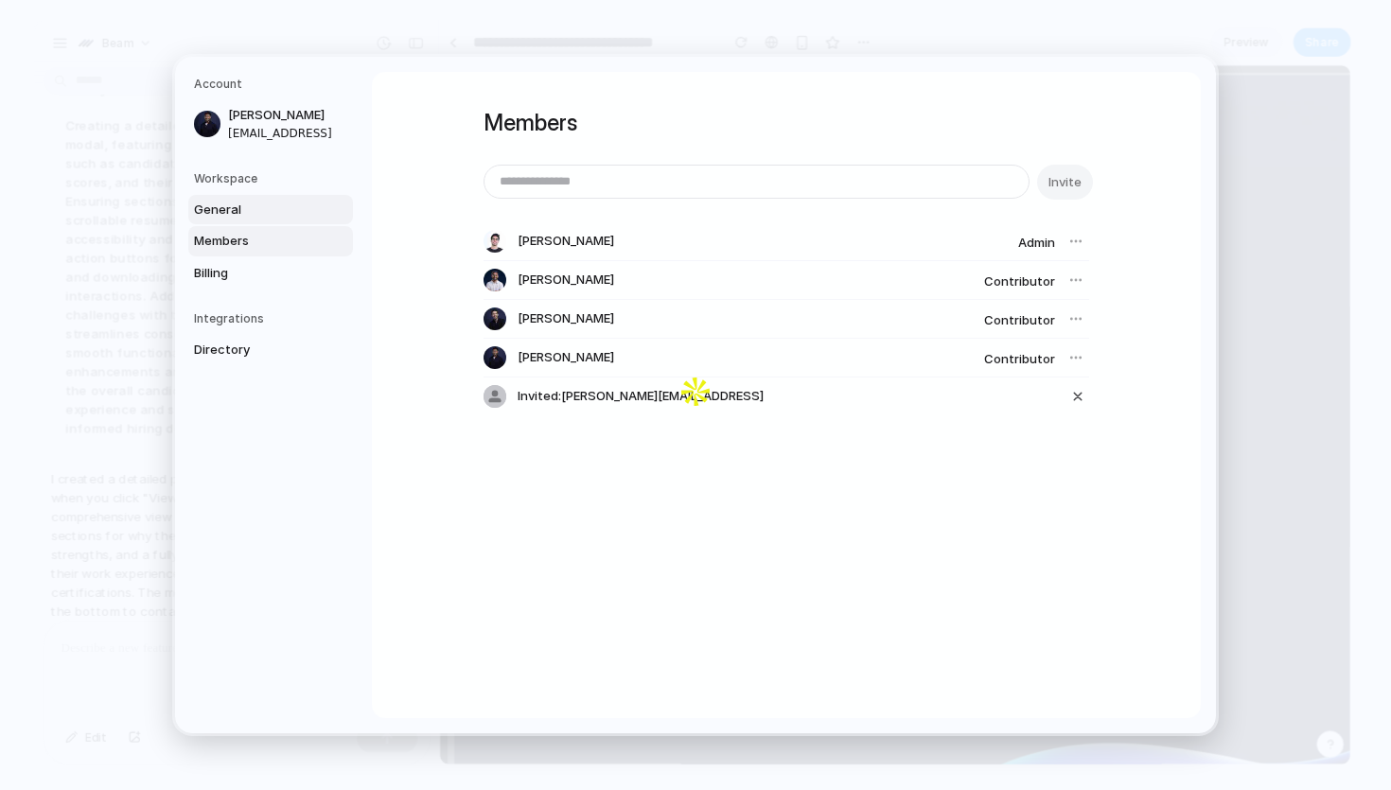
click at [253, 206] on span "General" at bounding box center [254, 210] width 121 height 19
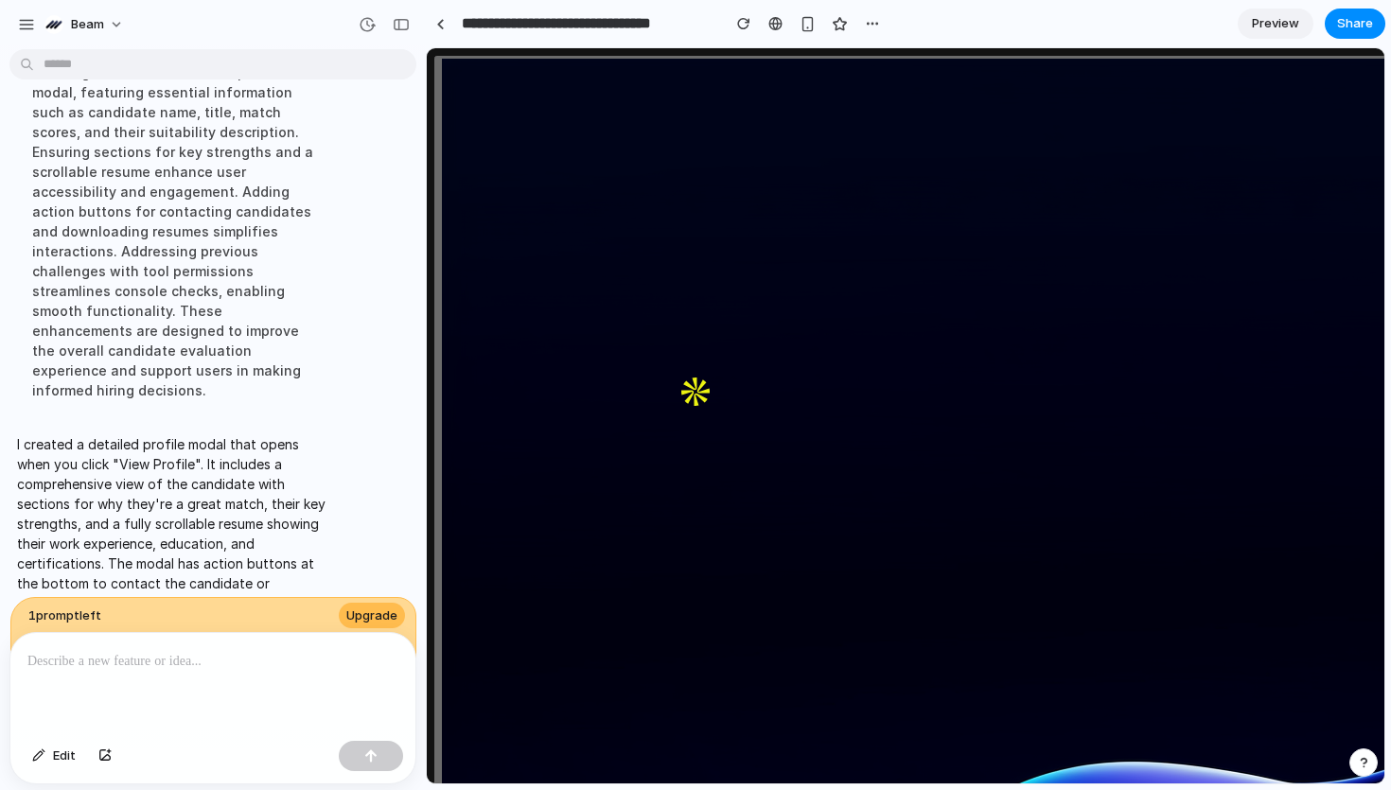
scroll to position [2631, 0]
click at [440, 21] on div at bounding box center [440, 24] width 9 height 10
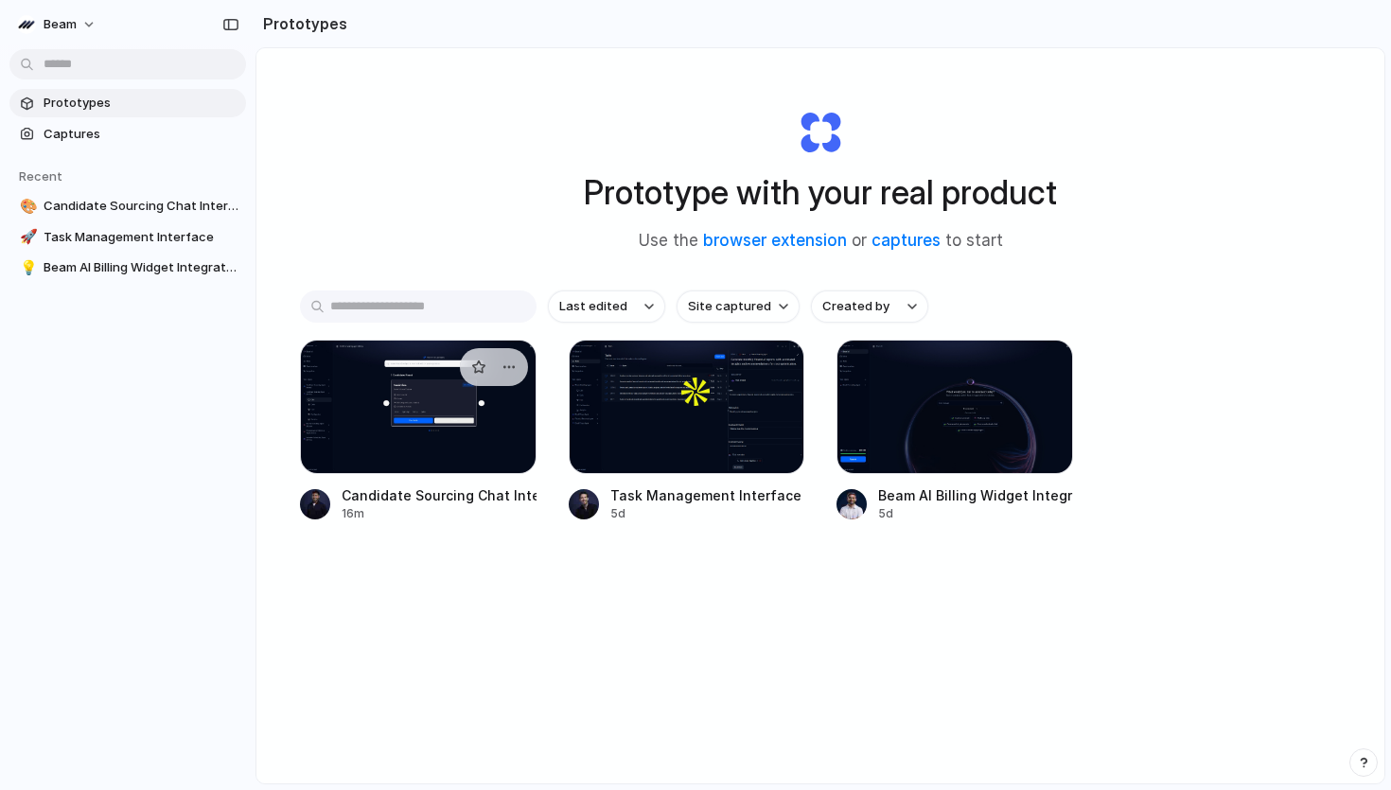
click at [401, 432] on div at bounding box center [418, 407] width 237 height 134
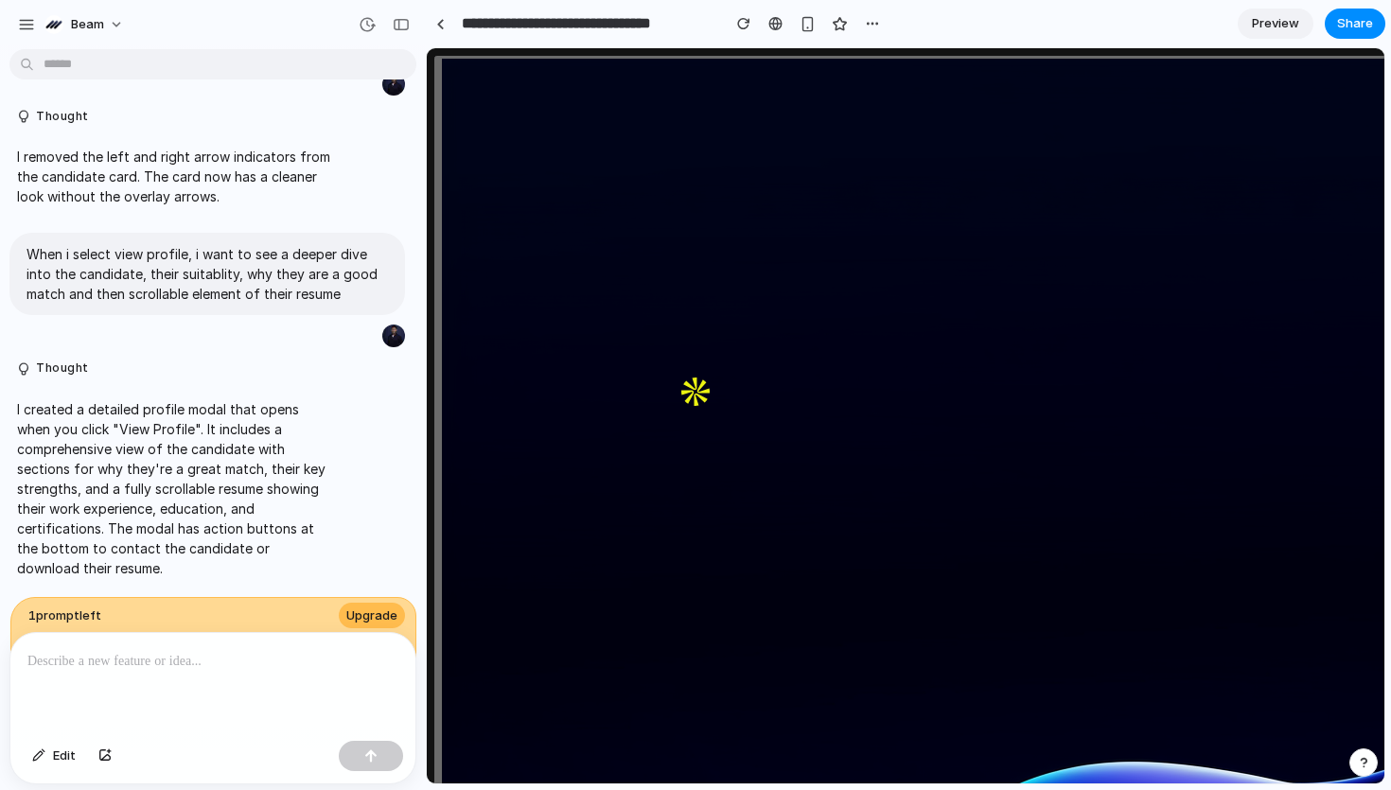
type input "*********"
click at [1282, 14] on span "Preview" at bounding box center [1275, 23] width 47 height 19
